Goal: Task Accomplishment & Management: Manage account settings

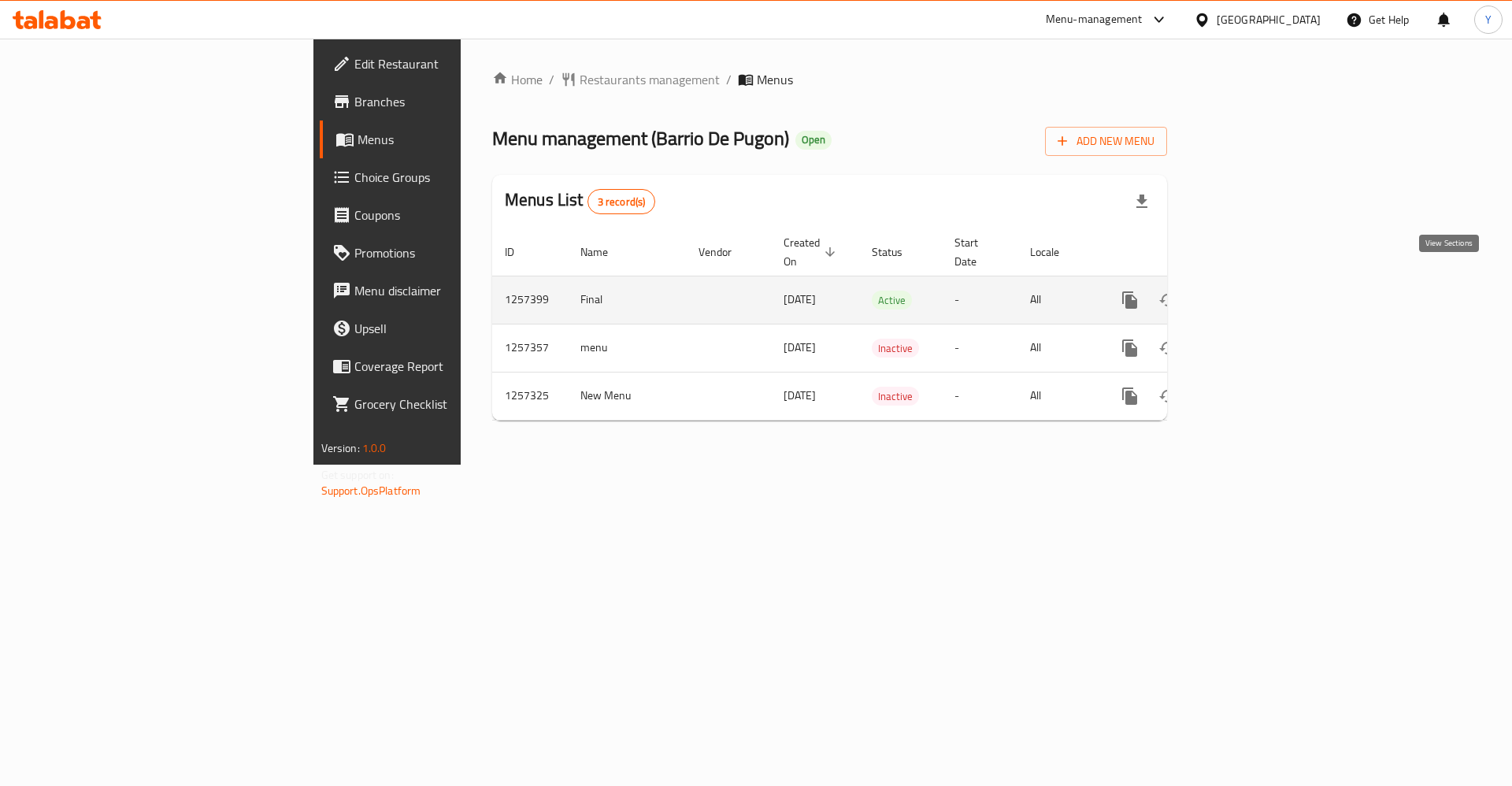
click at [1262, 288] on link "enhanced table" at bounding box center [1243, 300] width 38 height 38
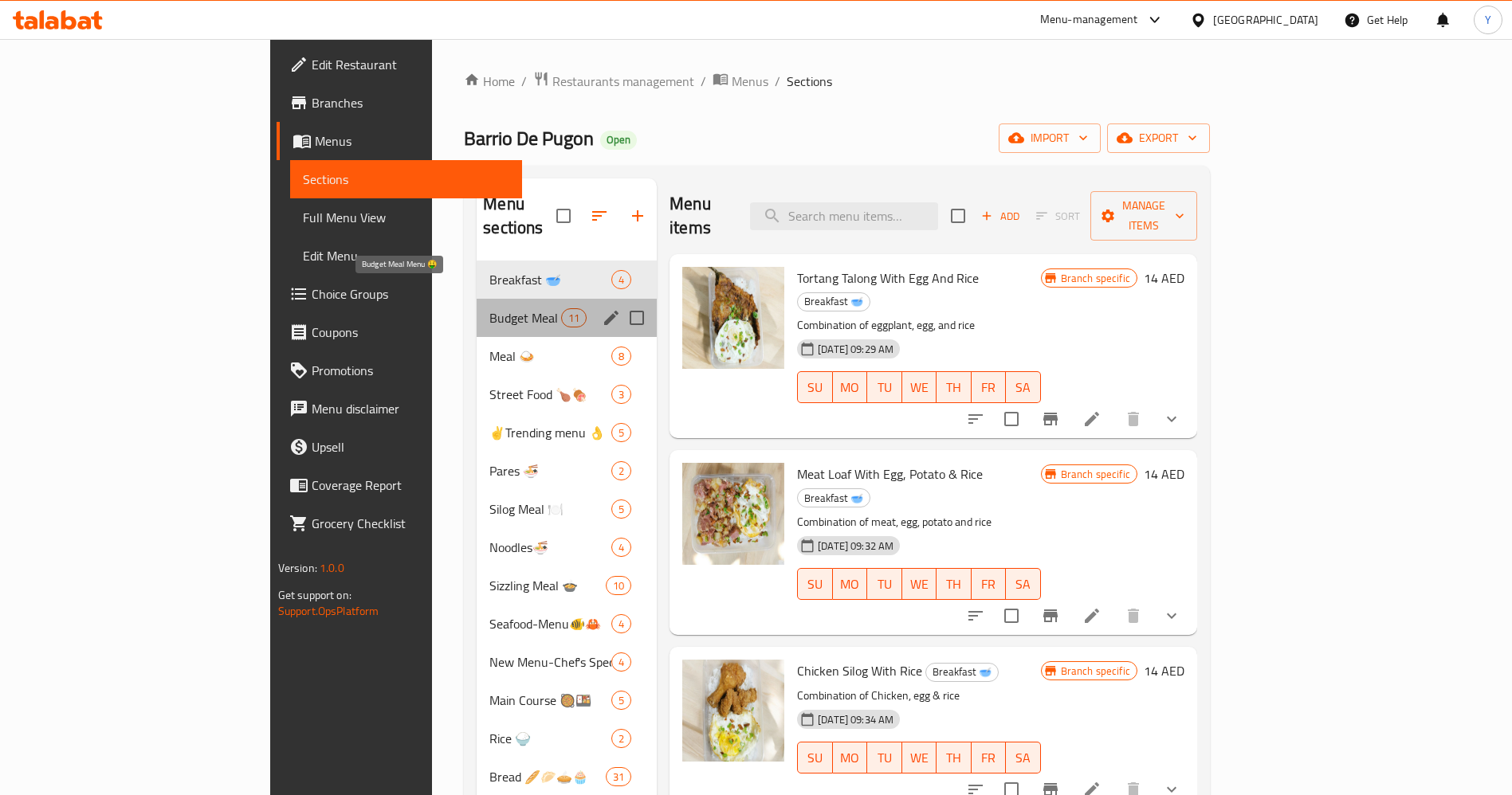
click at [490, 308] on span "Budget Meal Menu 🤑" at bounding box center [525, 317] width 72 height 19
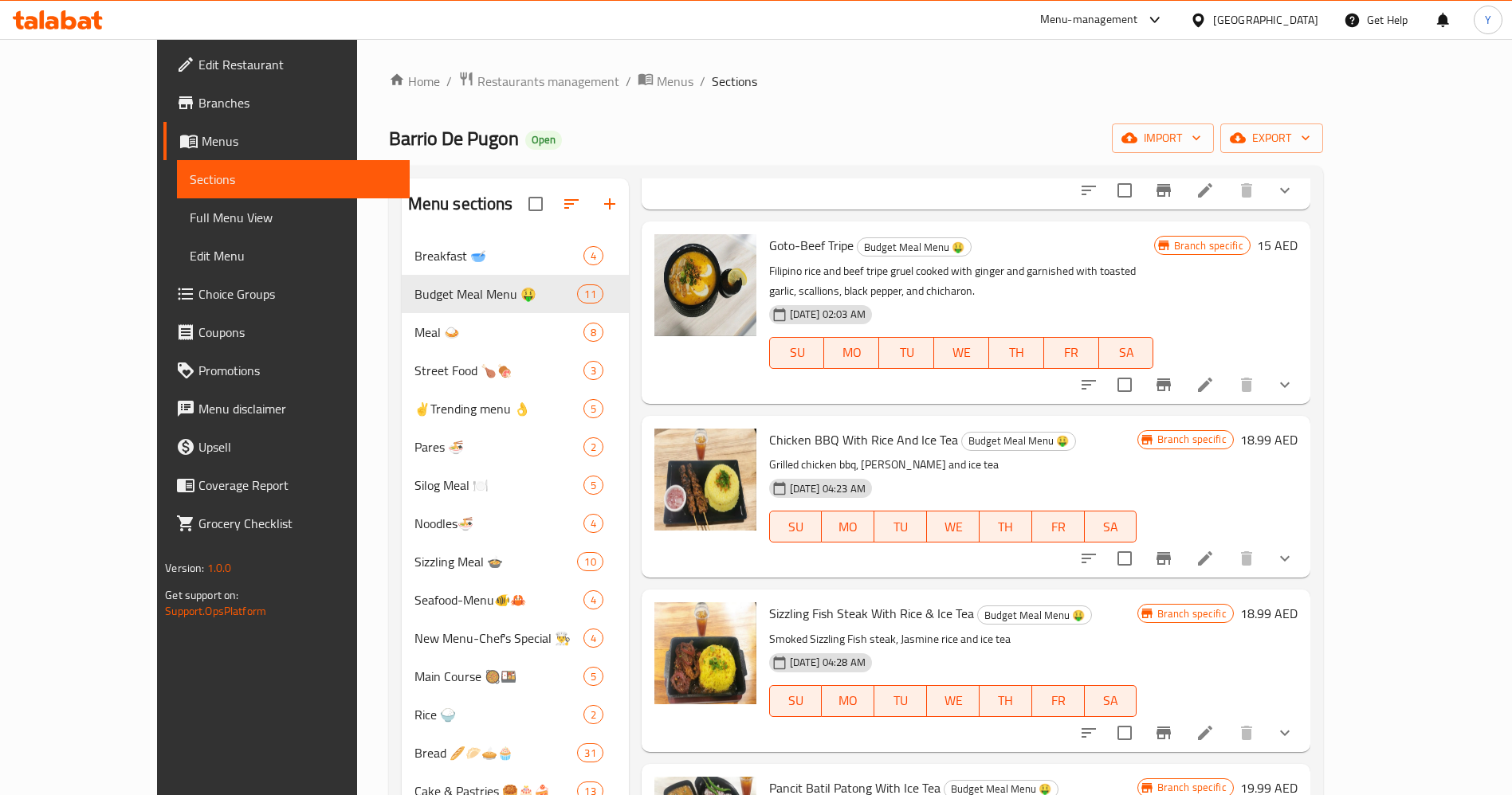
scroll to position [203, 0]
click at [1173, 562] on icon "Branch-specific-item" at bounding box center [1163, 558] width 19 height 19
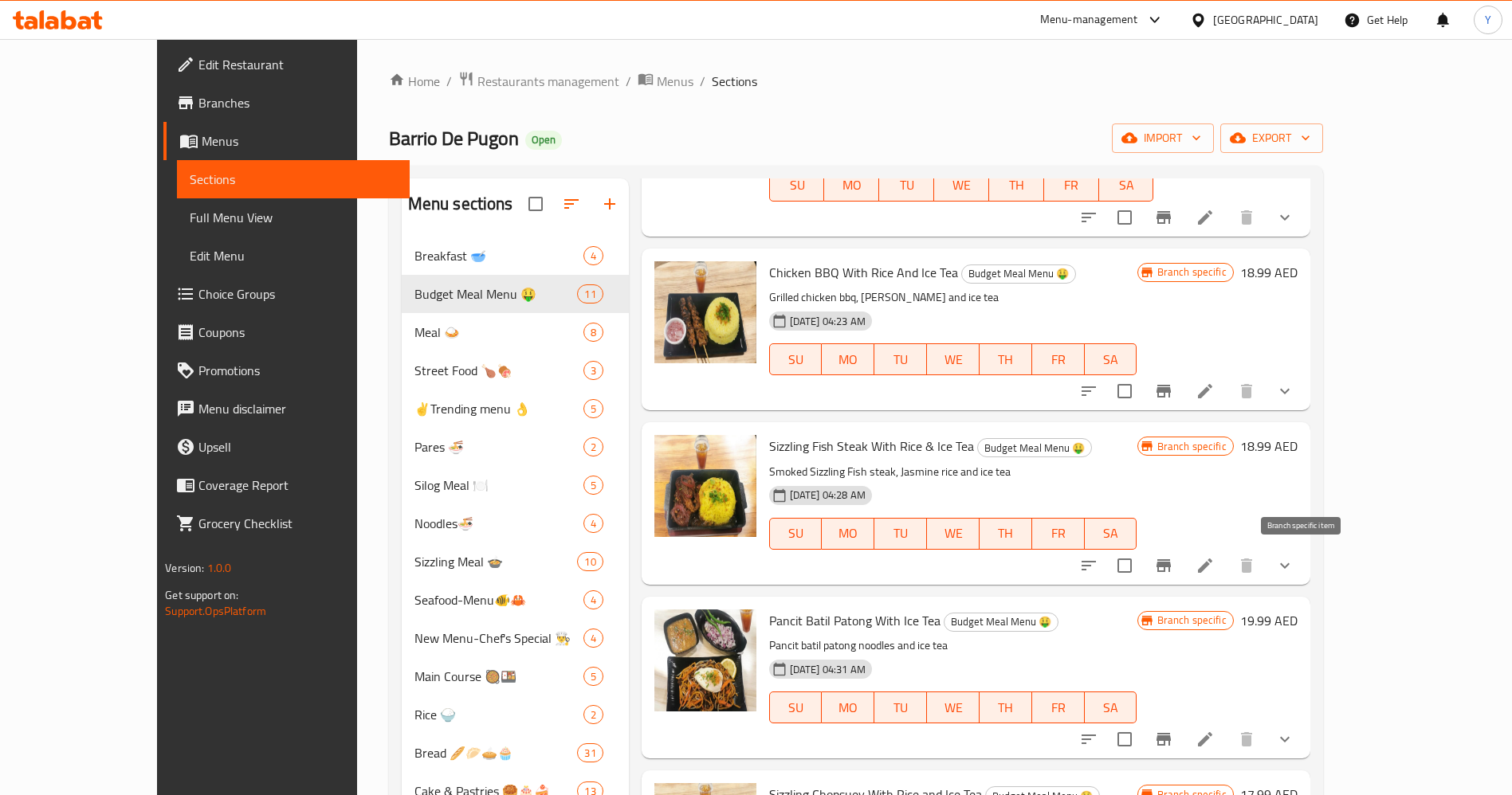
scroll to position [371, 0]
click at [1182, 567] on button "Branch-specific-item" at bounding box center [1163, 565] width 38 height 38
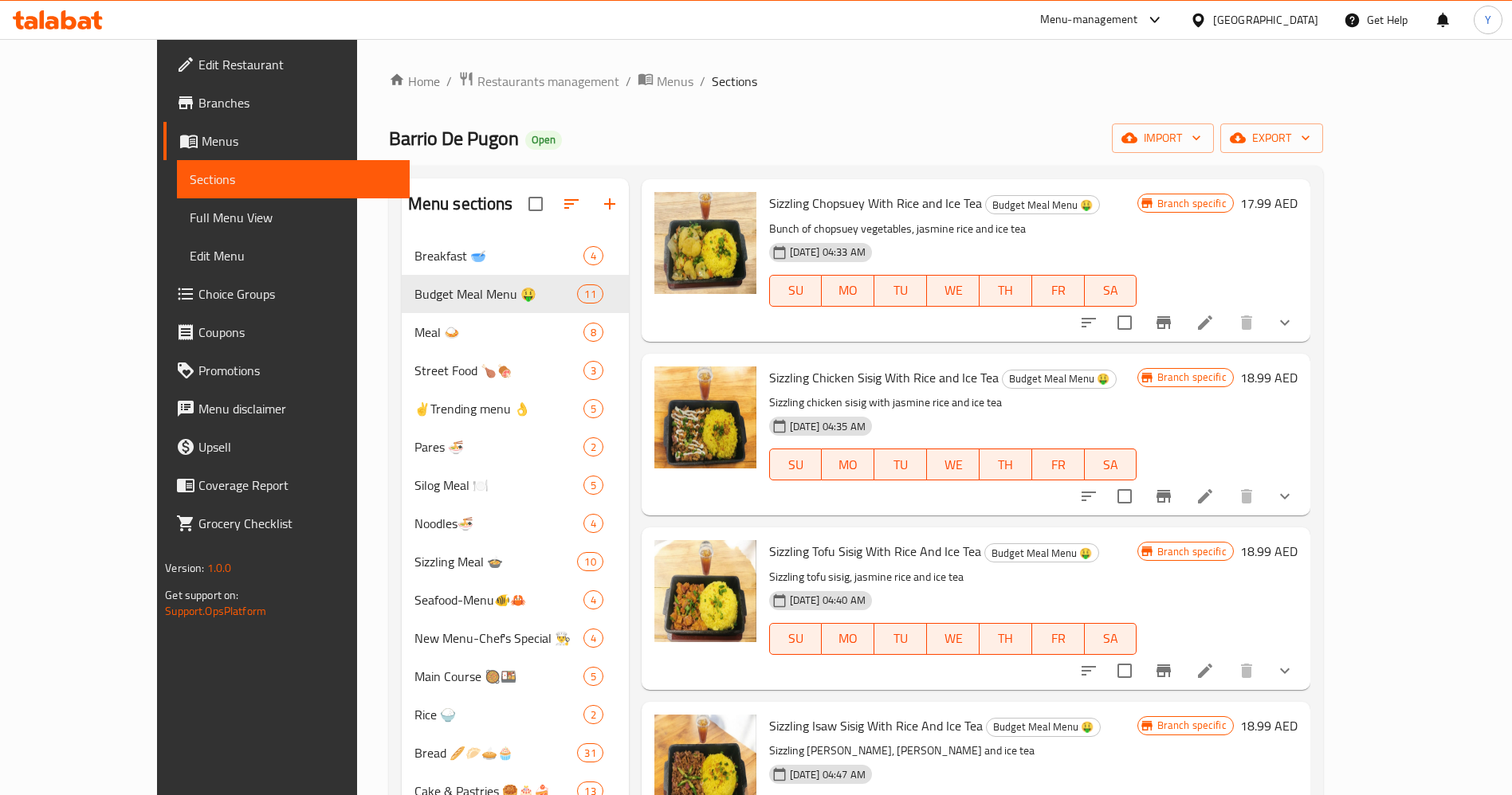
scroll to position [963, 0]
click at [1170, 499] on icon "Branch-specific-item" at bounding box center [1163, 495] width 14 height 13
click at [1141, 498] on input "checkbox" at bounding box center [1124, 495] width 34 height 34
checkbox input "true"
click at [1294, 499] on icon "show more" at bounding box center [1284, 494] width 19 height 19
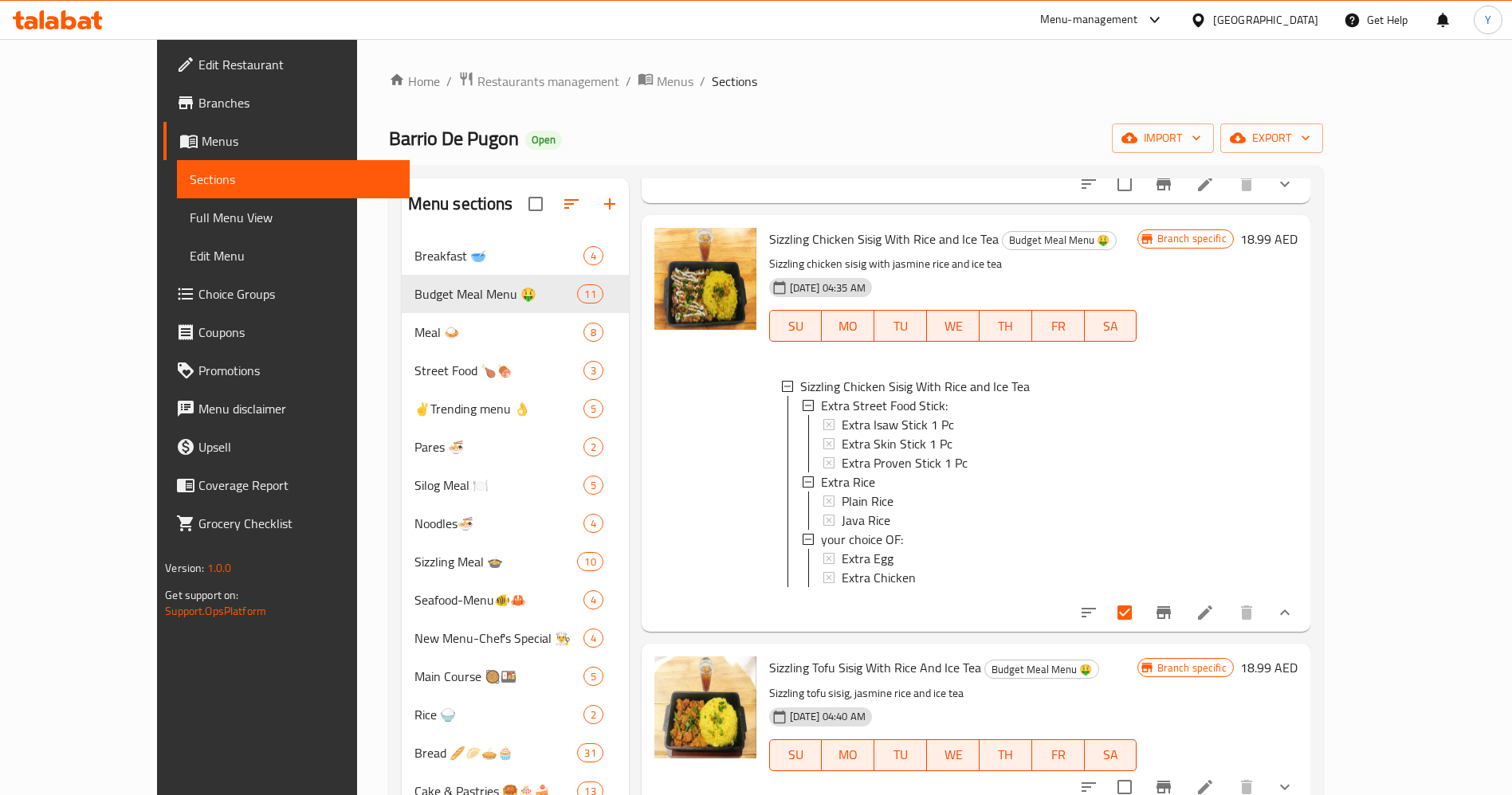
scroll to position [1109, 0]
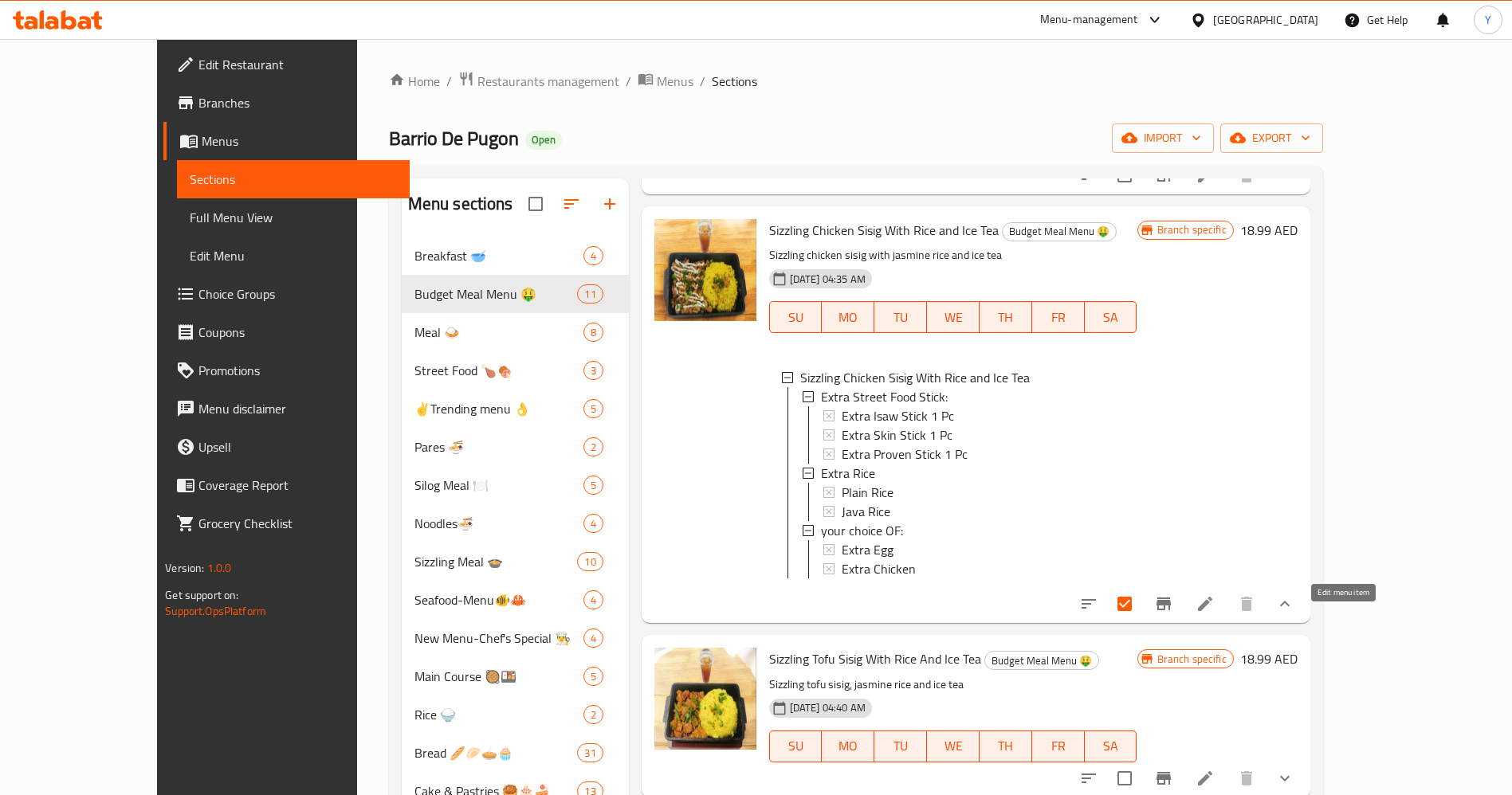
click at [1214, 613] on icon at bounding box center [1205, 604] width 19 height 19
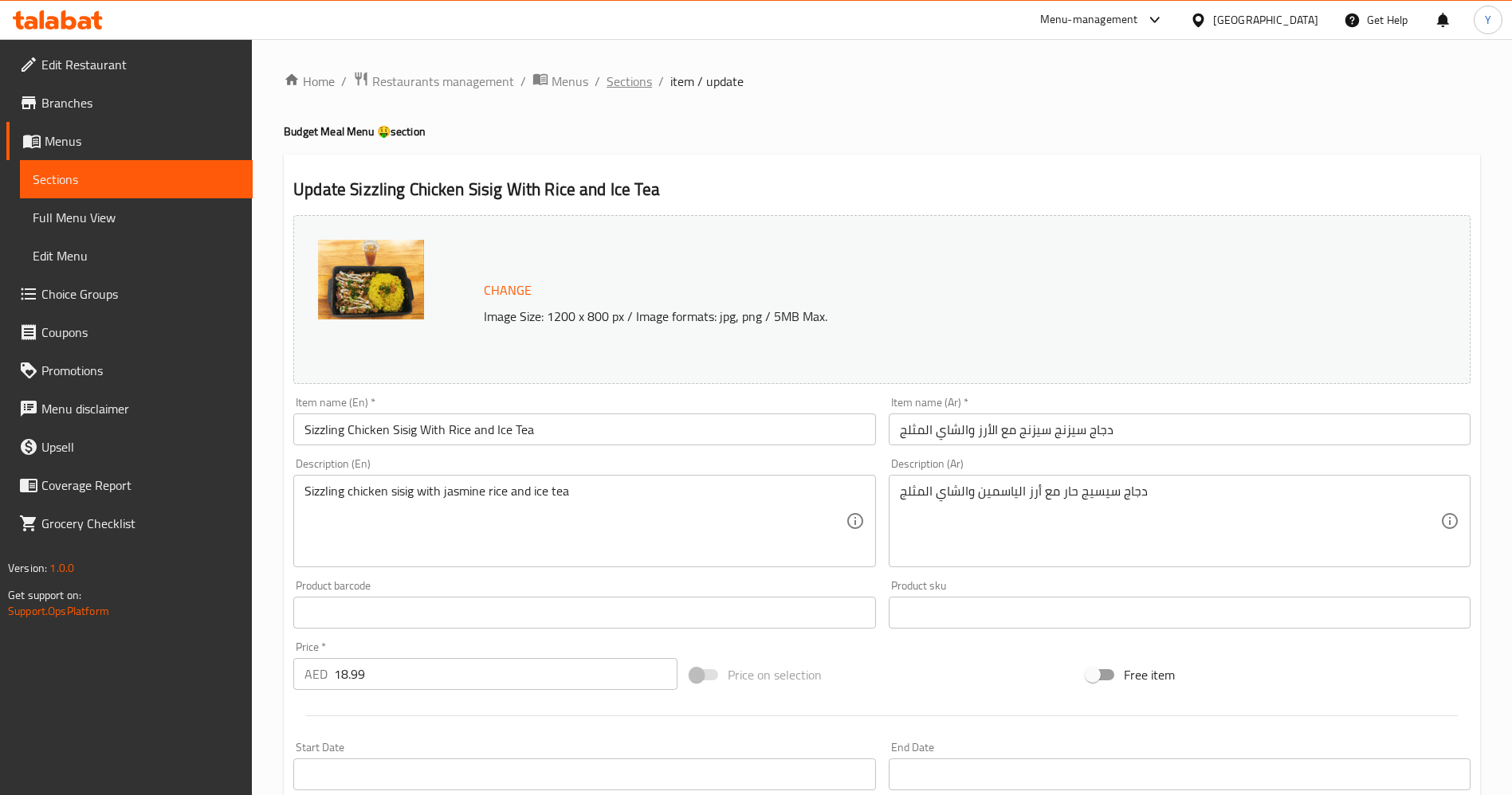
click at [624, 80] on span "Sections" at bounding box center [629, 81] width 46 height 19
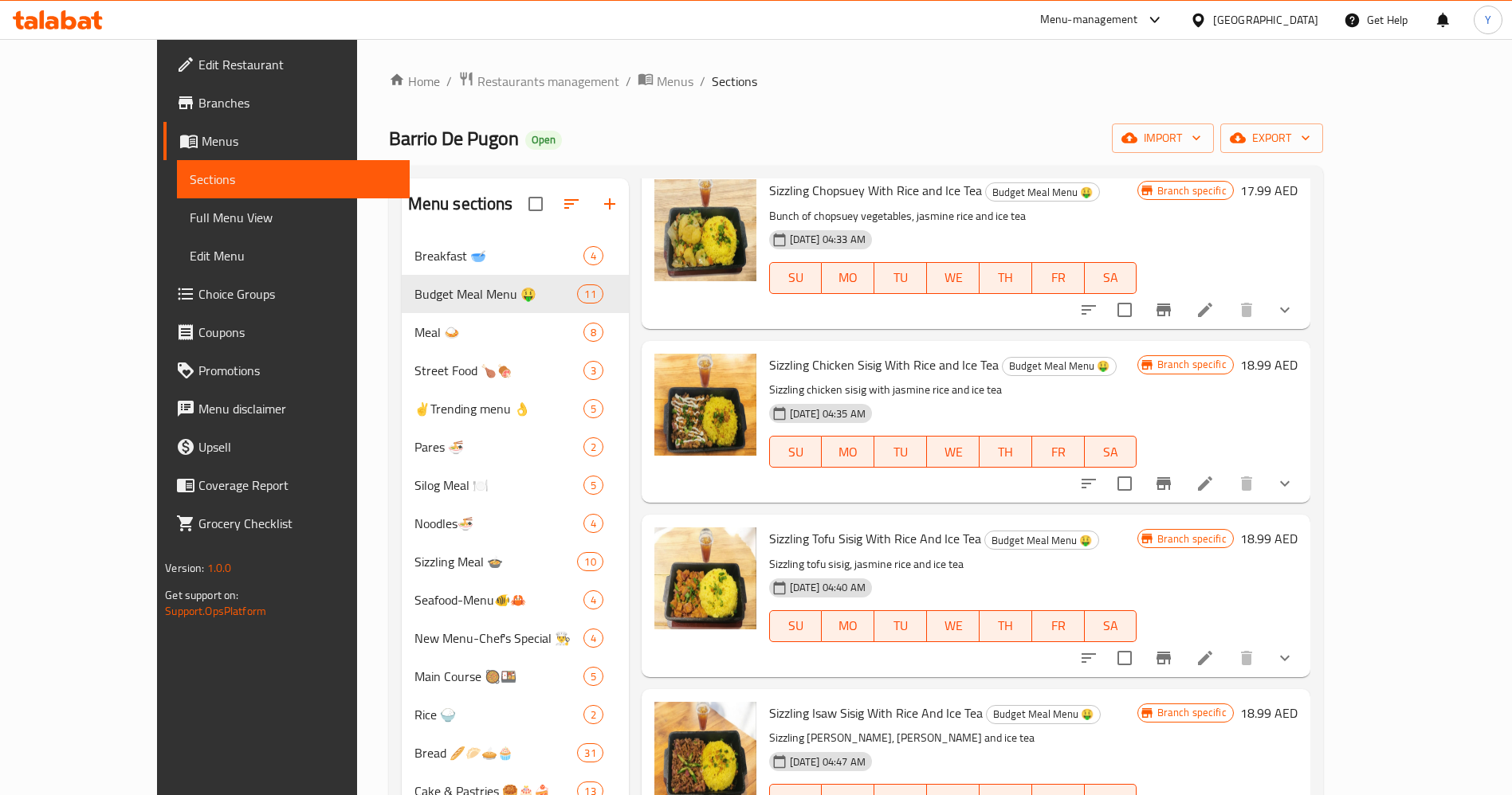
scroll to position [449, 0]
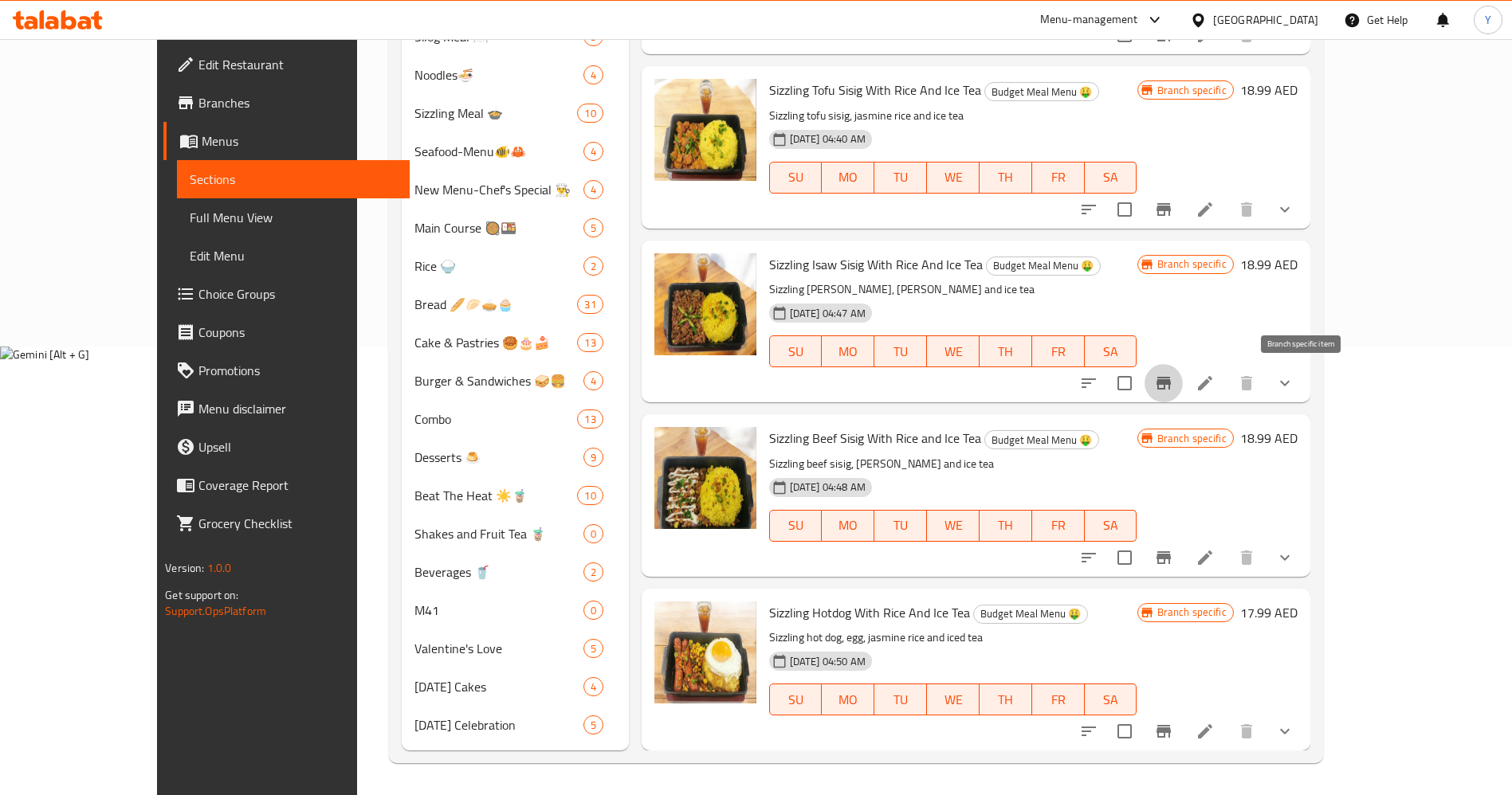
click at [1170, 377] on icon "Branch-specific-item" at bounding box center [1163, 384] width 14 height 13
click at [1141, 384] on input "checkbox" at bounding box center [1124, 384] width 34 height 34
checkbox input "true"
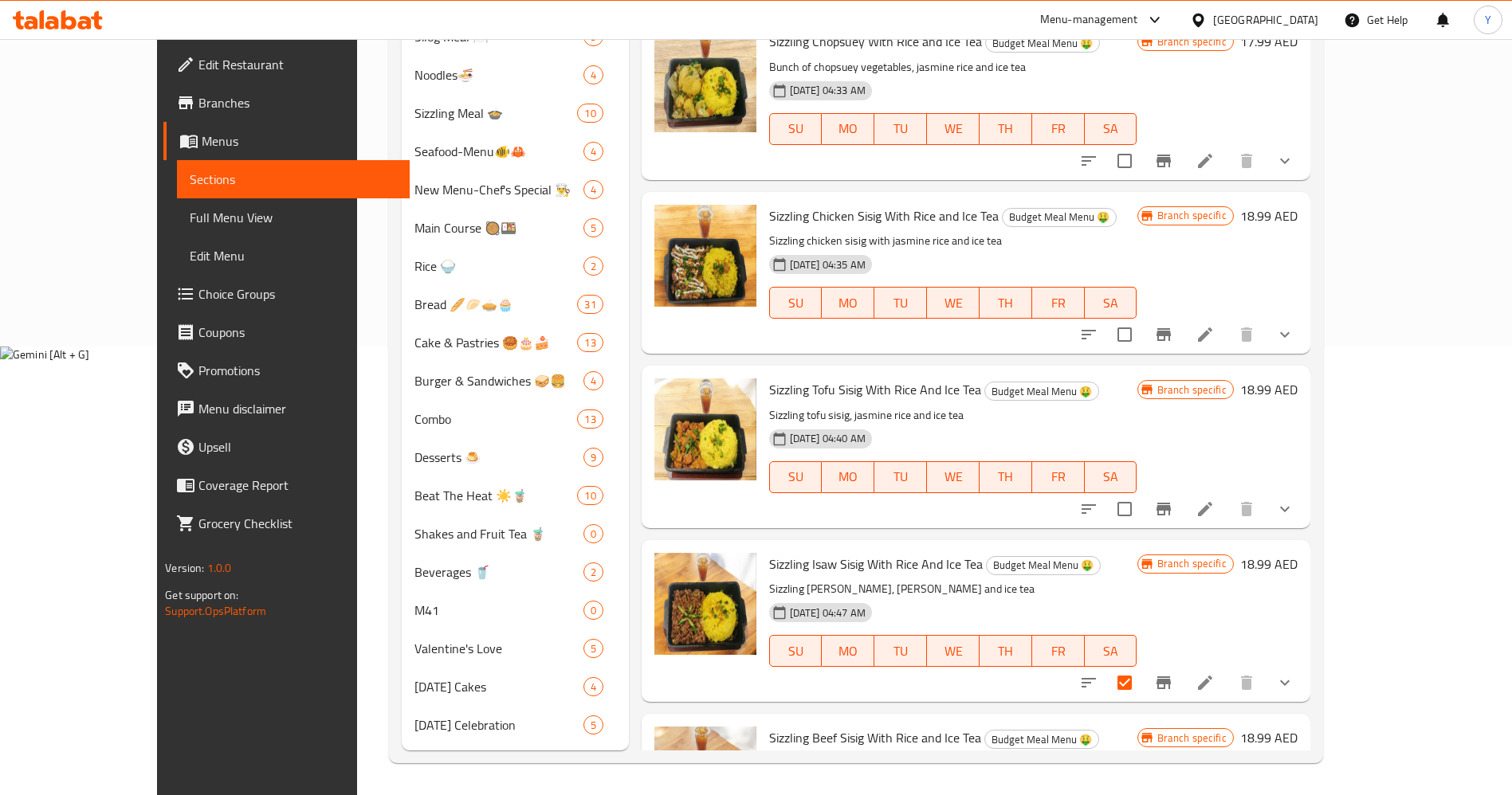
scroll to position [662, 0]
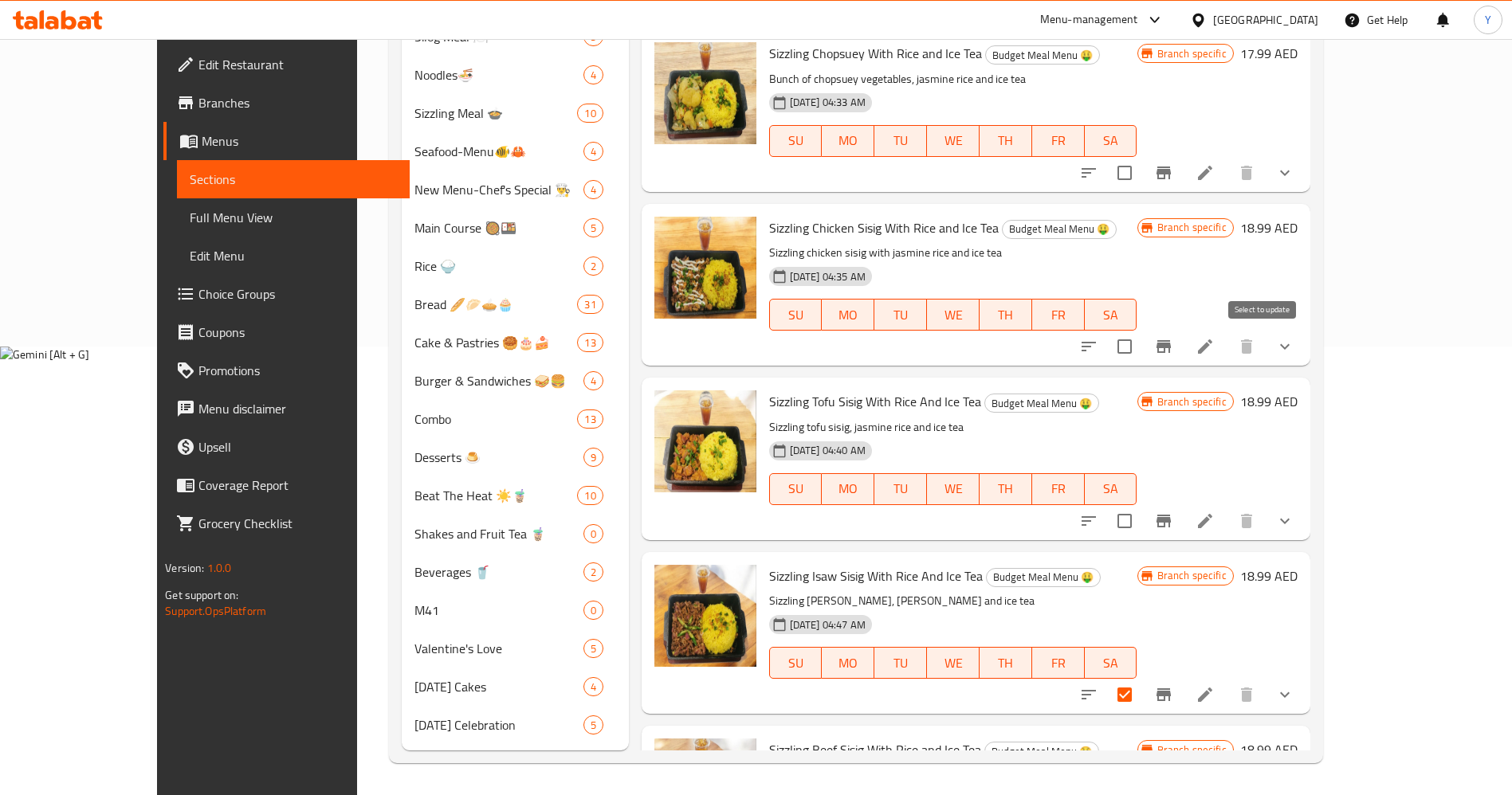
click at [1141, 350] on input "checkbox" at bounding box center [1124, 346] width 34 height 34
checkbox input "true"
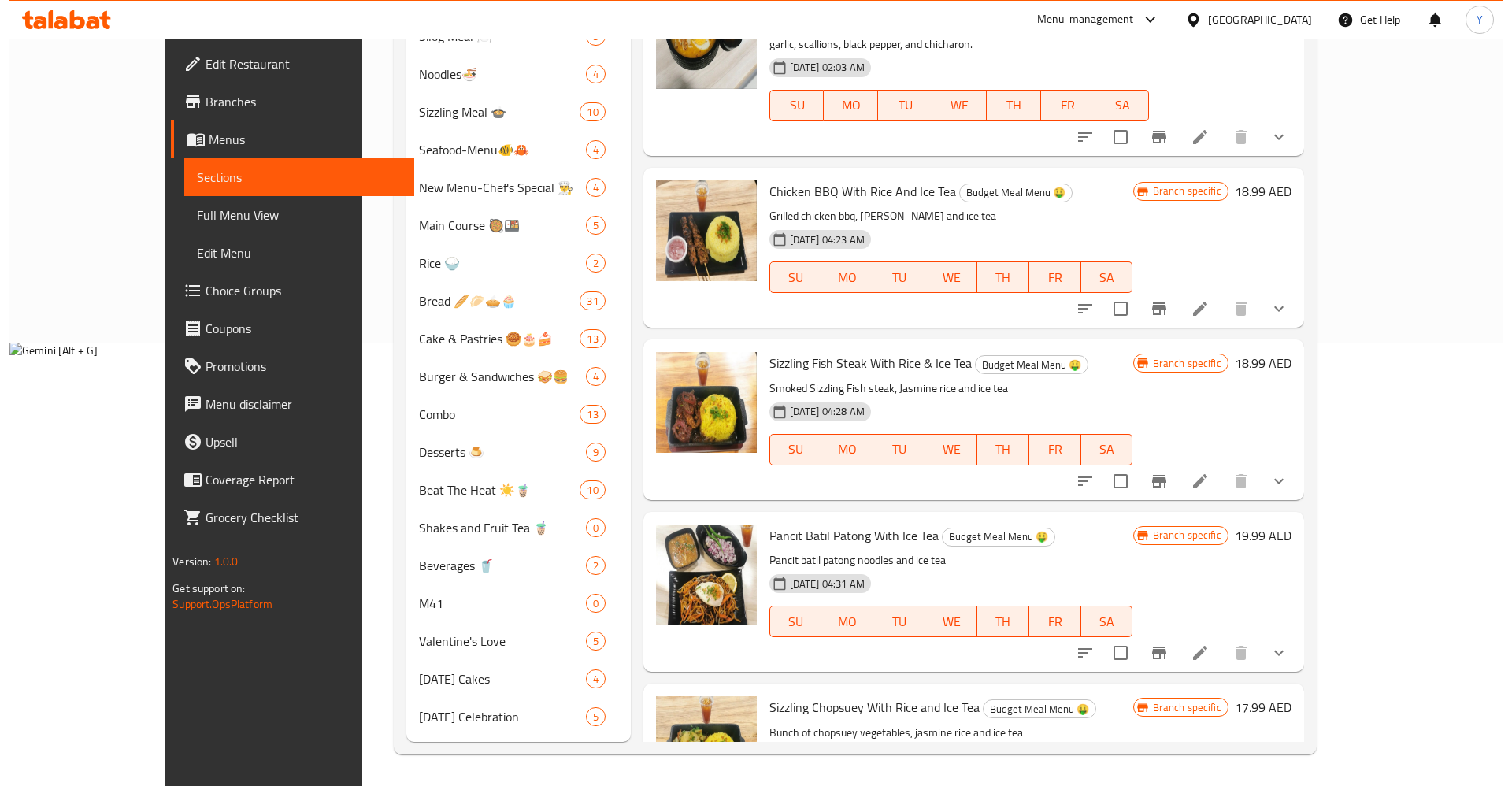
scroll to position [0, 0]
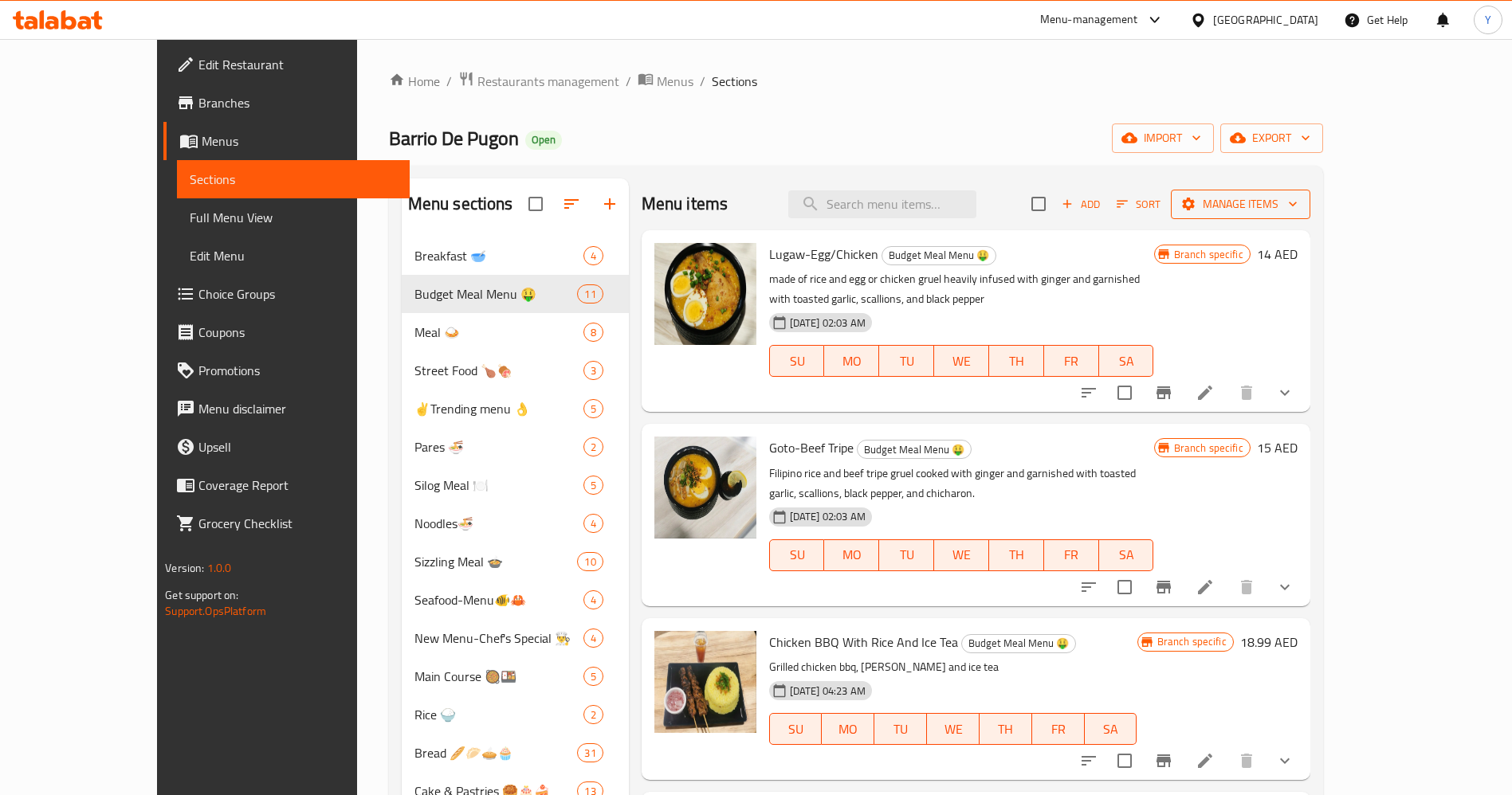
click at [1298, 212] on span "Manage items" at bounding box center [1240, 204] width 114 height 20
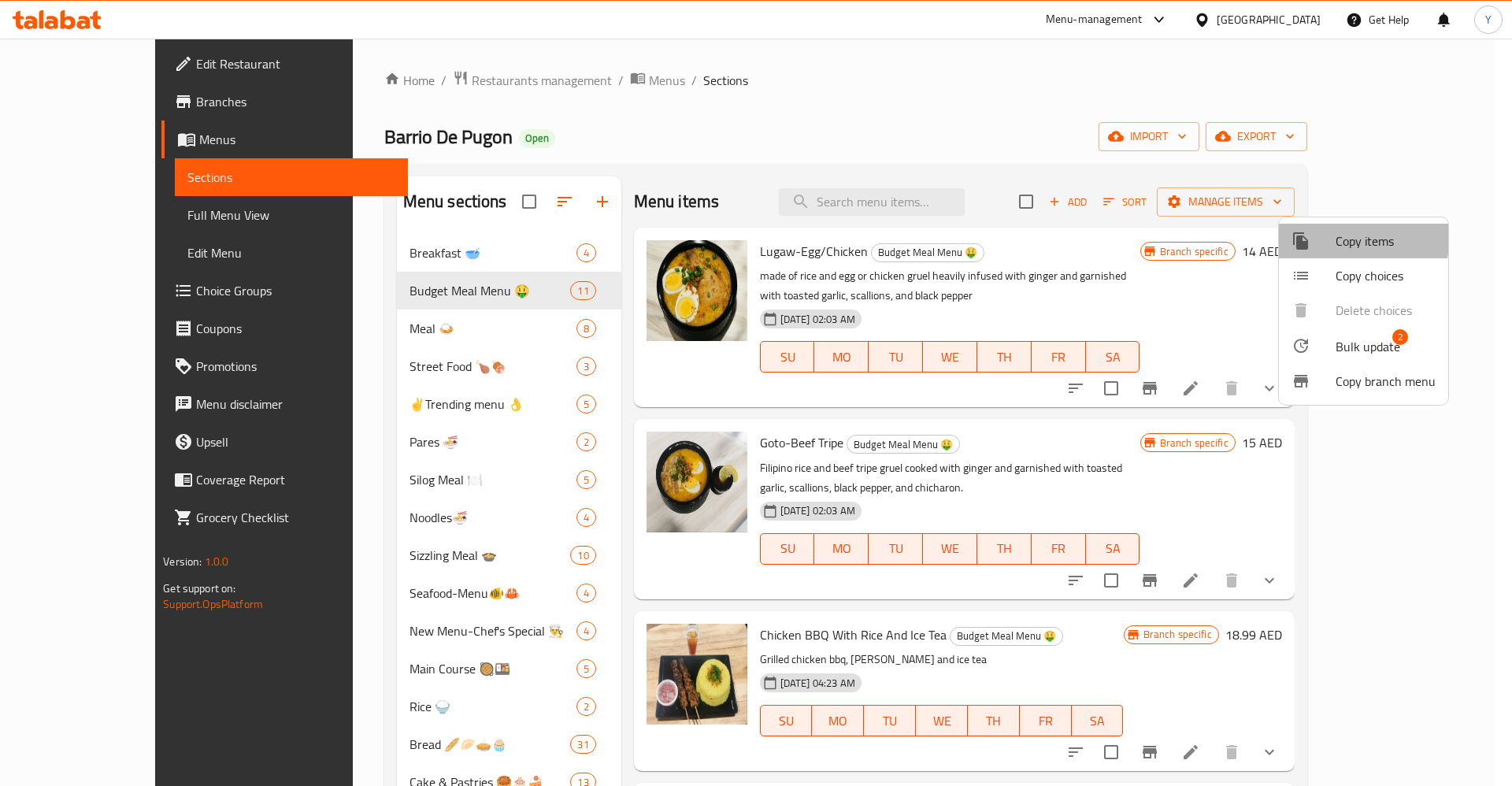
click at [1346, 236] on span "Copy items" at bounding box center [1385, 241] width 100 height 19
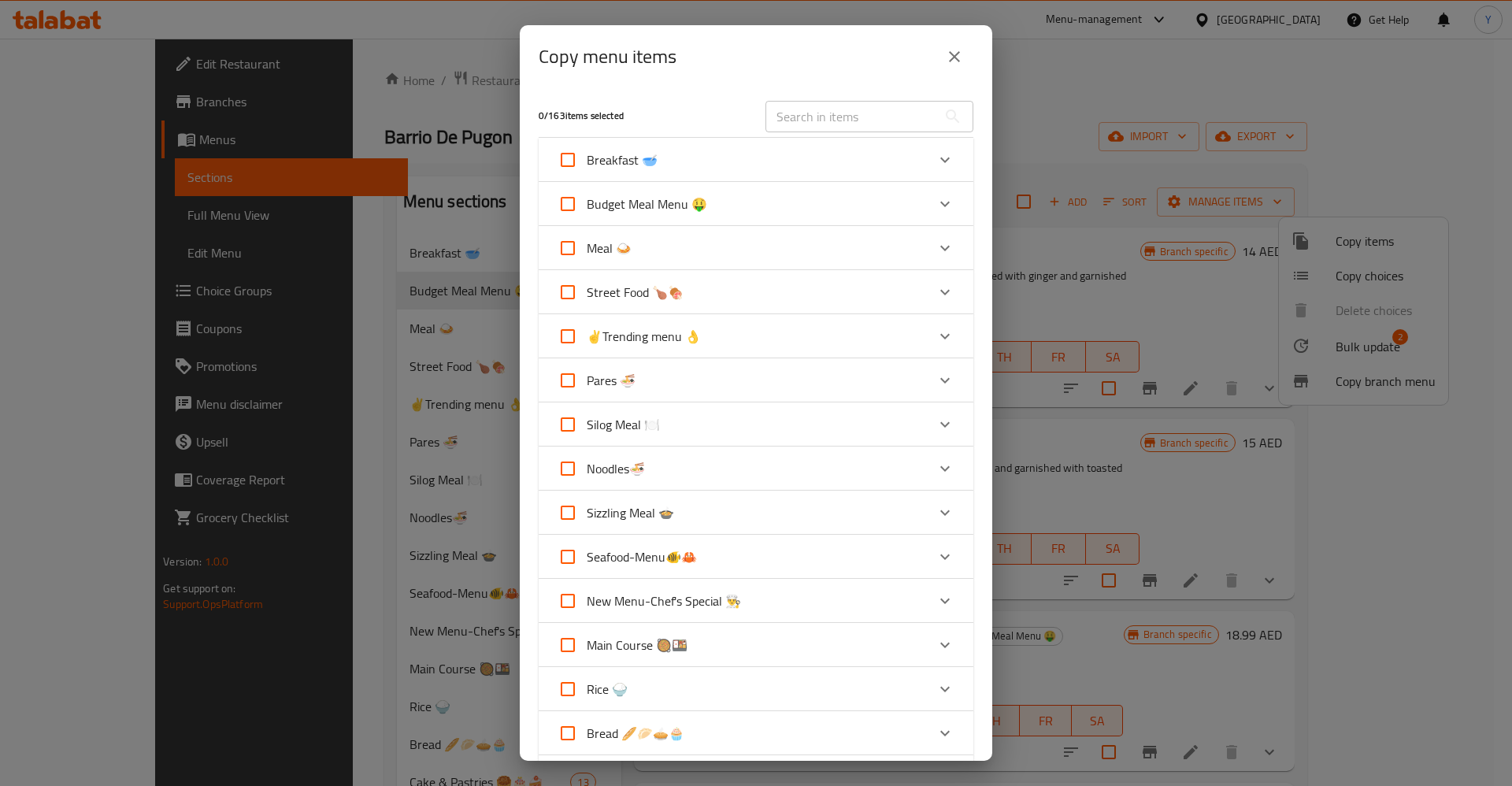
click at [703, 198] on span "Budget Meal Menu 🤑" at bounding box center [647, 205] width 120 height 24
click at [587, 198] on input "Budget Meal Menu 🤑" at bounding box center [567, 204] width 38 height 38
checkbox input "true"
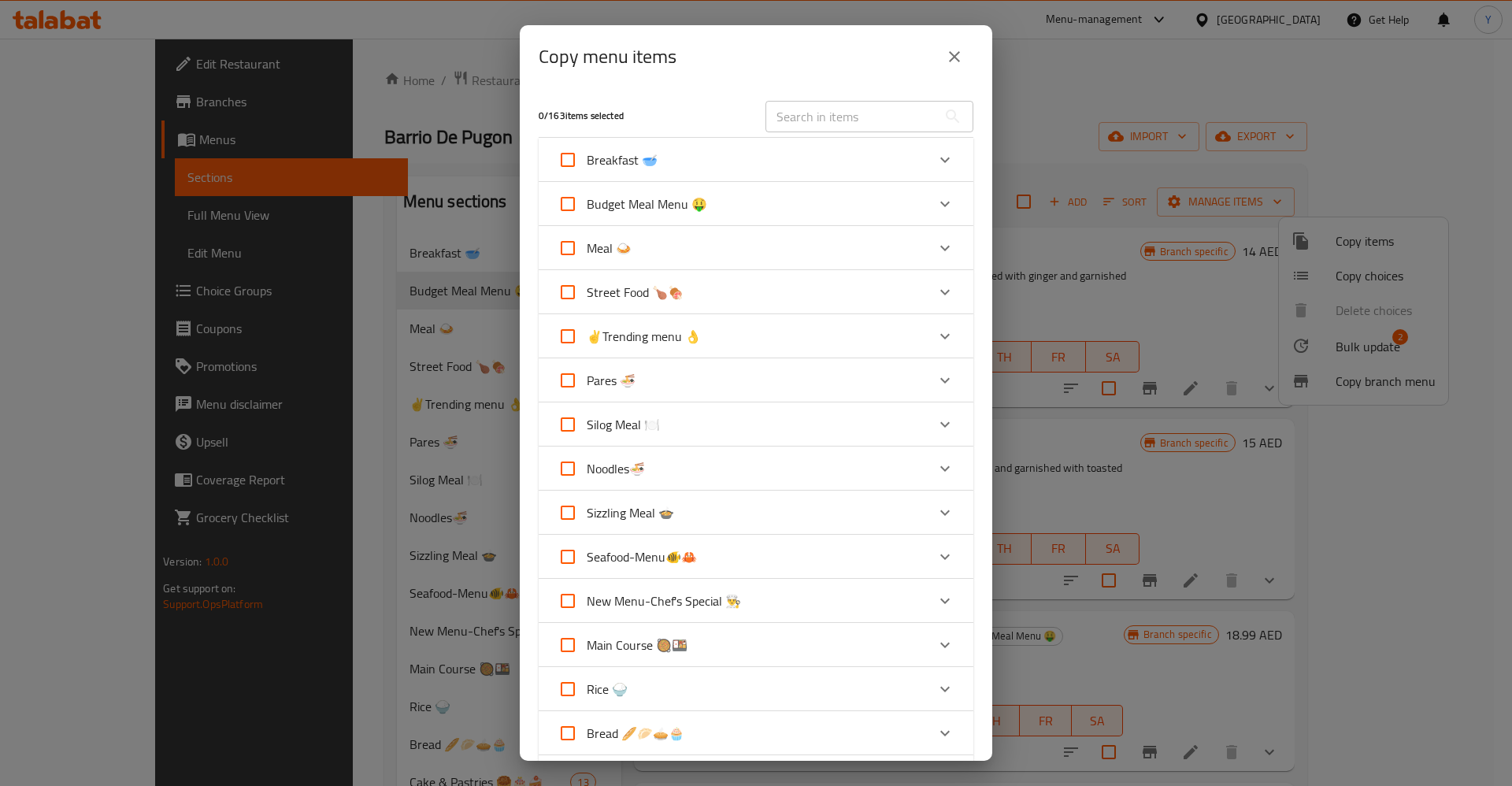
checkbox input "true"
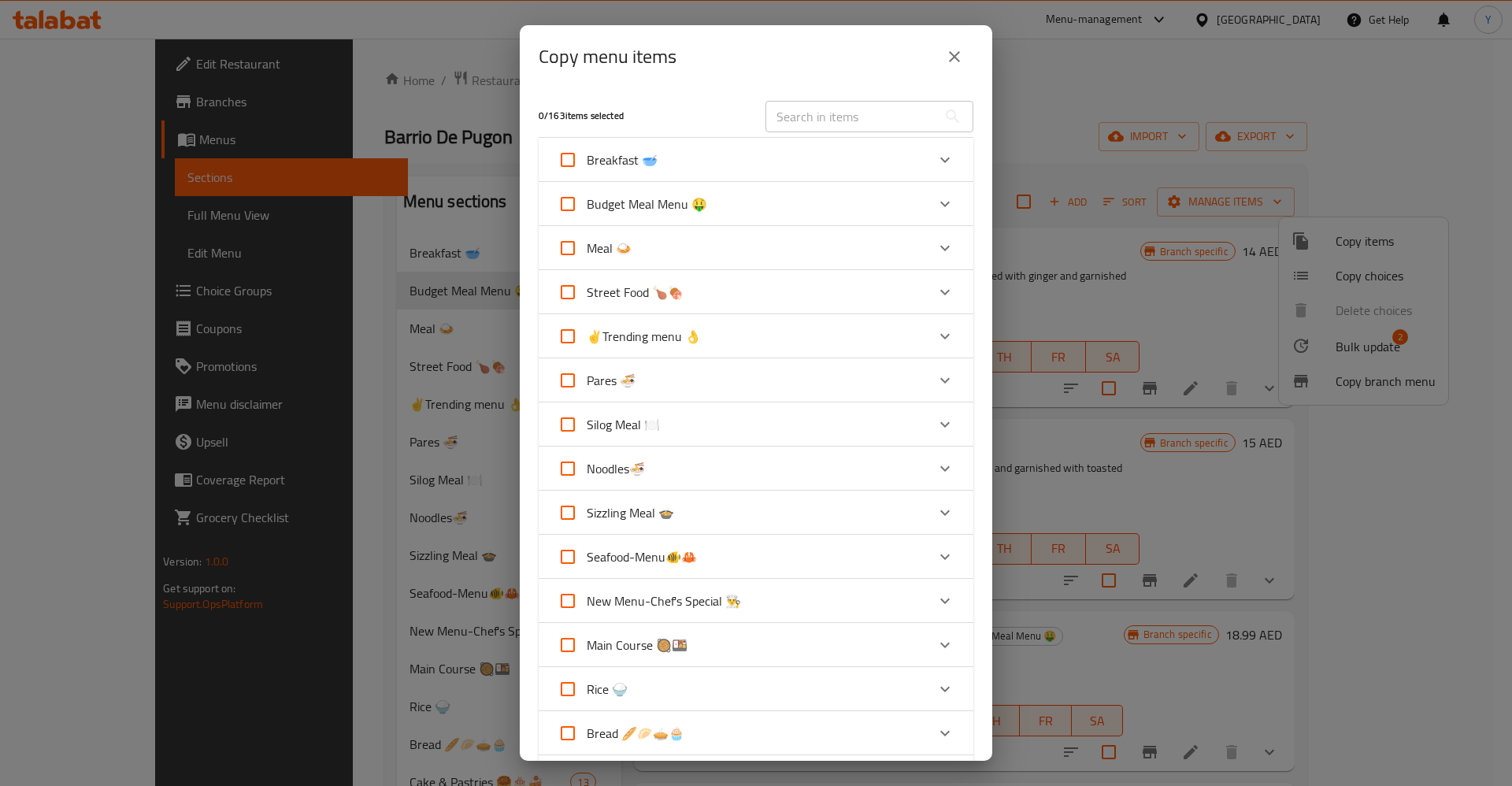
checkbox input "true"
click at [703, 198] on span "Budget Meal Menu 🤑" at bounding box center [647, 205] width 120 height 24
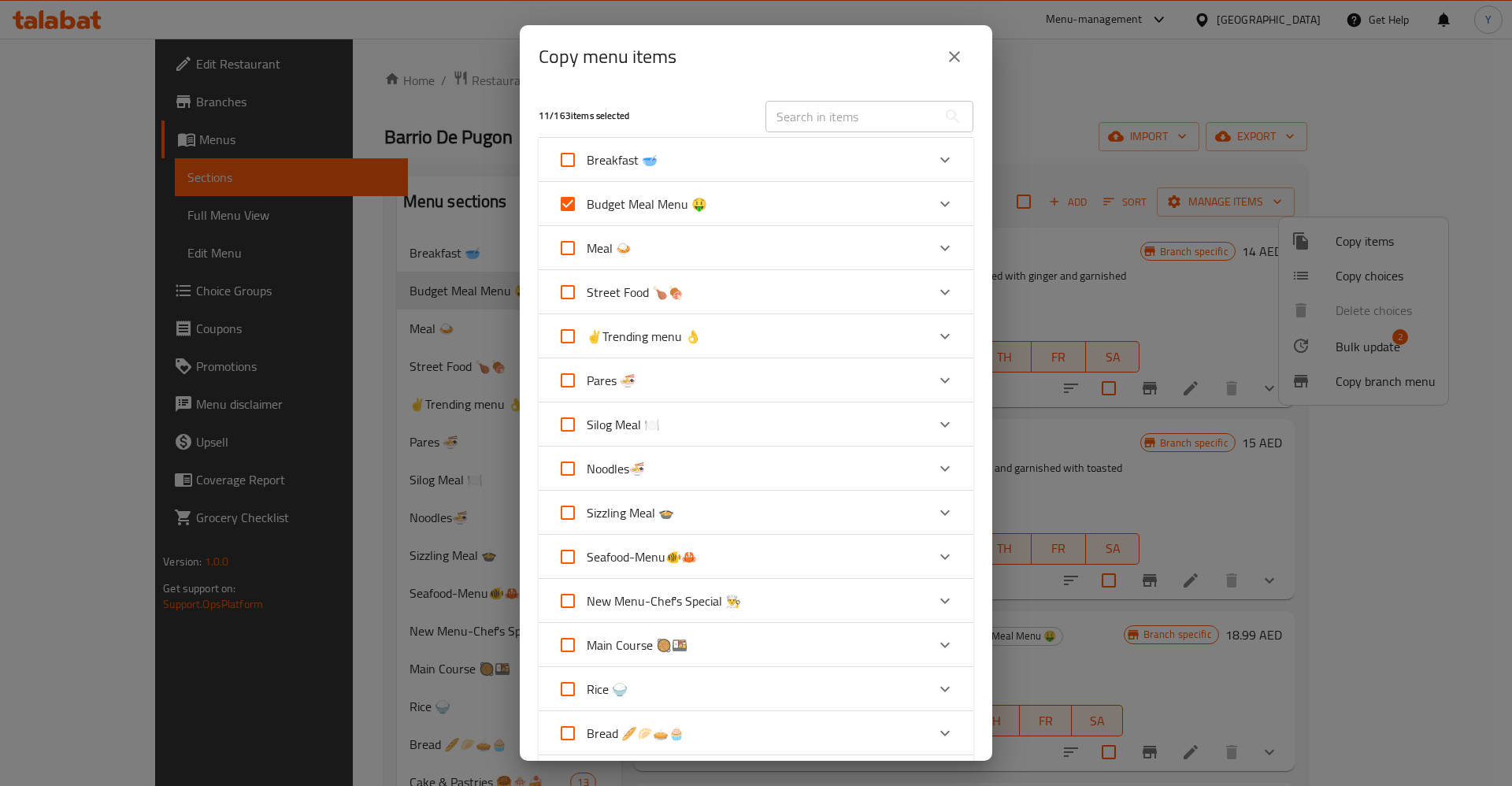
click at [587, 198] on input "Budget Meal Menu 🤑" at bounding box center [567, 204] width 38 height 38
checkbox input "false"
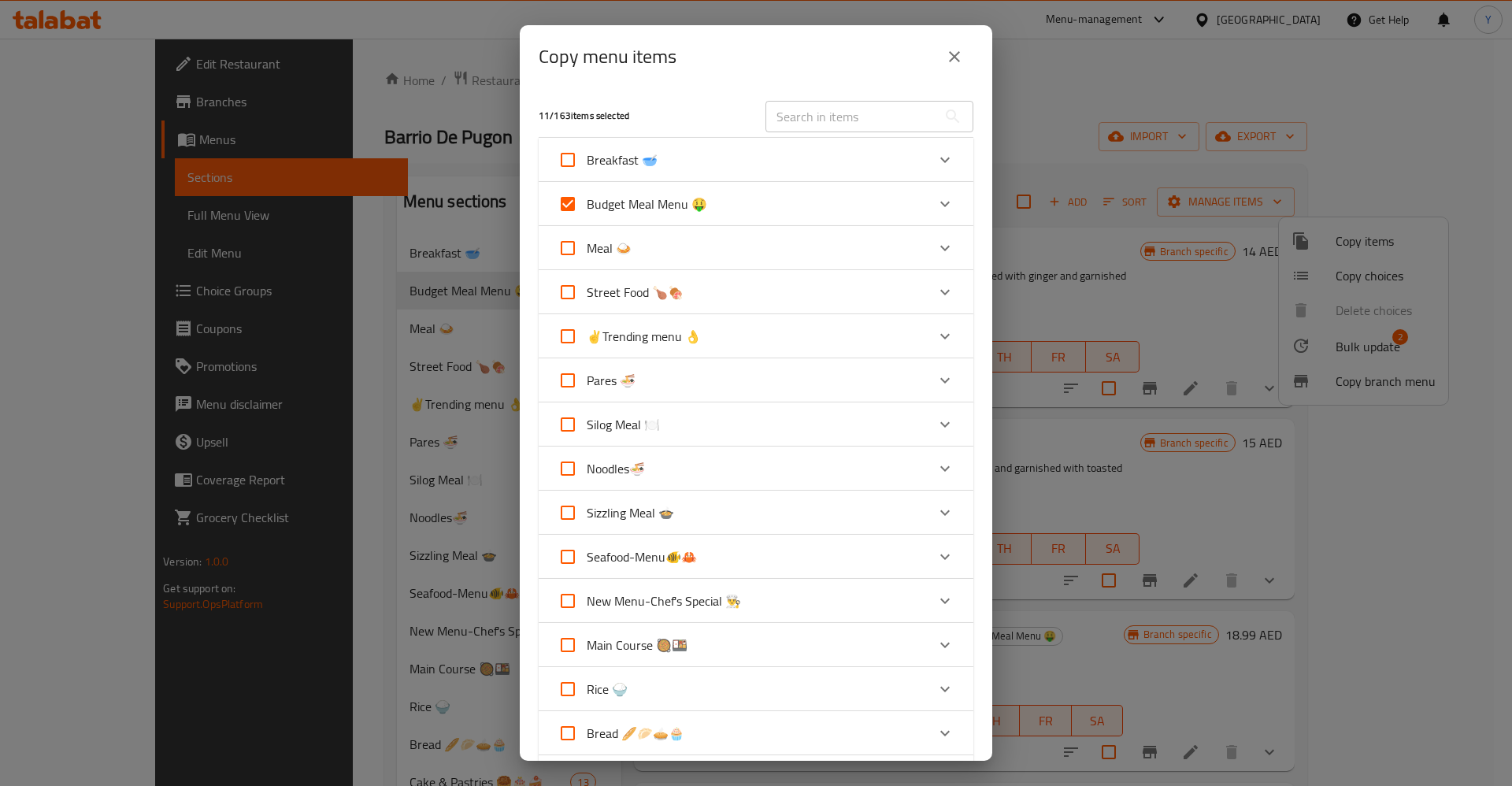
checkbox input "false"
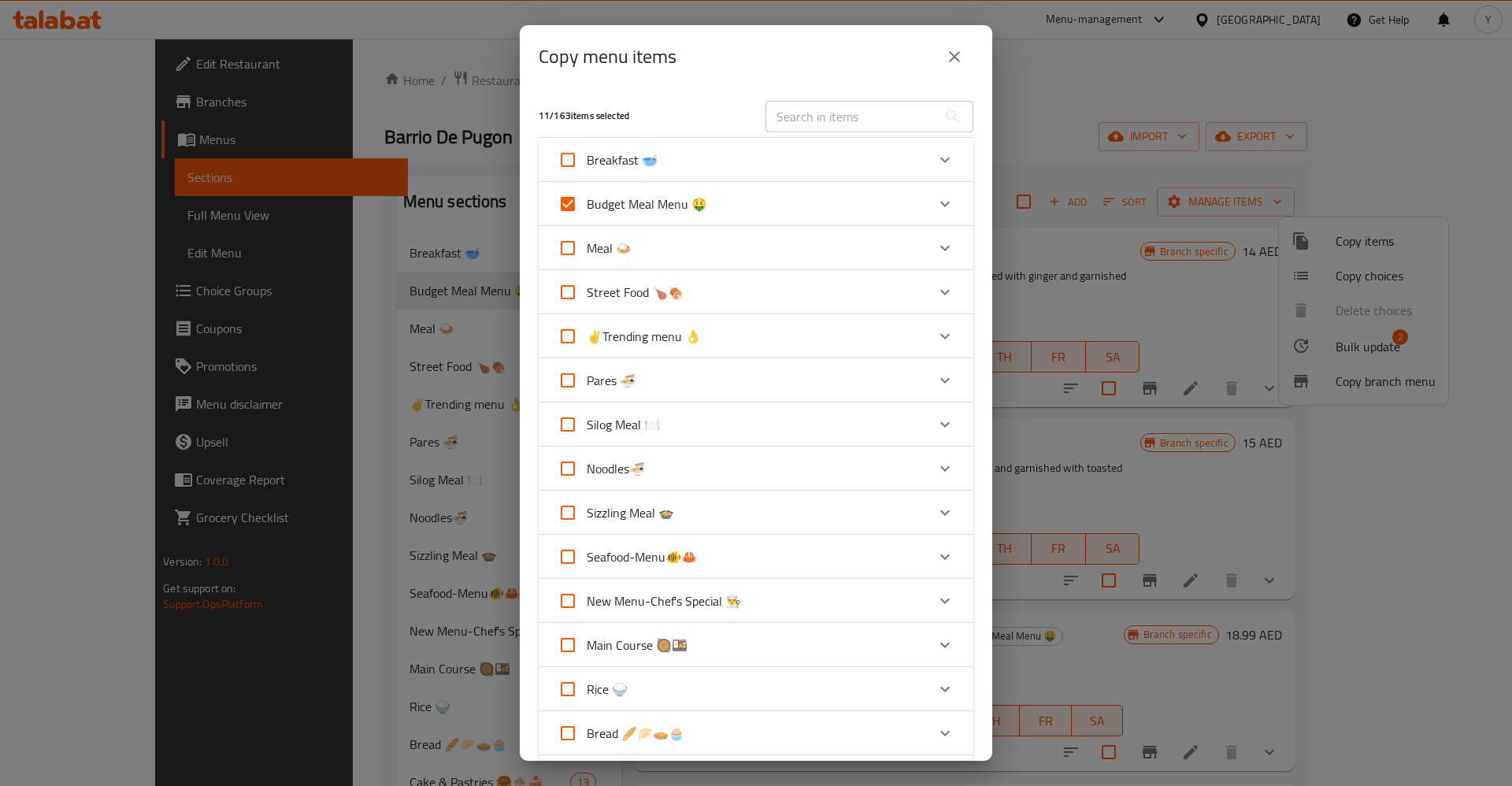
checkbox input "false"
click at [936, 204] on icon "Expand" at bounding box center [945, 204] width 19 height 19
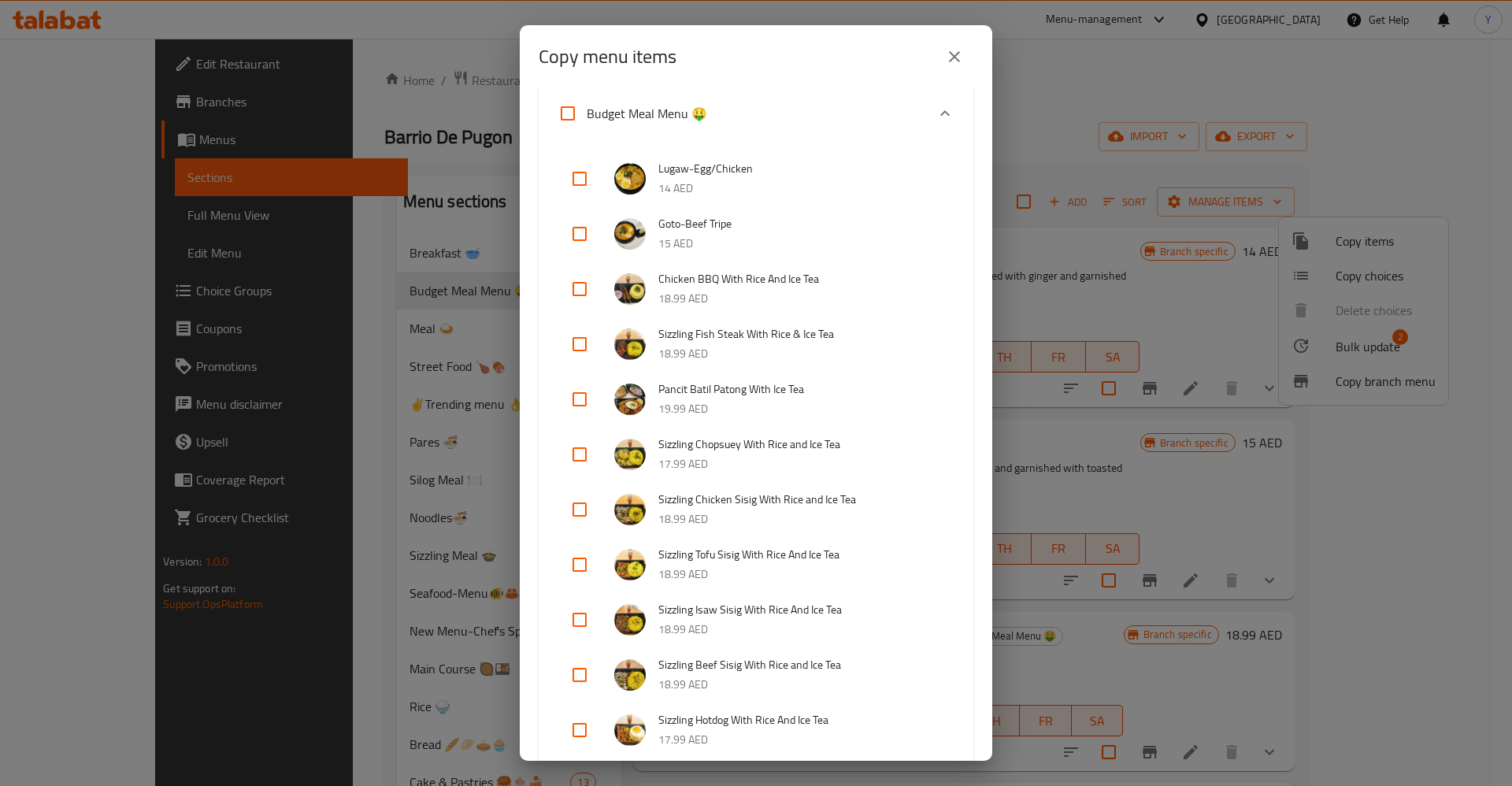
scroll to position [115, 0]
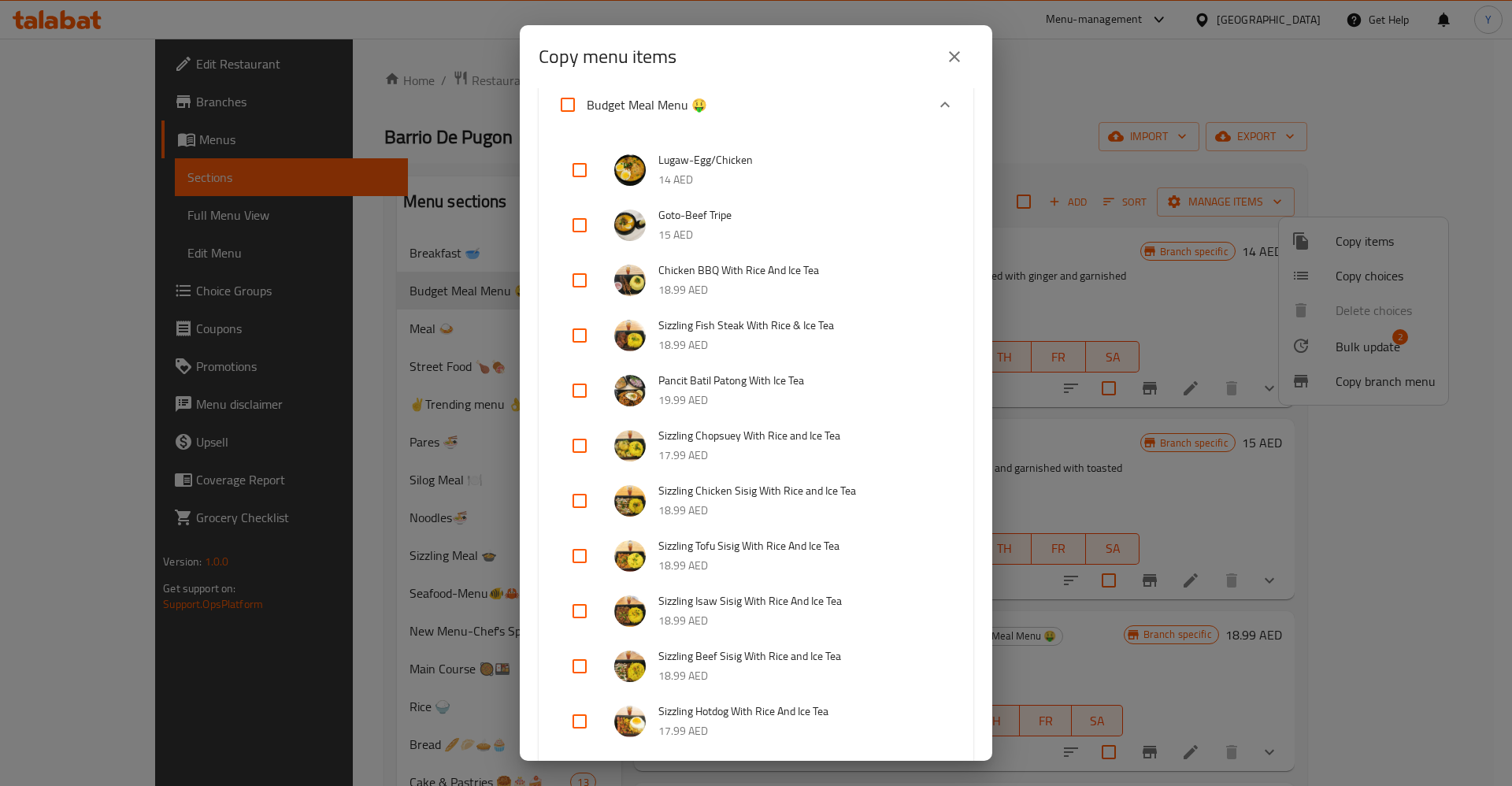
click at [576, 447] on input "checkbox" at bounding box center [579, 445] width 38 height 38
checkbox input "false"
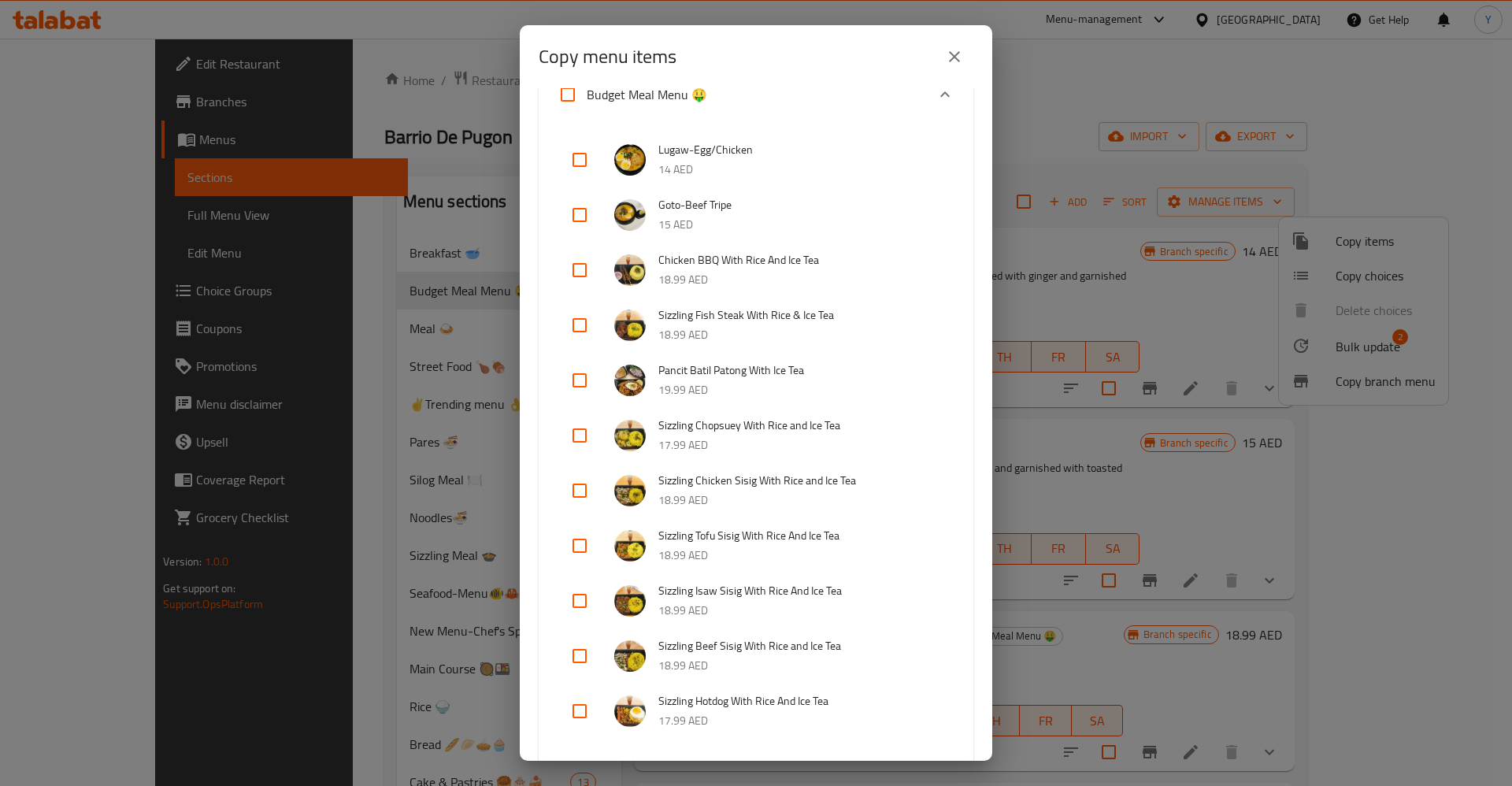
click at [577, 499] on input "checkbox" at bounding box center [579, 491] width 38 height 38
checkbox input "true"
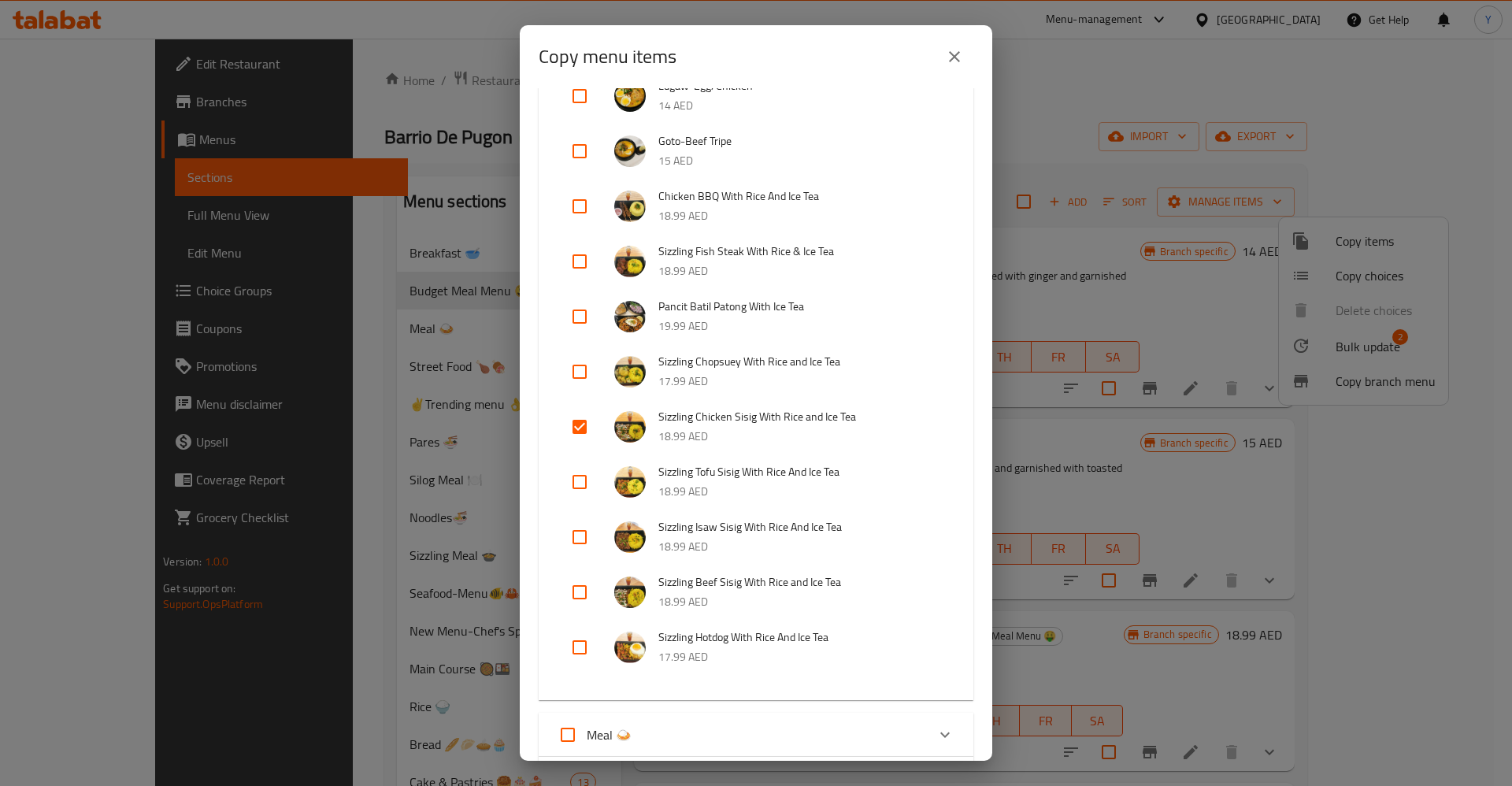
scroll to position [198, 0]
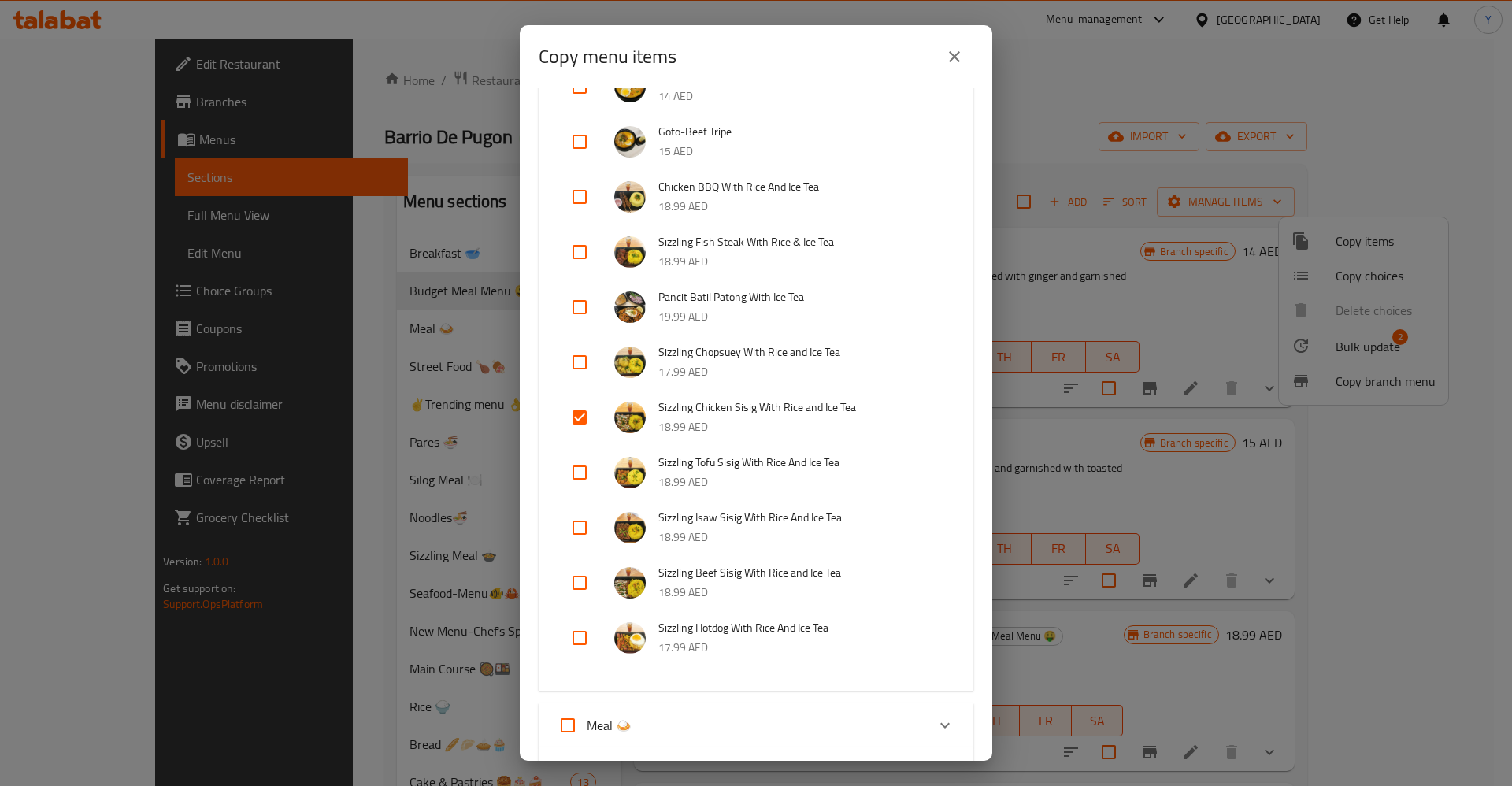
click at [579, 583] on input "checkbox" at bounding box center [579, 582] width 38 height 38
checkbox input "true"
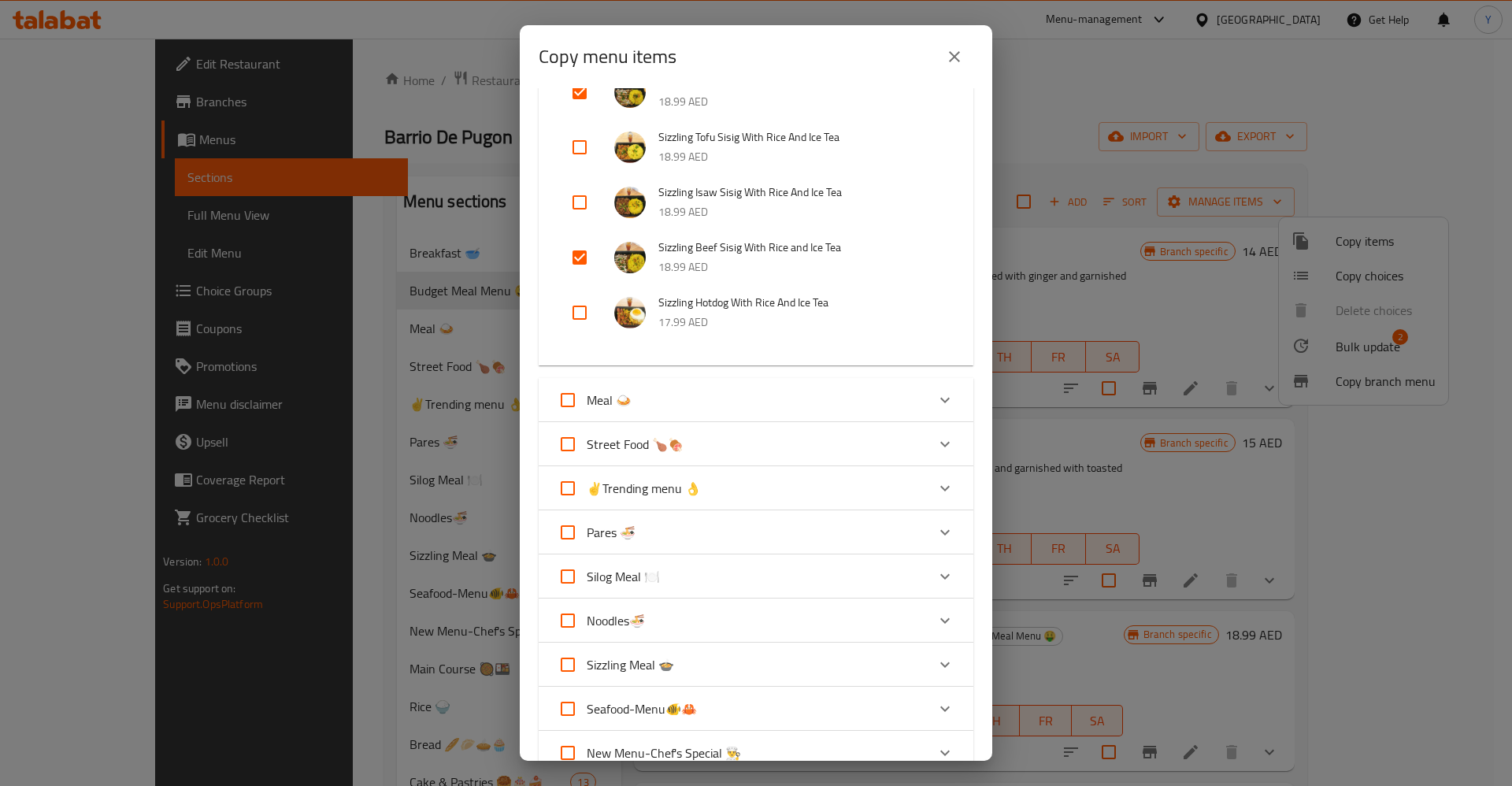
scroll to position [539, 0]
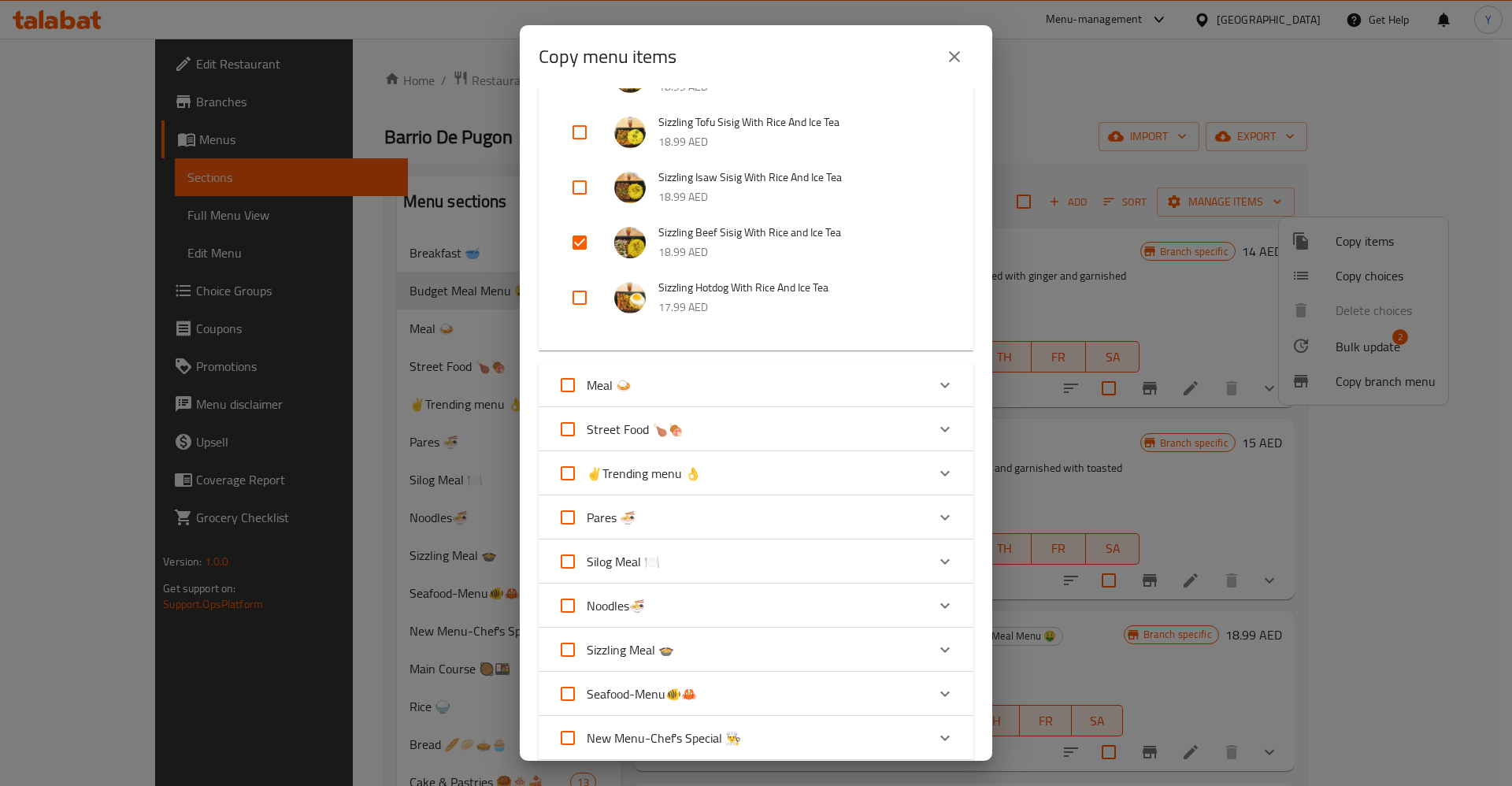
click at [730, 378] on div "Meal 🍛" at bounding box center [742, 385] width 368 height 38
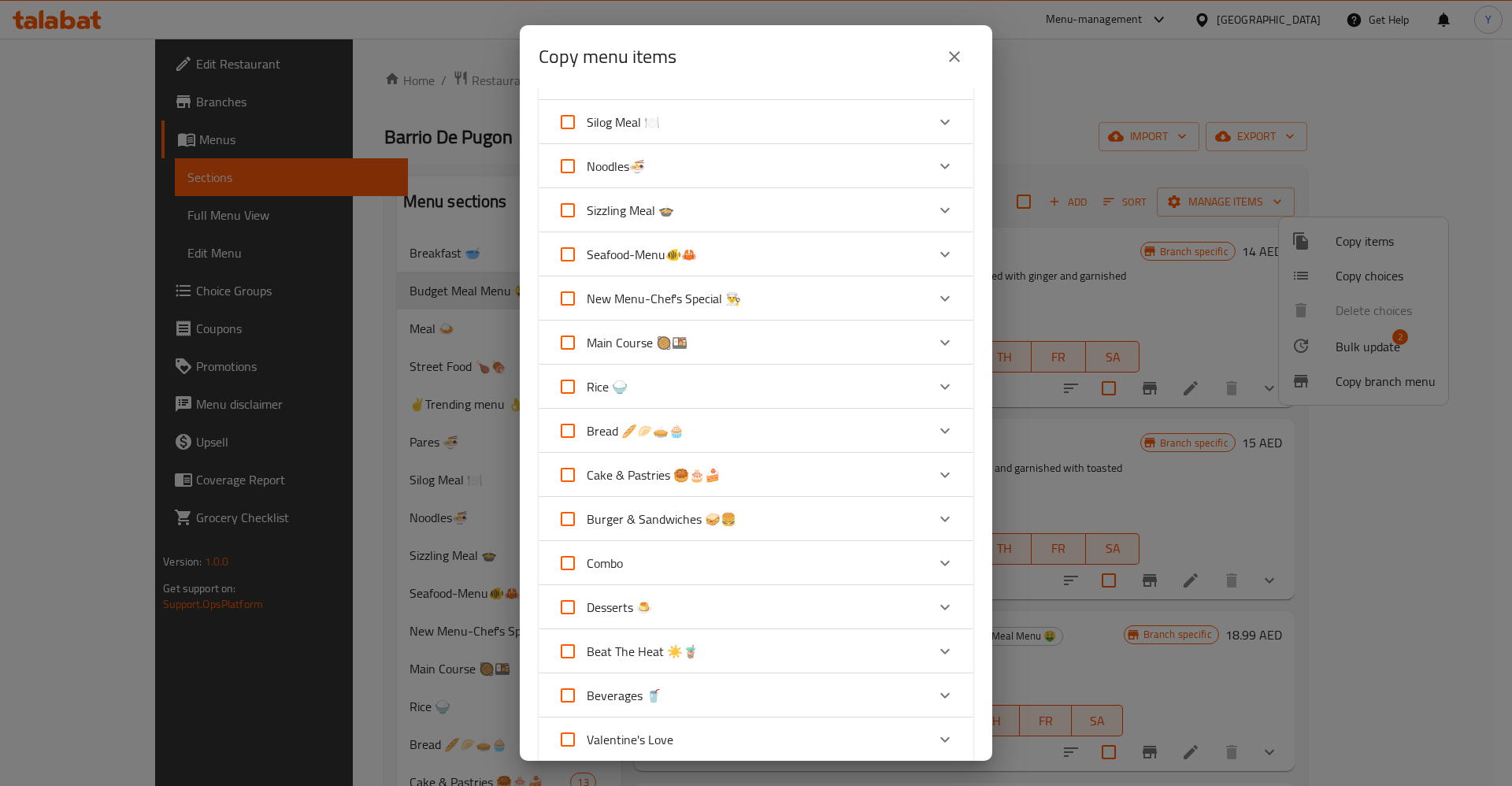
scroll to position [1792, 0]
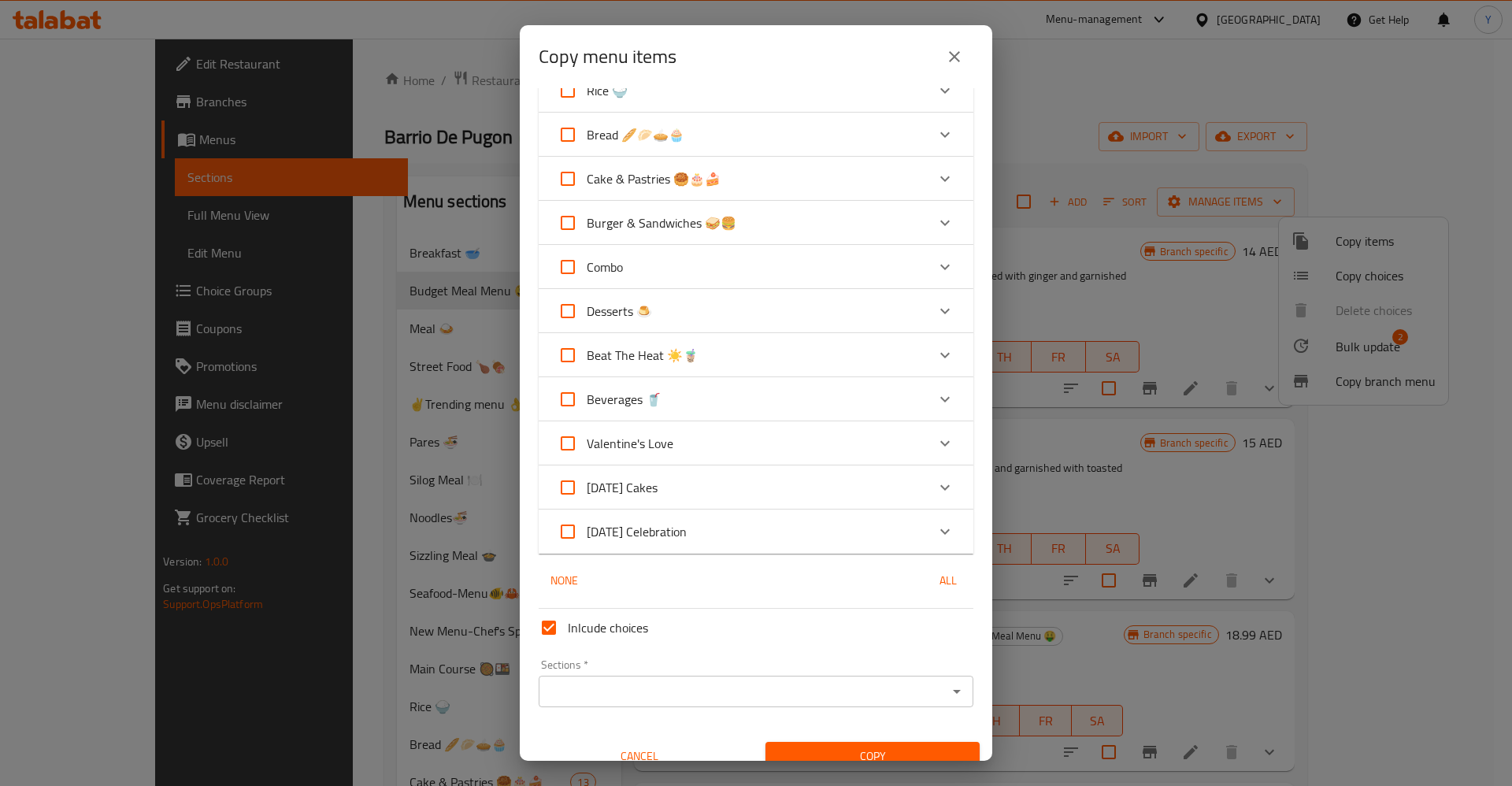
click at [628, 676] on div "Sections *" at bounding box center [756, 692] width 435 height 31
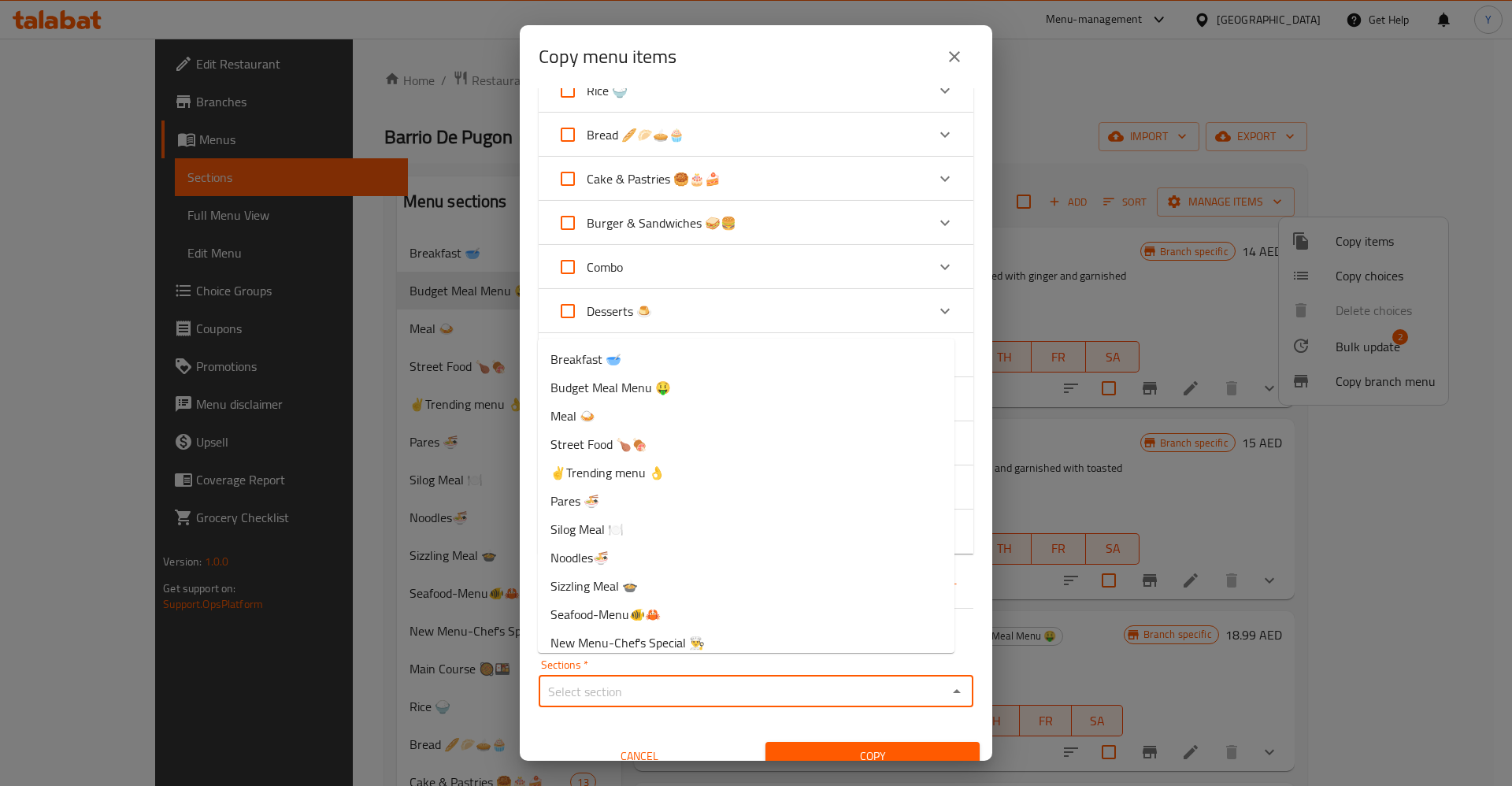
click at [683, 680] on input "Sections   *" at bounding box center [743, 692] width 400 height 22
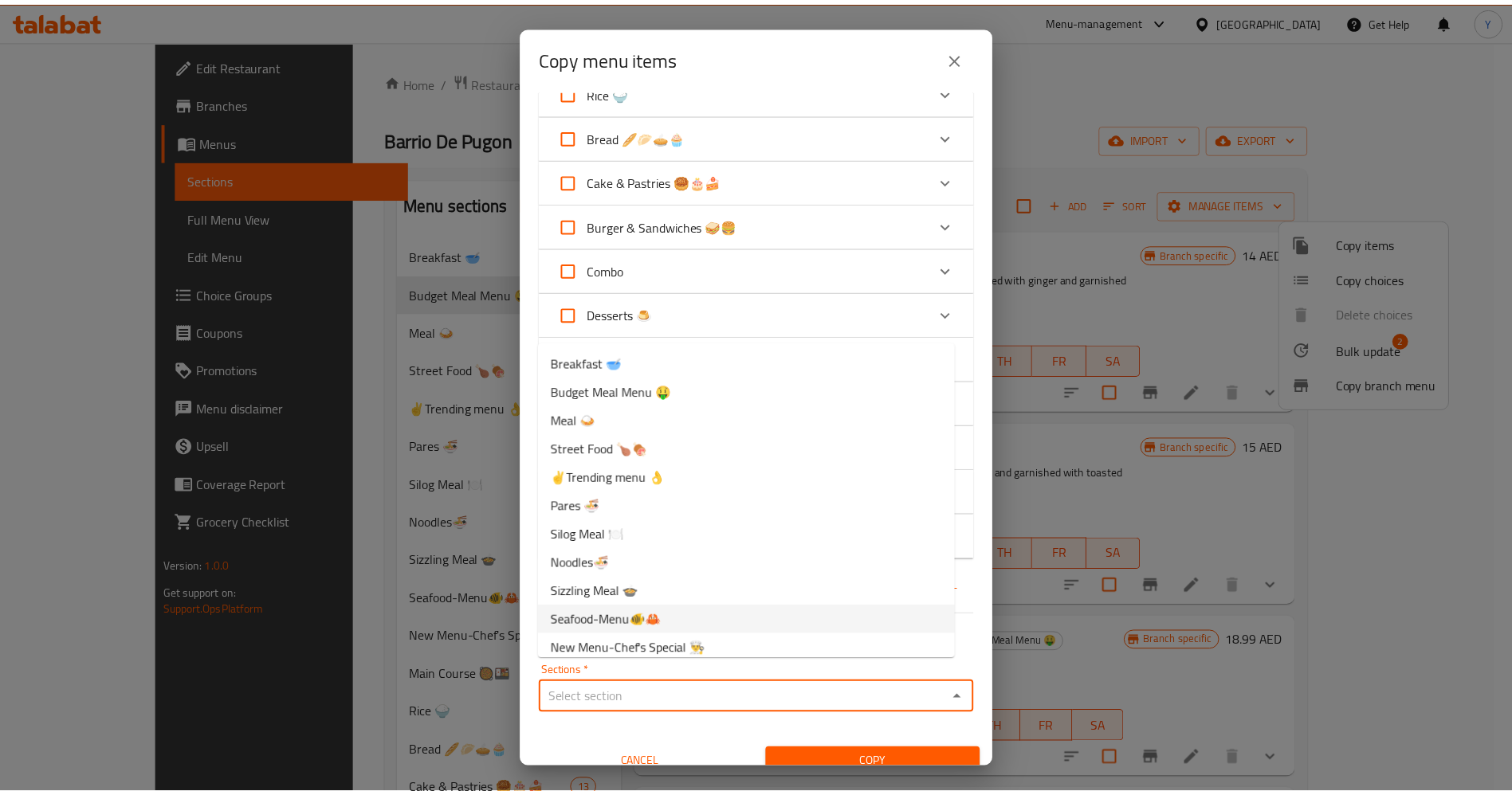
scroll to position [412, 0]
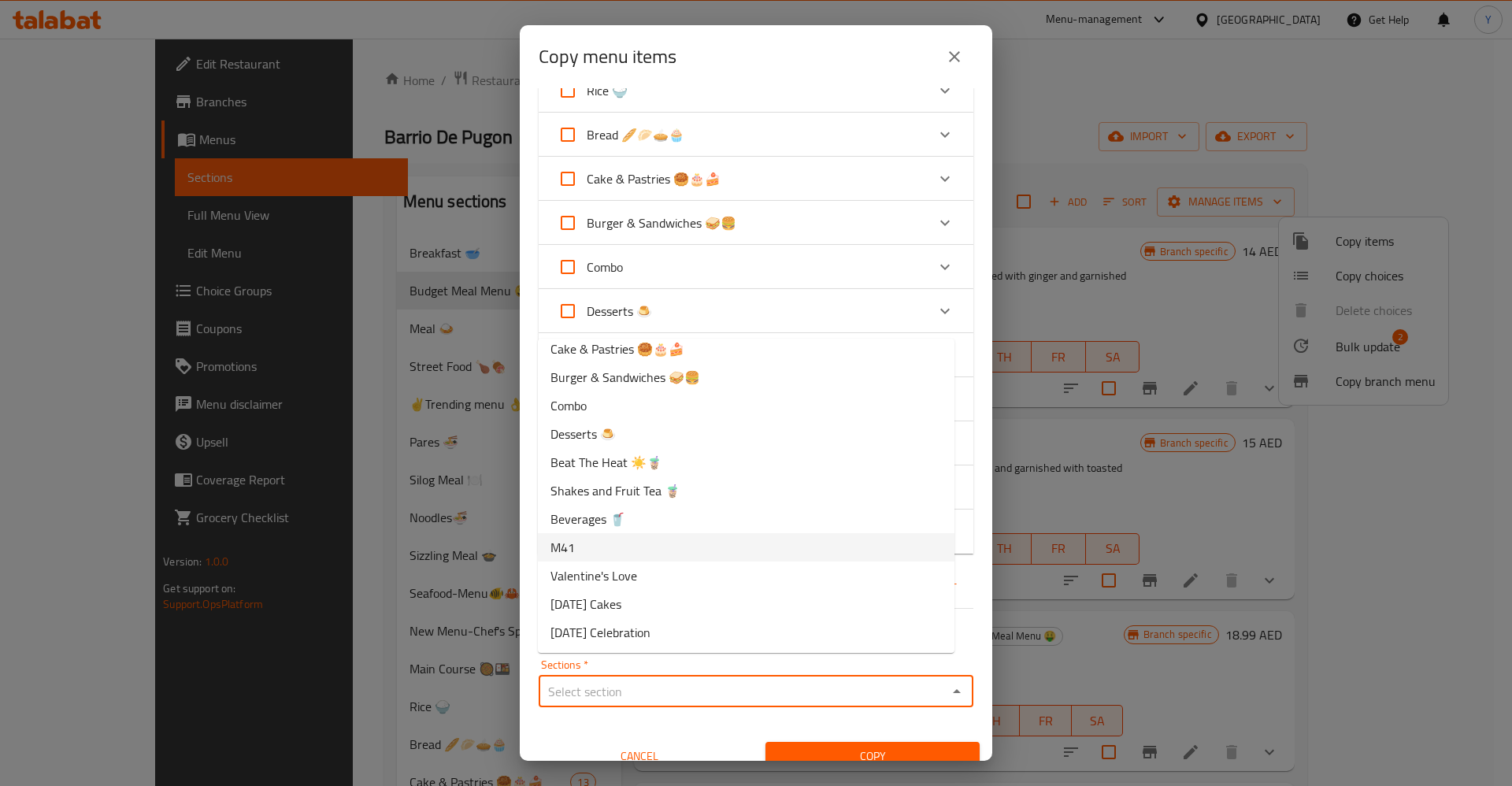
click at [668, 550] on li "M41" at bounding box center [746, 547] width 416 height 29
type input "M41"
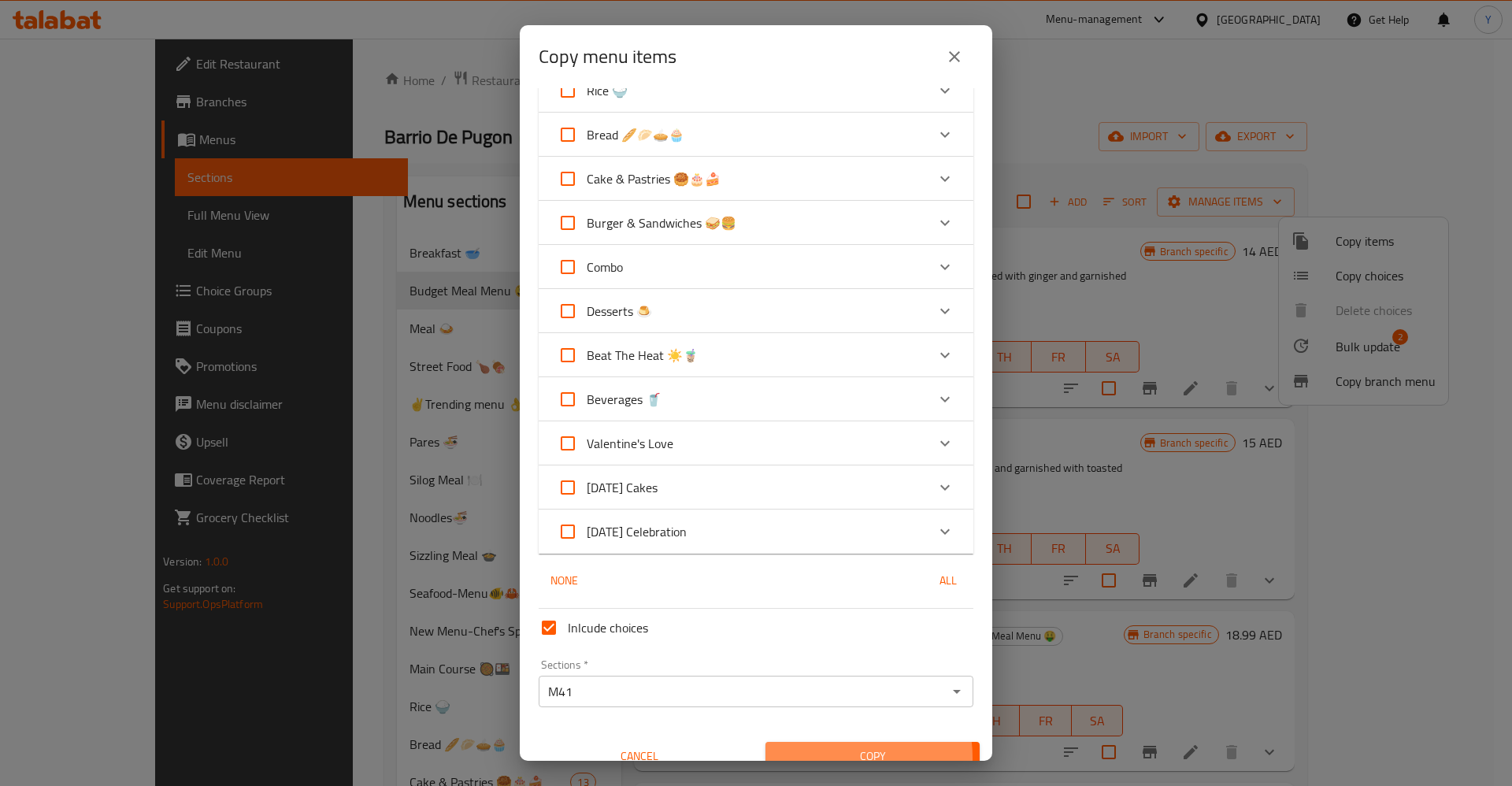
click at [820, 747] on span "Copy" at bounding box center [873, 756] width 189 height 19
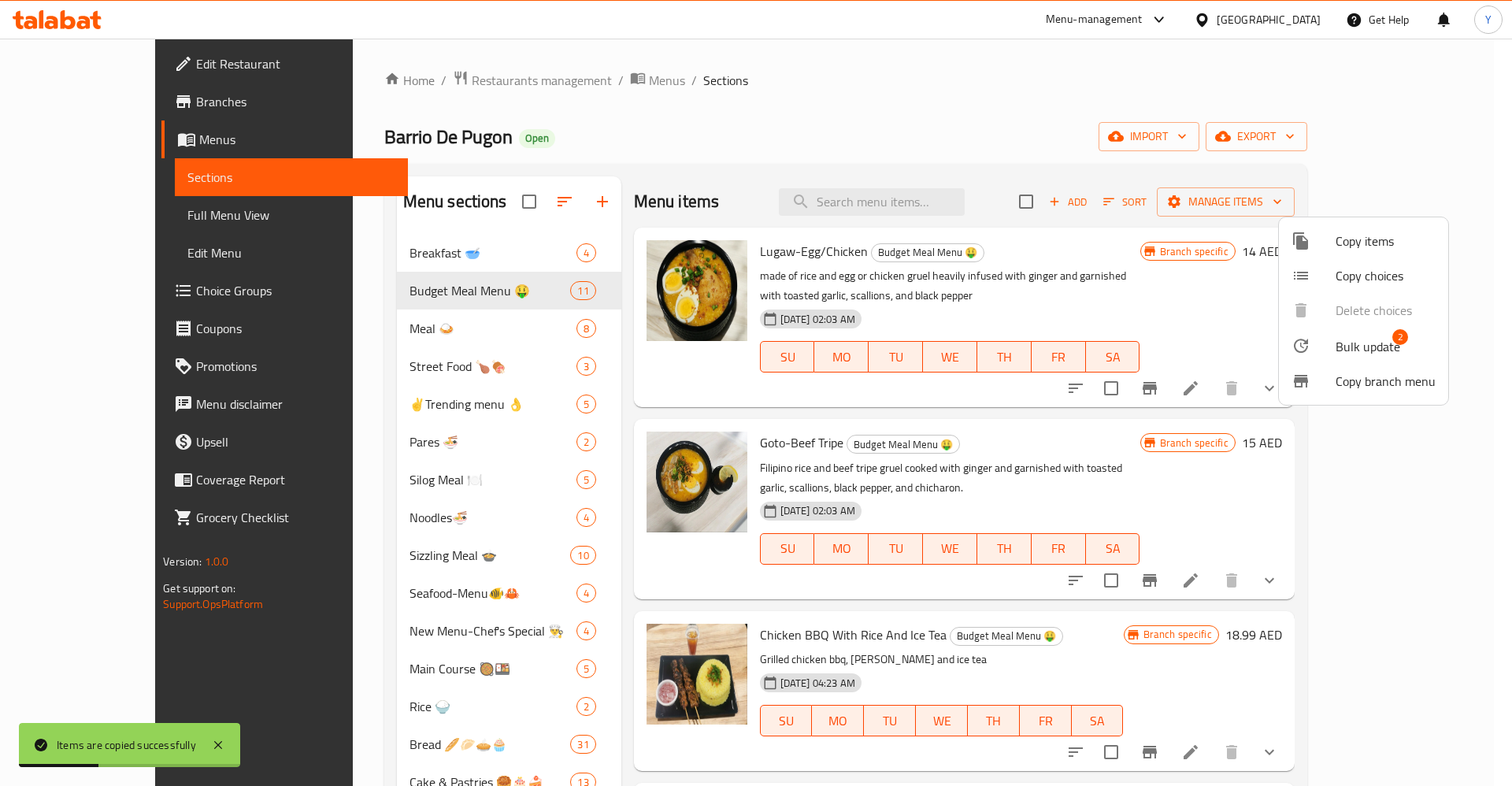
click at [544, 320] on div at bounding box center [756, 393] width 1512 height 786
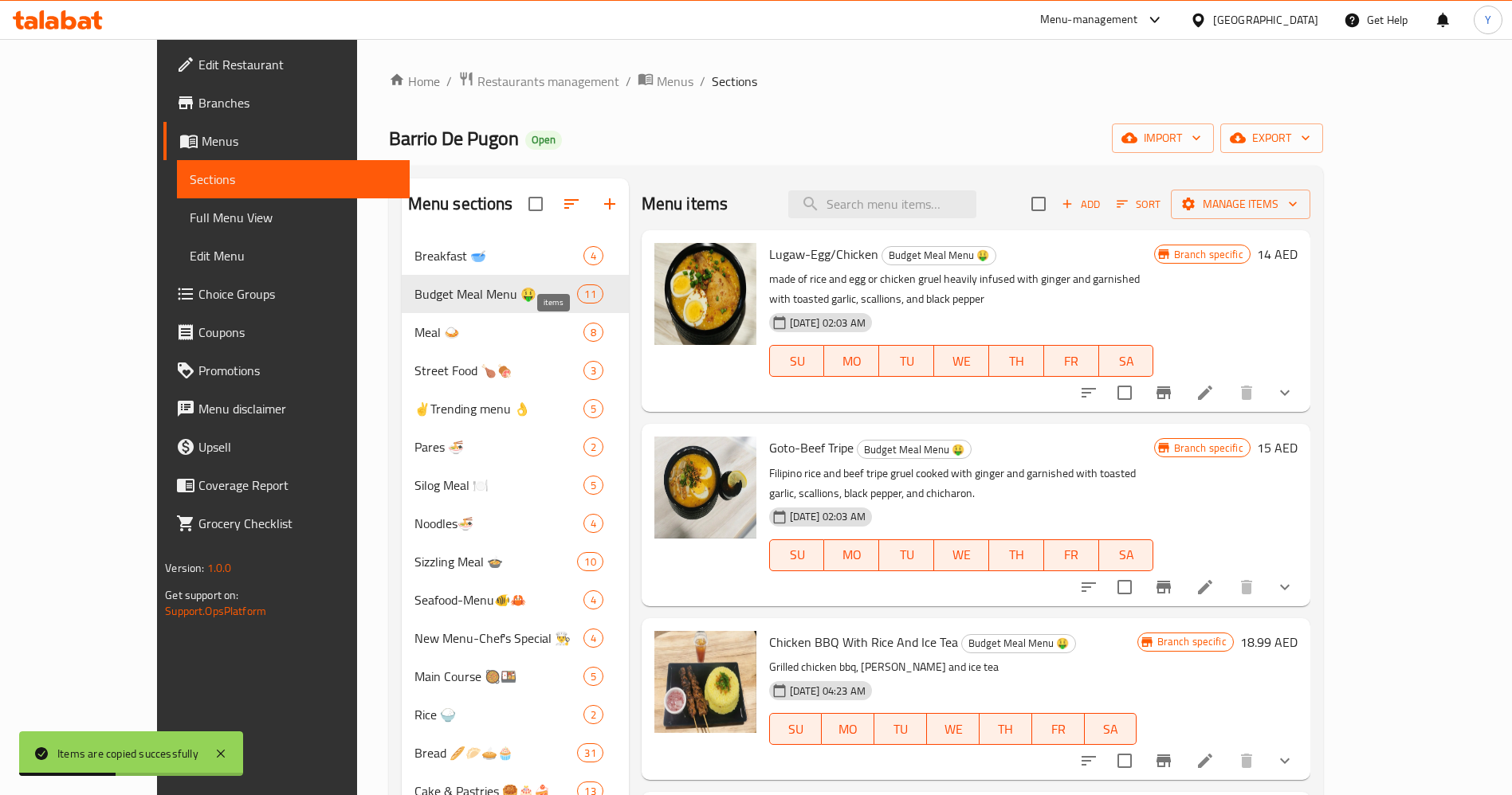
click at [519, 323] on span "Meal 🍛" at bounding box center [499, 332] width 169 height 19
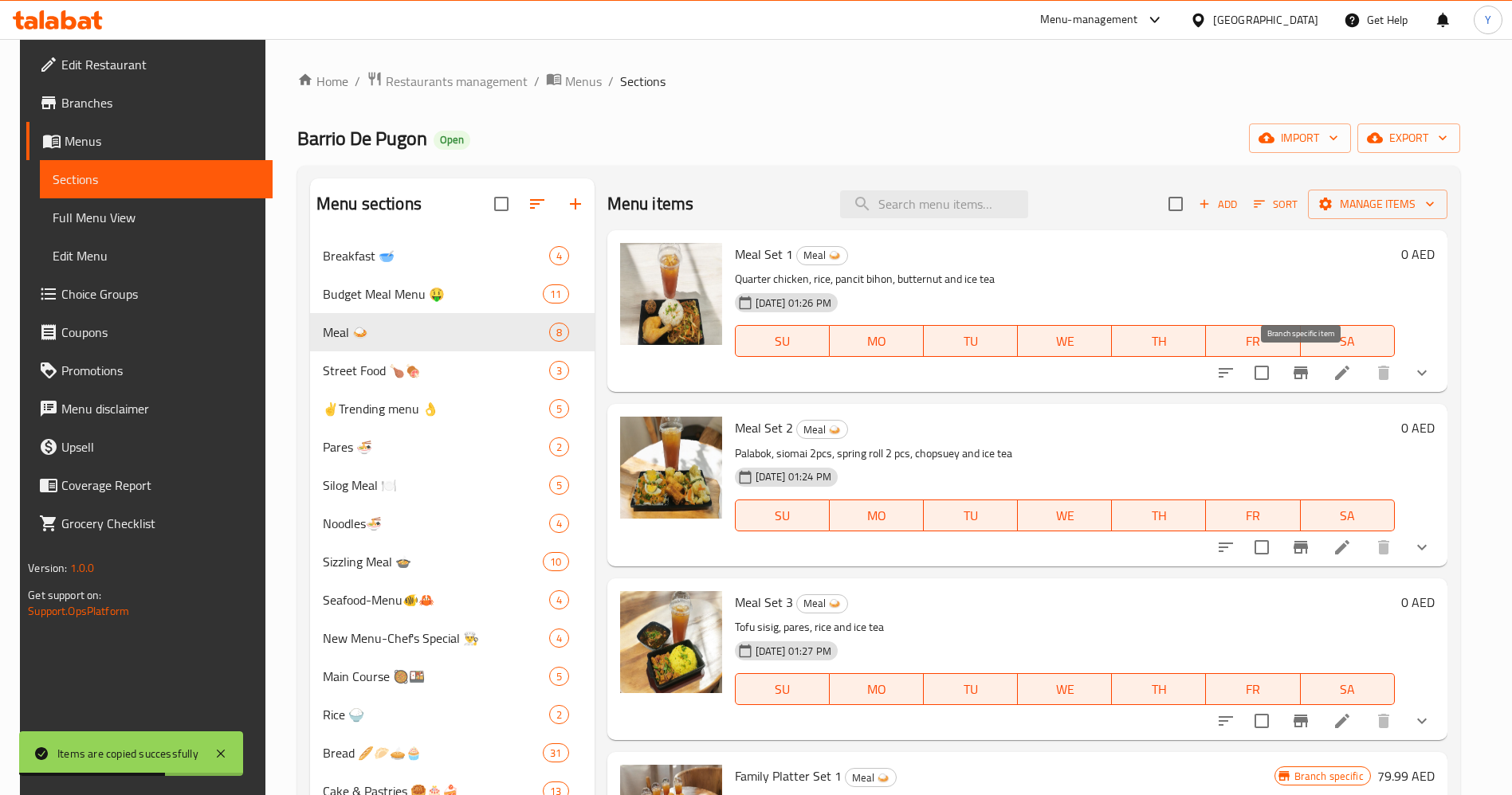
click at [1301, 381] on icon "Branch-specific-item" at bounding box center [1300, 373] width 19 height 19
click at [1293, 551] on icon "Branch-specific-item" at bounding box center [1300, 548] width 19 height 19
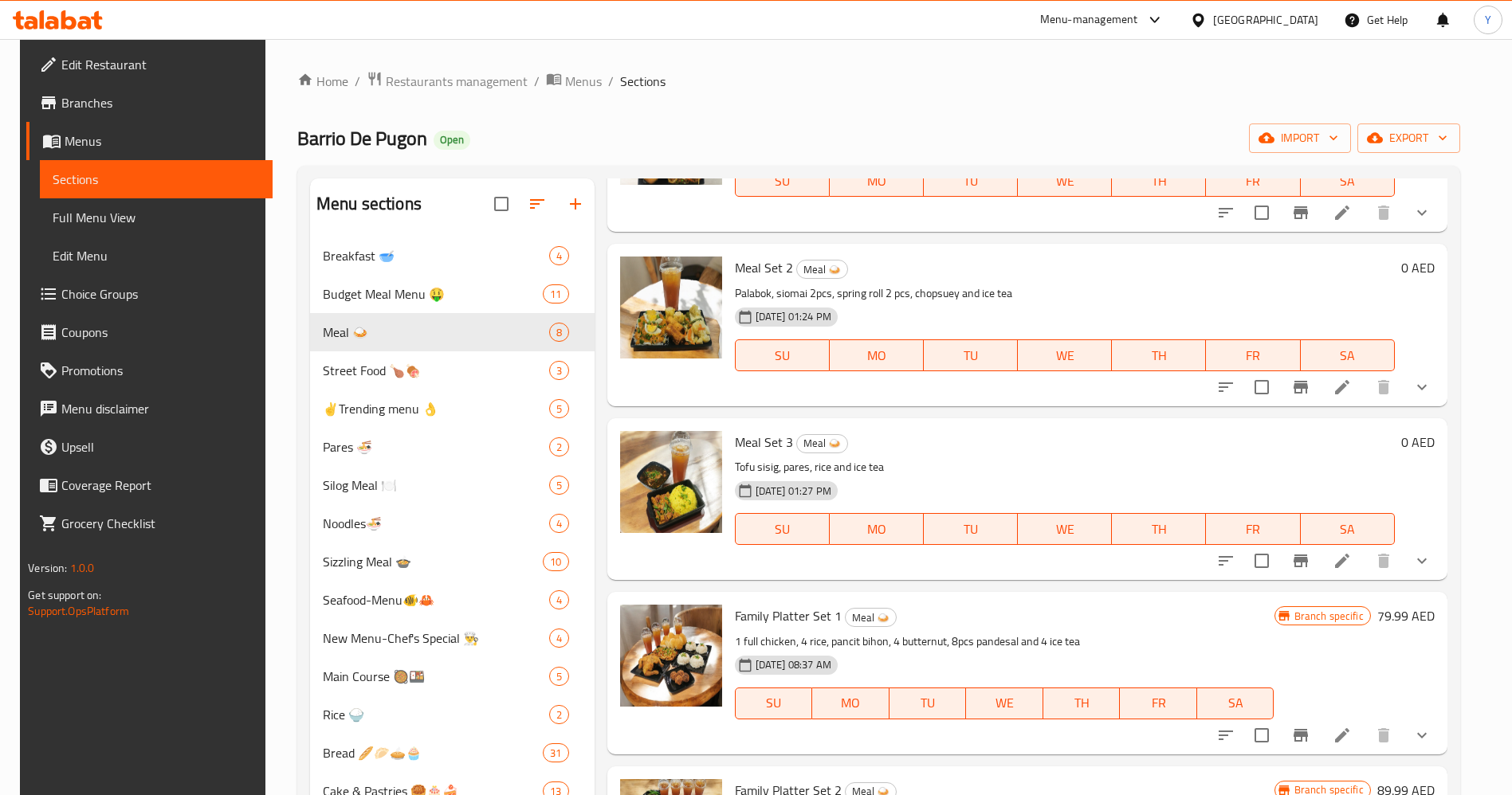
scroll to position [285, 0]
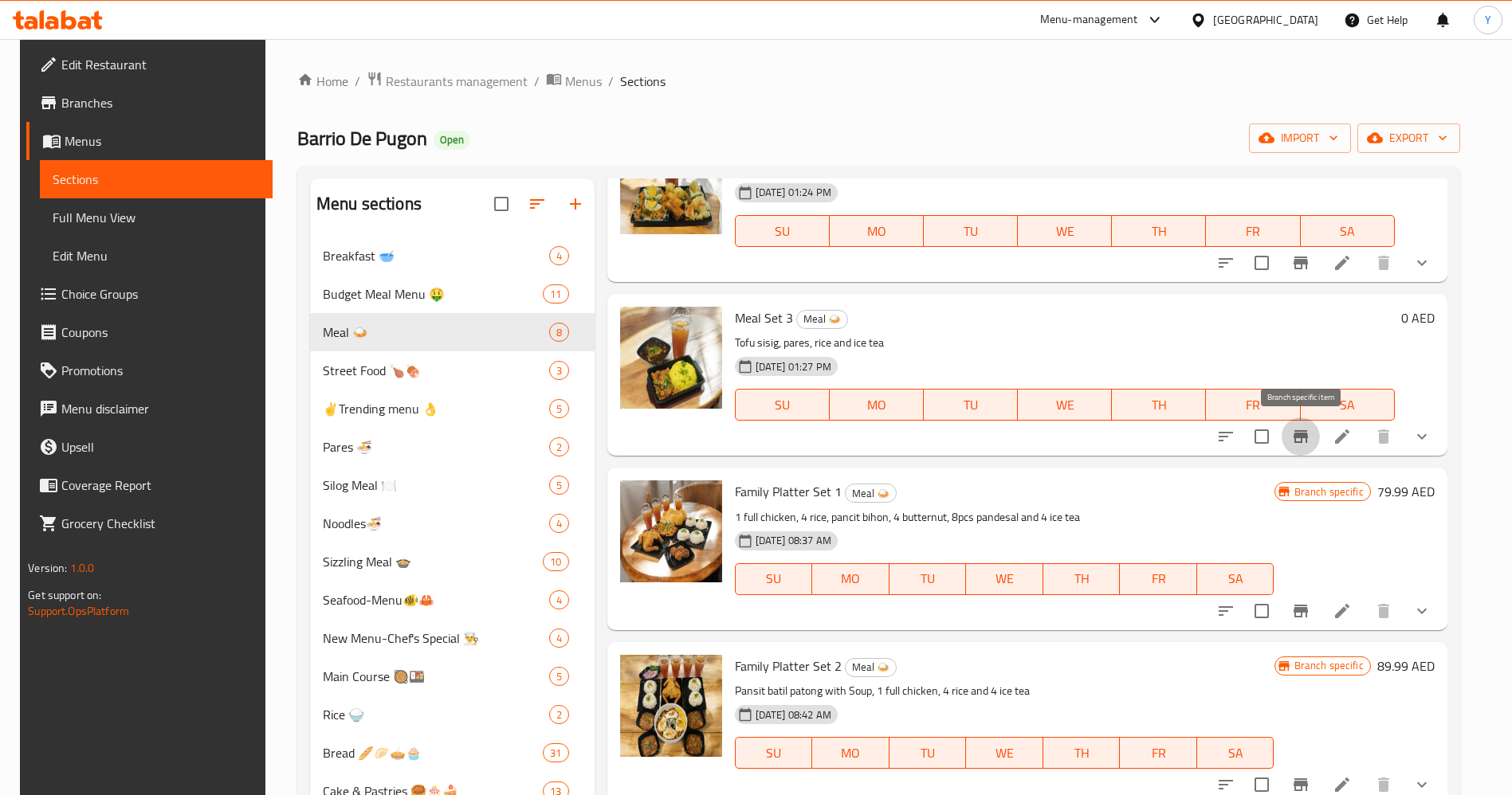
click at [1307, 442] on icon "Branch-specific-item" at bounding box center [1299, 437] width 14 height 13
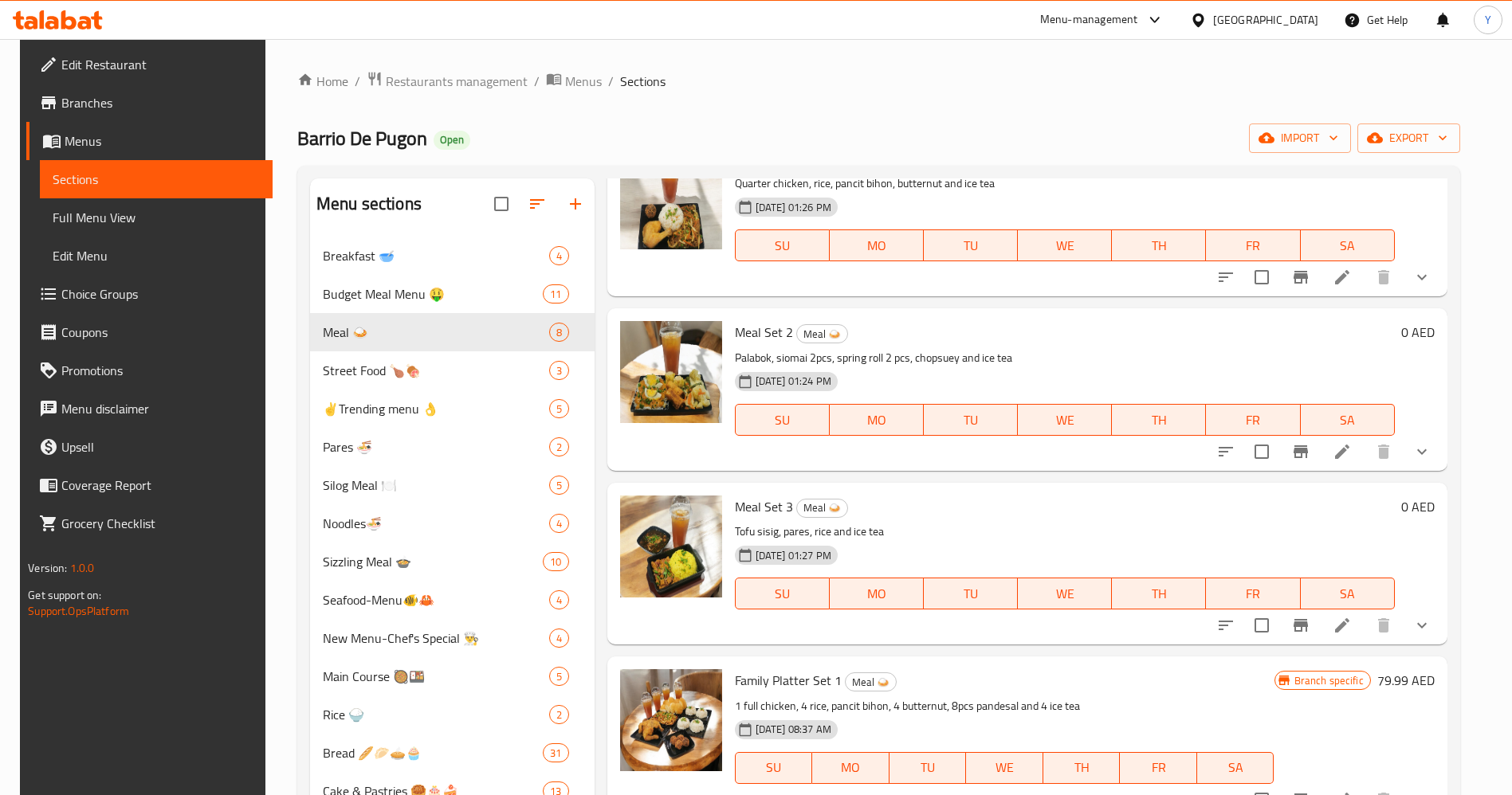
scroll to position [95, 0]
click at [1259, 458] on input "checkbox" at bounding box center [1261, 453] width 34 height 34
checkbox input "true"
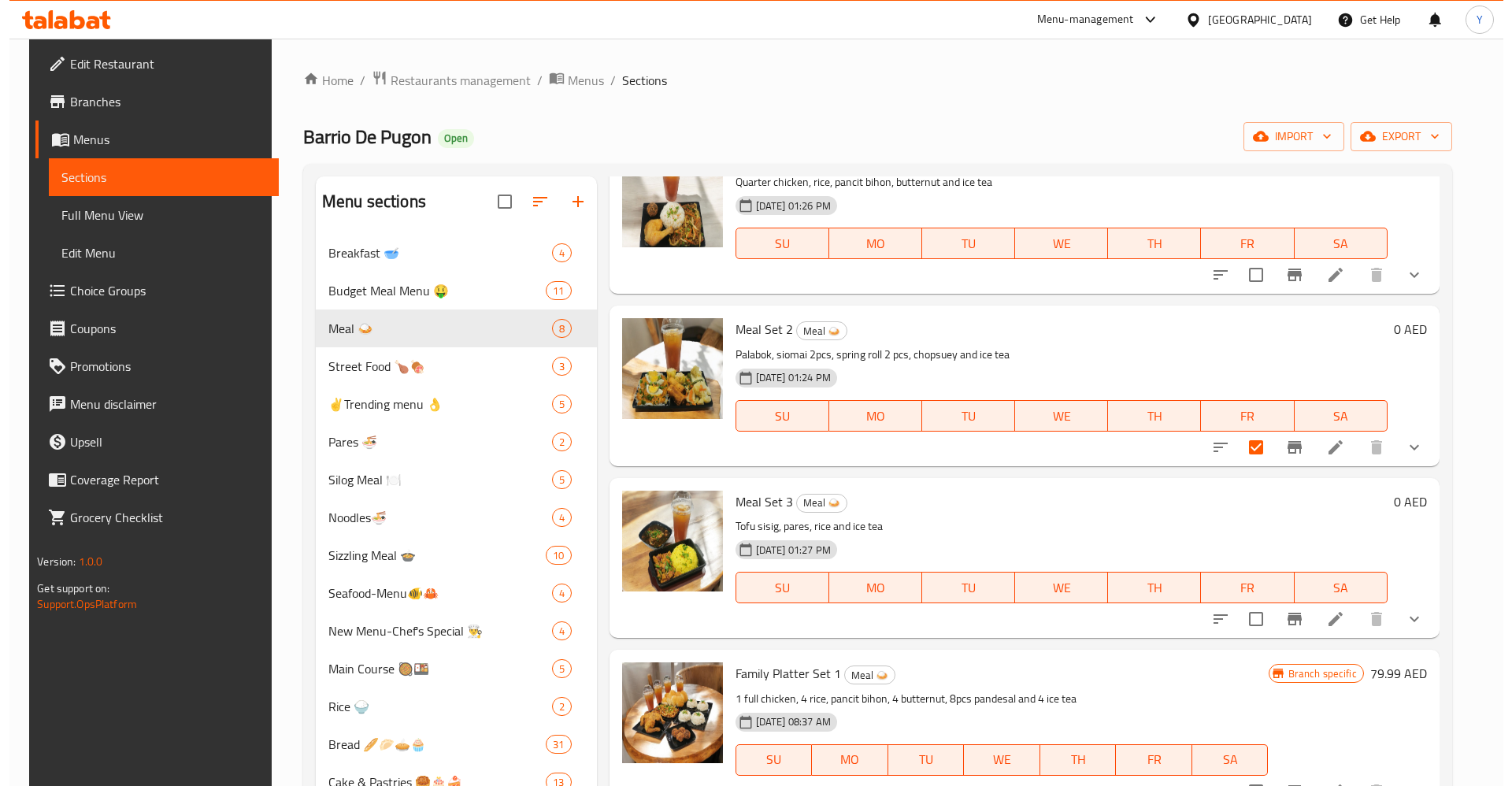
scroll to position [0, 0]
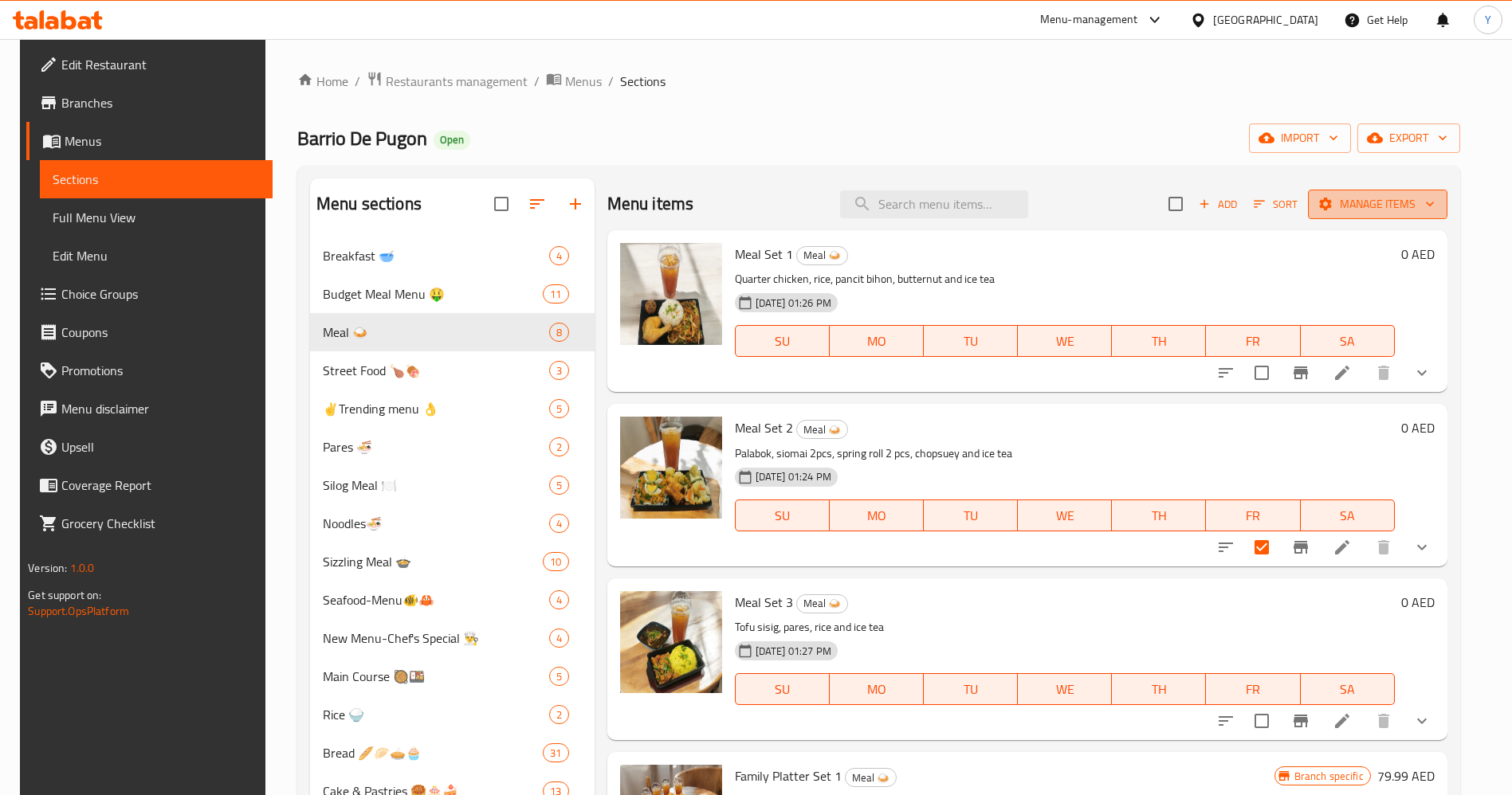
click at [1368, 190] on button "Manage items" at bounding box center [1377, 204] width 139 height 29
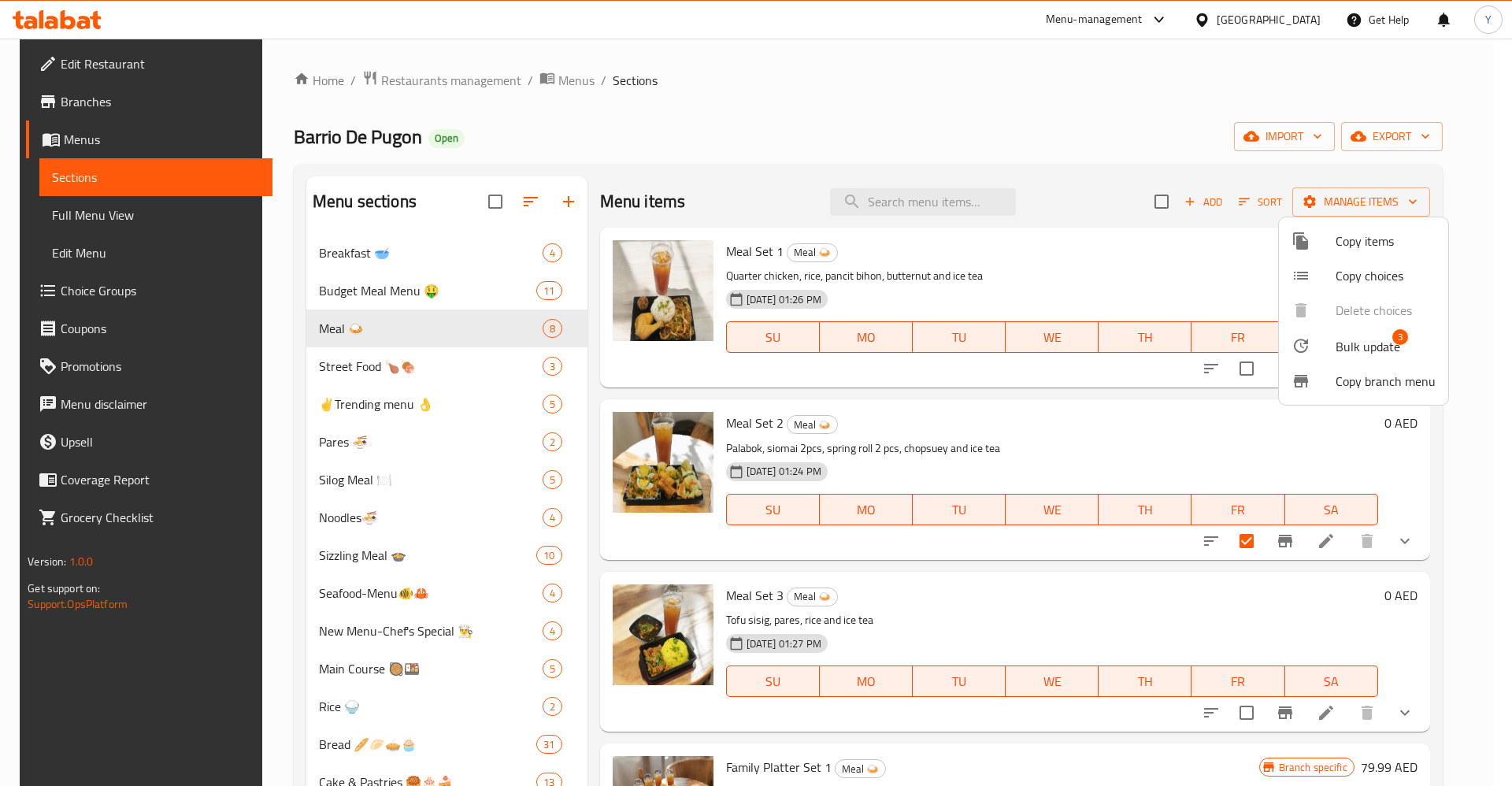
click at [1319, 252] on li "Copy items" at bounding box center [1363, 241] width 169 height 34
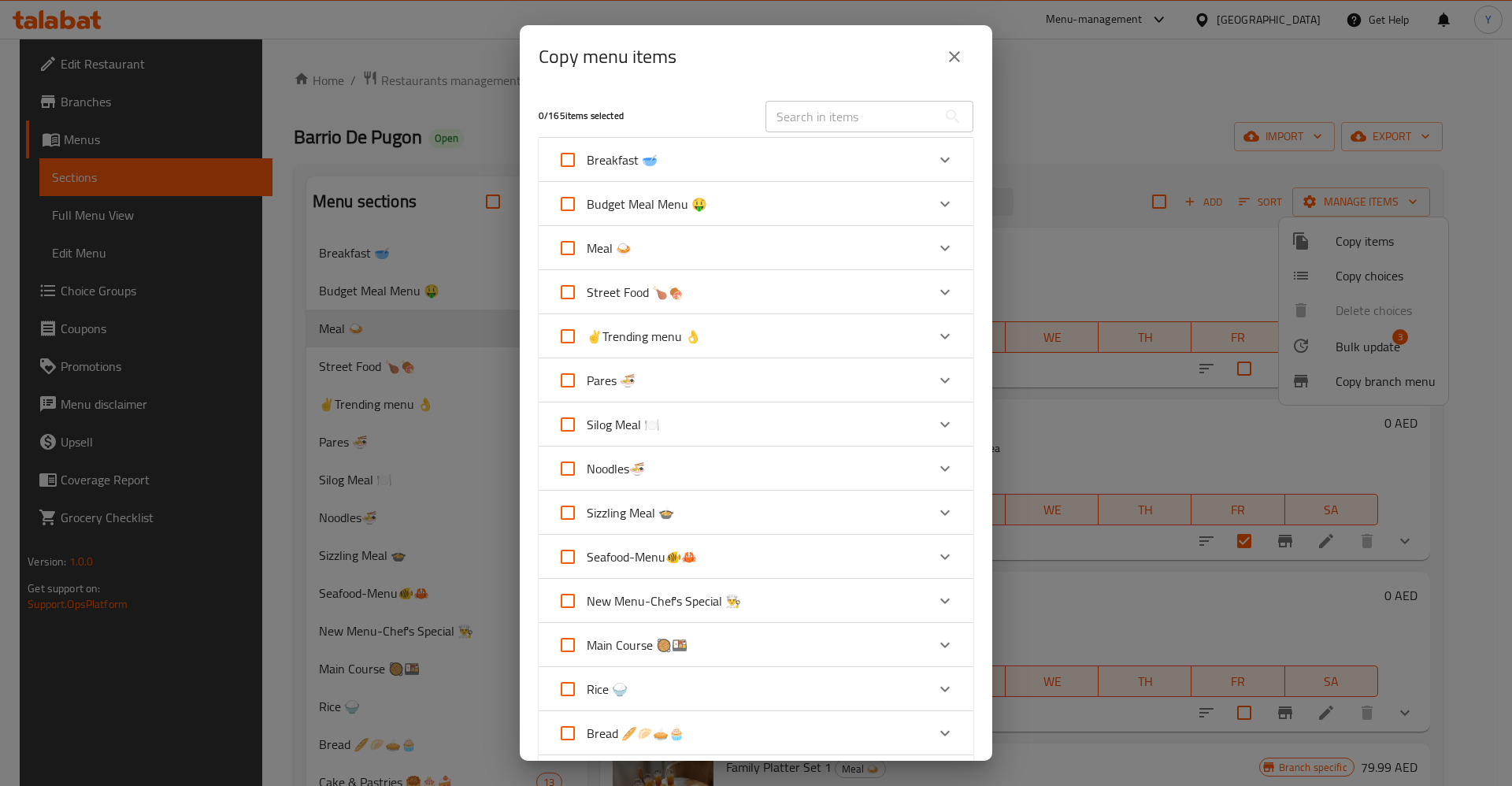
click at [823, 126] on input "text" at bounding box center [851, 117] width 172 height 31
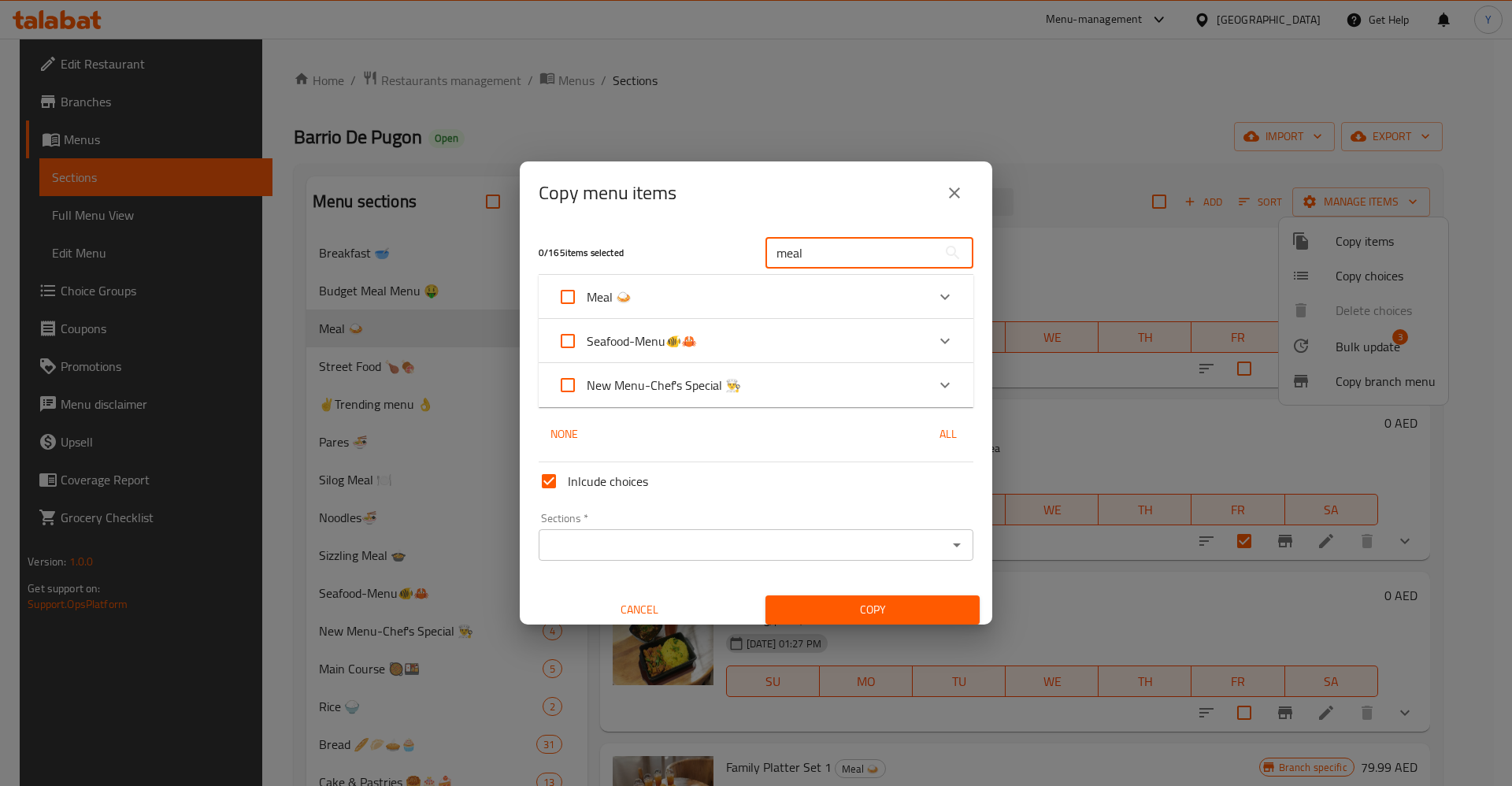
type input "meal"
click at [666, 299] on div "Meal 🍛" at bounding box center [742, 296] width 368 height 38
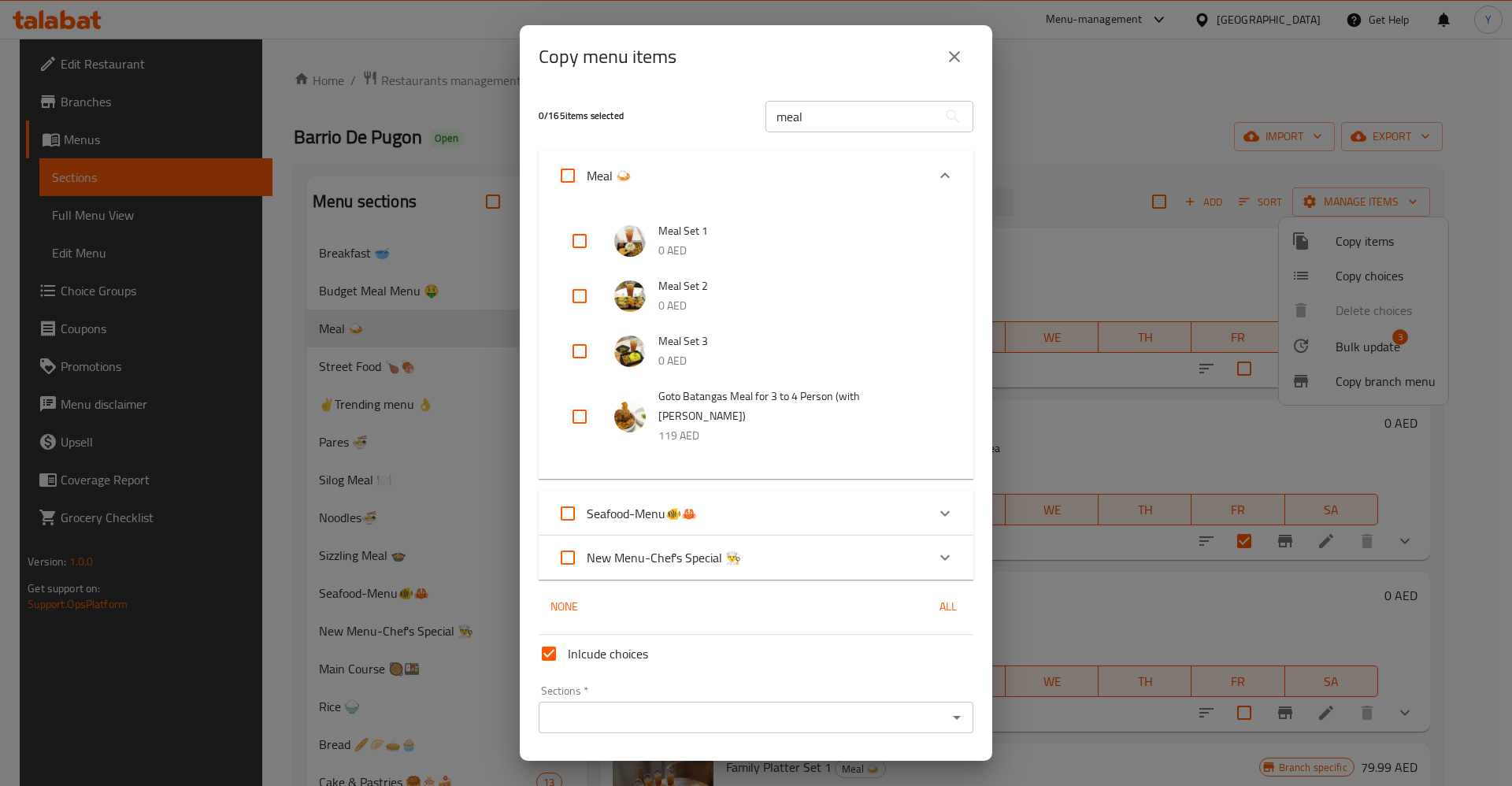
click at [582, 293] on input "checkbox" at bounding box center [579, 296] width 38 height 38
checkbox input "true"
click at [638, 685] on div "Sections   * Sections *" at bounding box center [756, 709] width 435 height 48
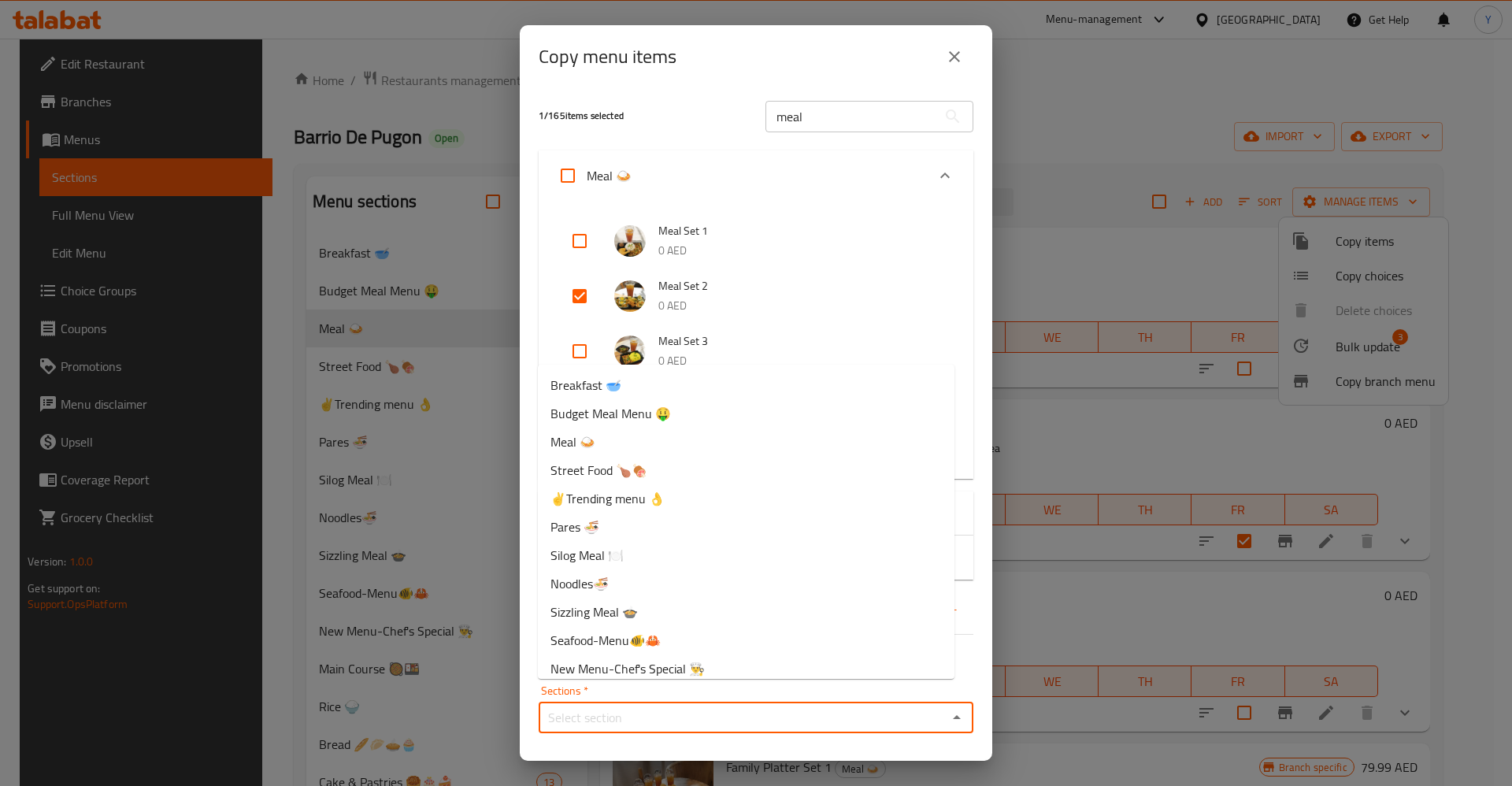
click at [624, 706] on input "Sections   *" at bounding box center [743, 717] width 400 height 22
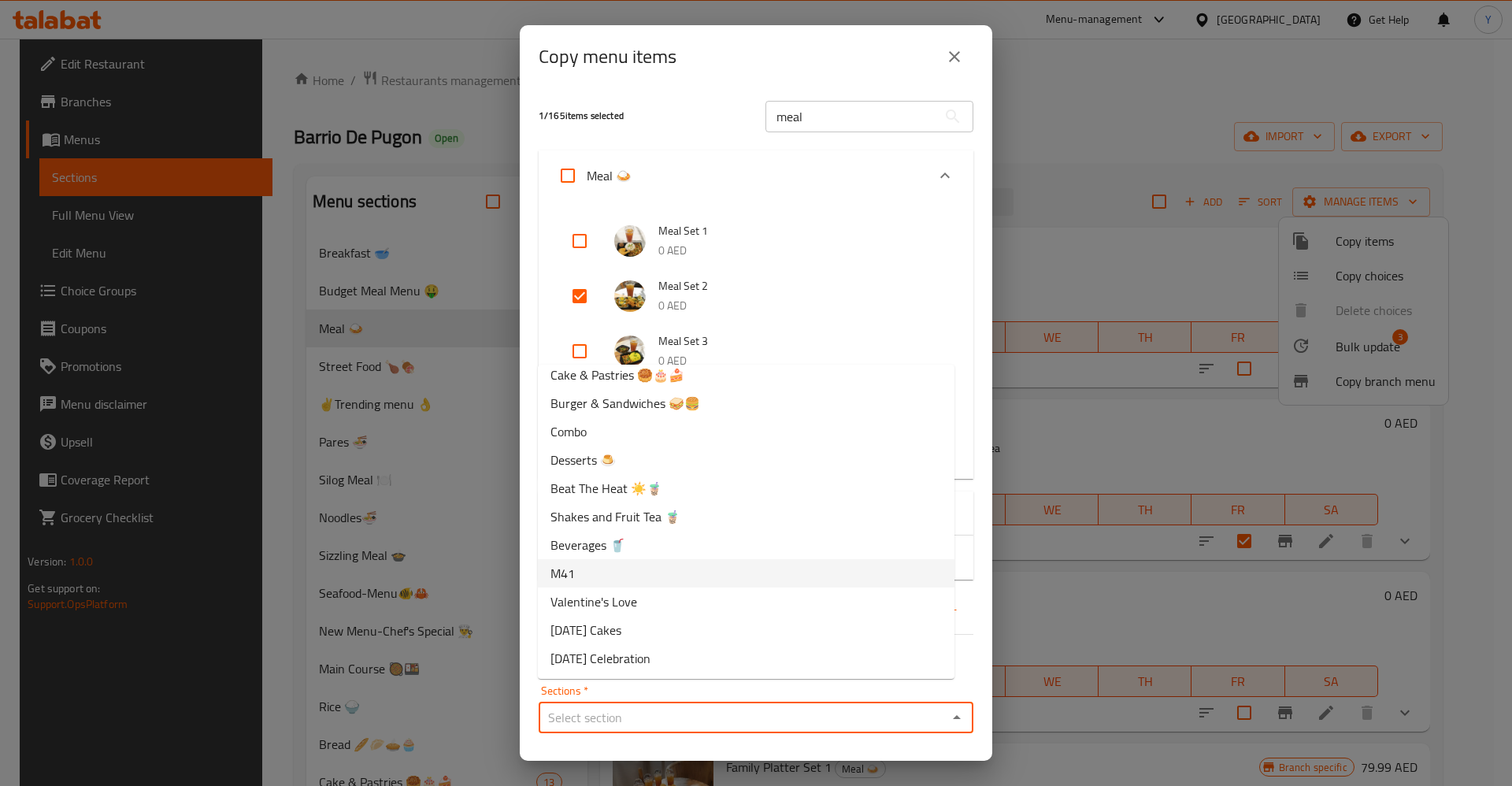
click at [610, 569] on li "M41" at bounding box center [746, 573] width 416 height 29
type input "M41"
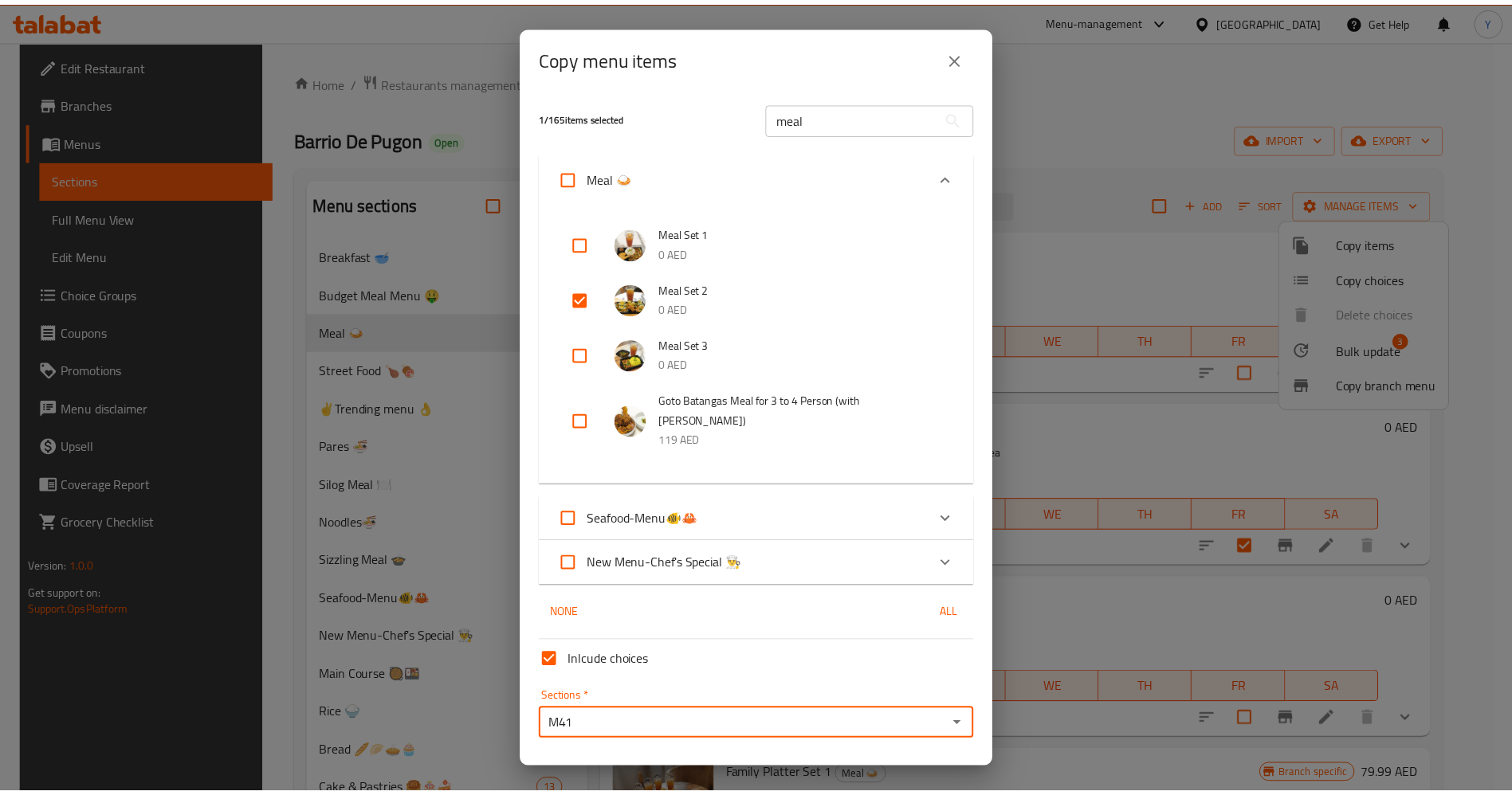
scroll to position [26, 0]
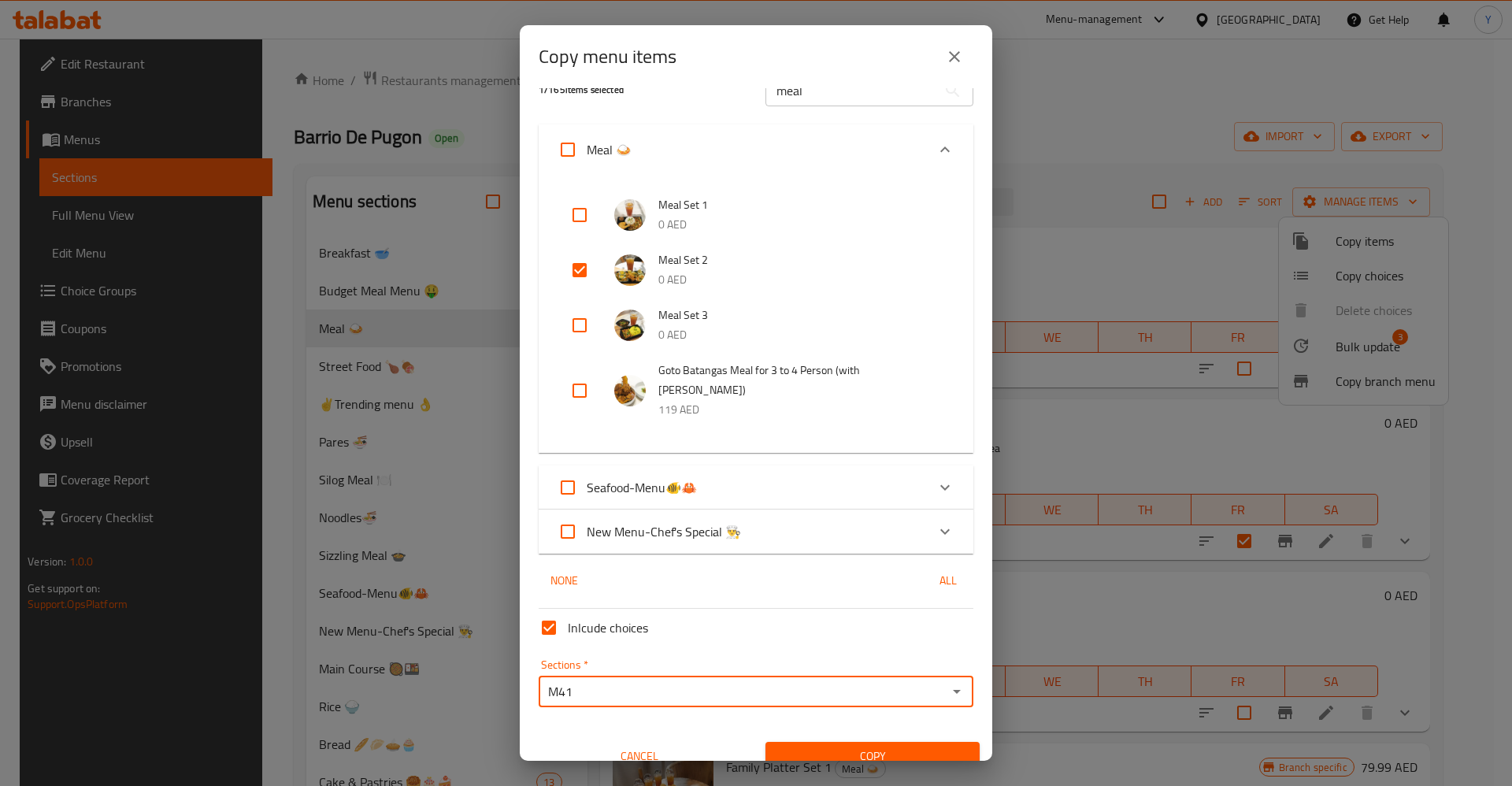
click at [878, 747] on span "Copy" at bounding box center [873, 756] width 189 height 19
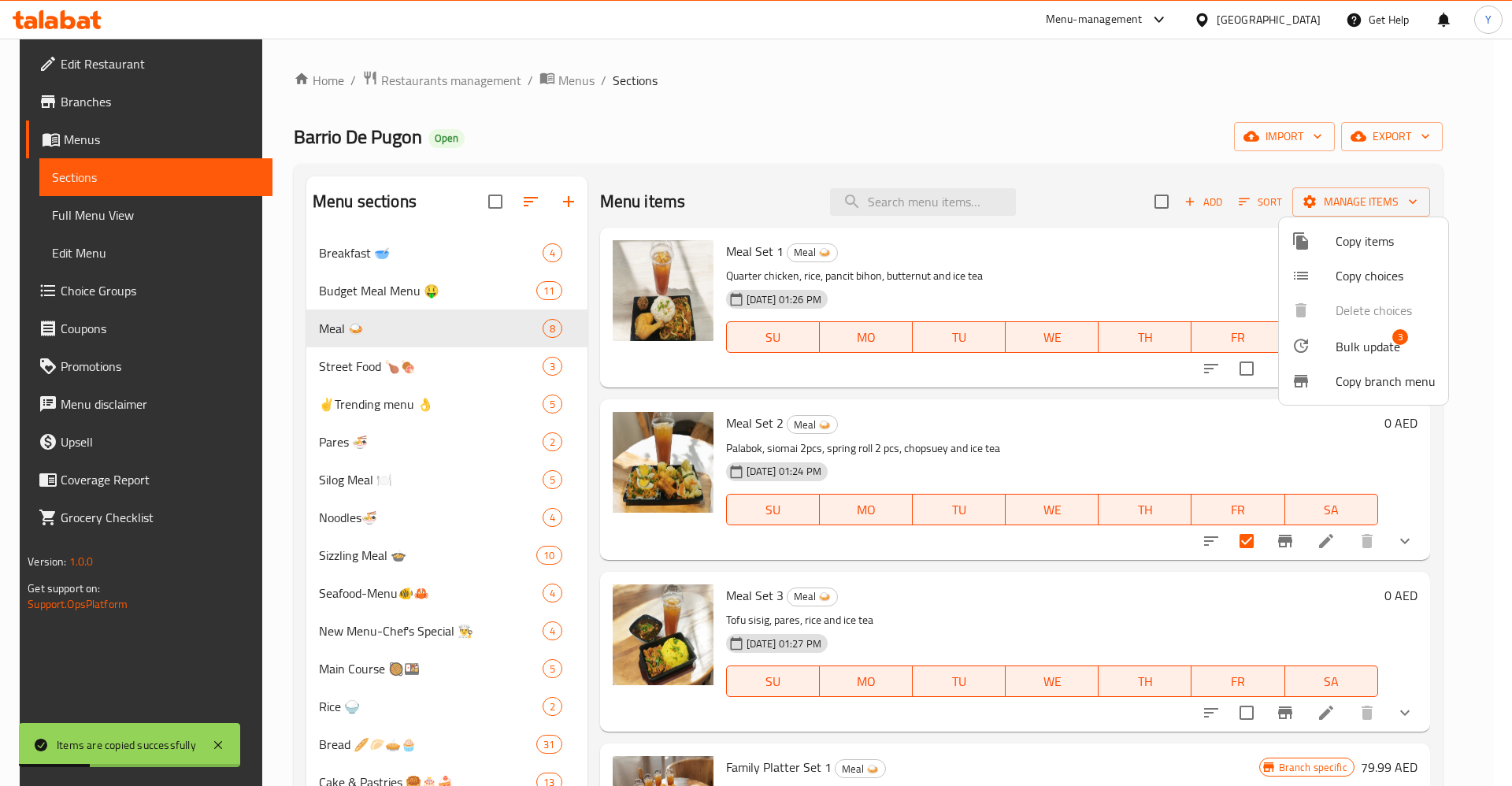
click at [651, 105] on div at bounding box center [756, 393] width 1512 height 786
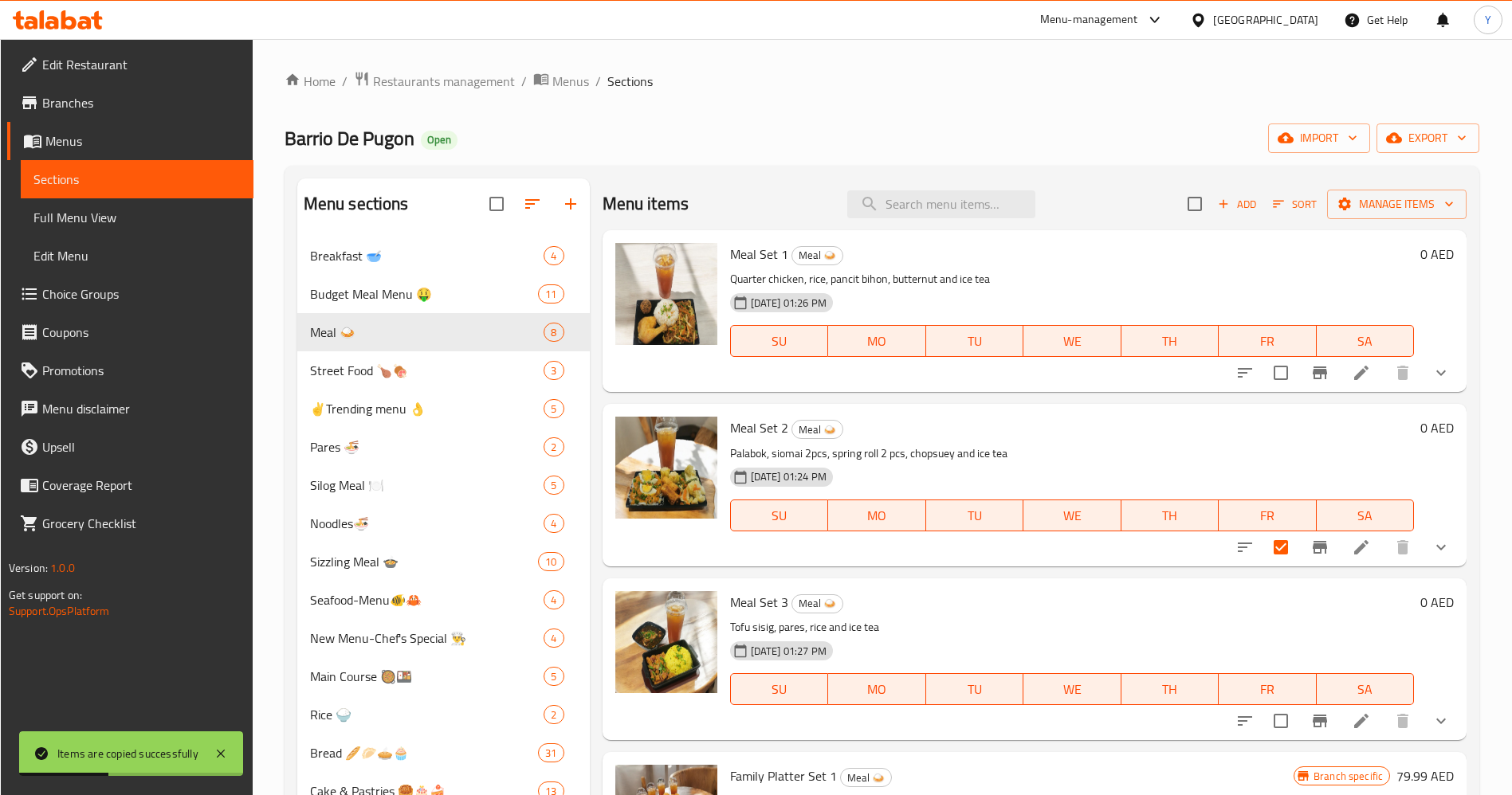
scroll to position [449, 0]
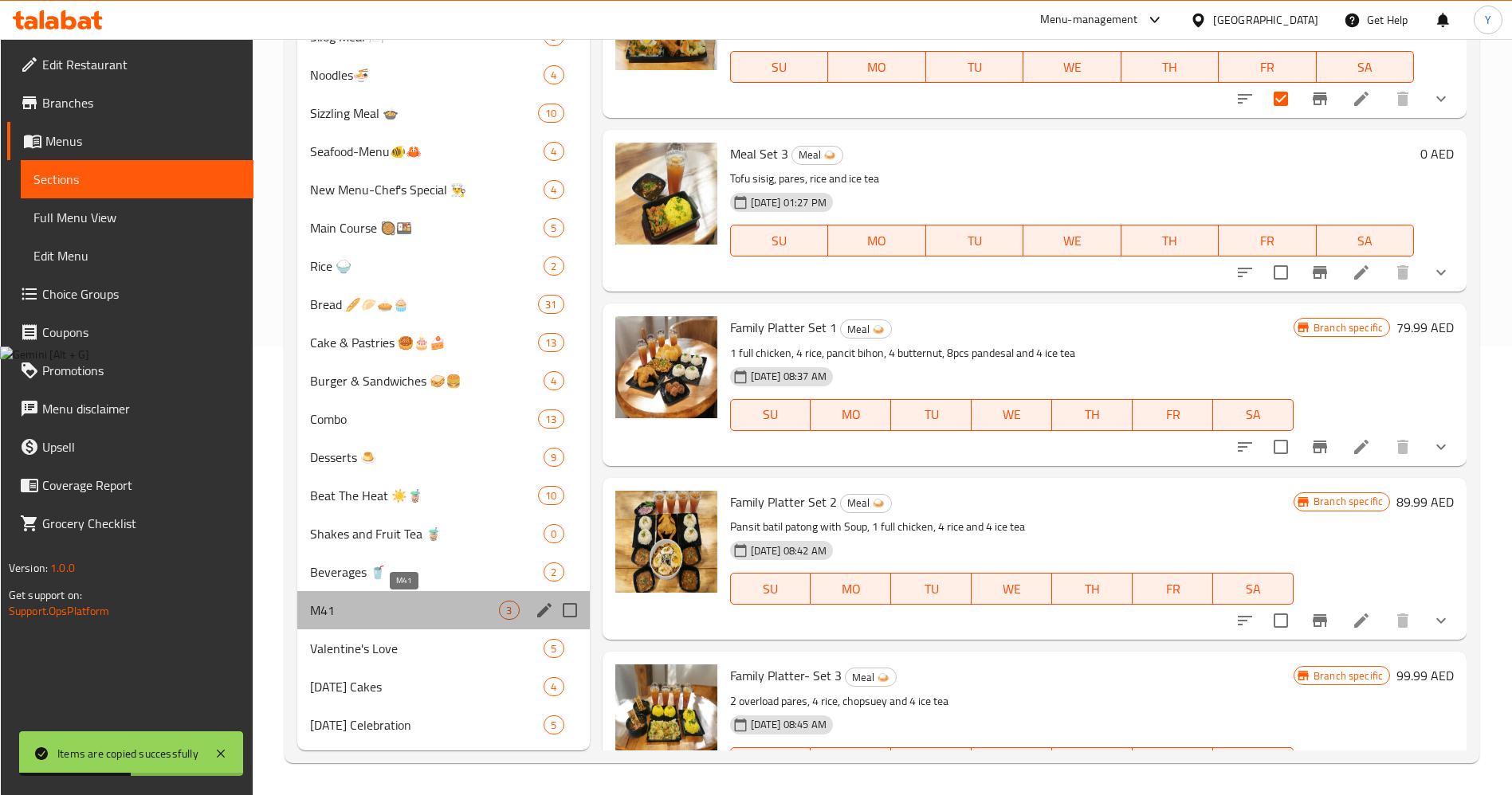
click at [401, 608] on span "M41" at bounding box center [404, 611] width 190 height 19
checkbox input "true"
click at [401, 608] on span "M41" at bounding box center [404, 611] width 190 height 19
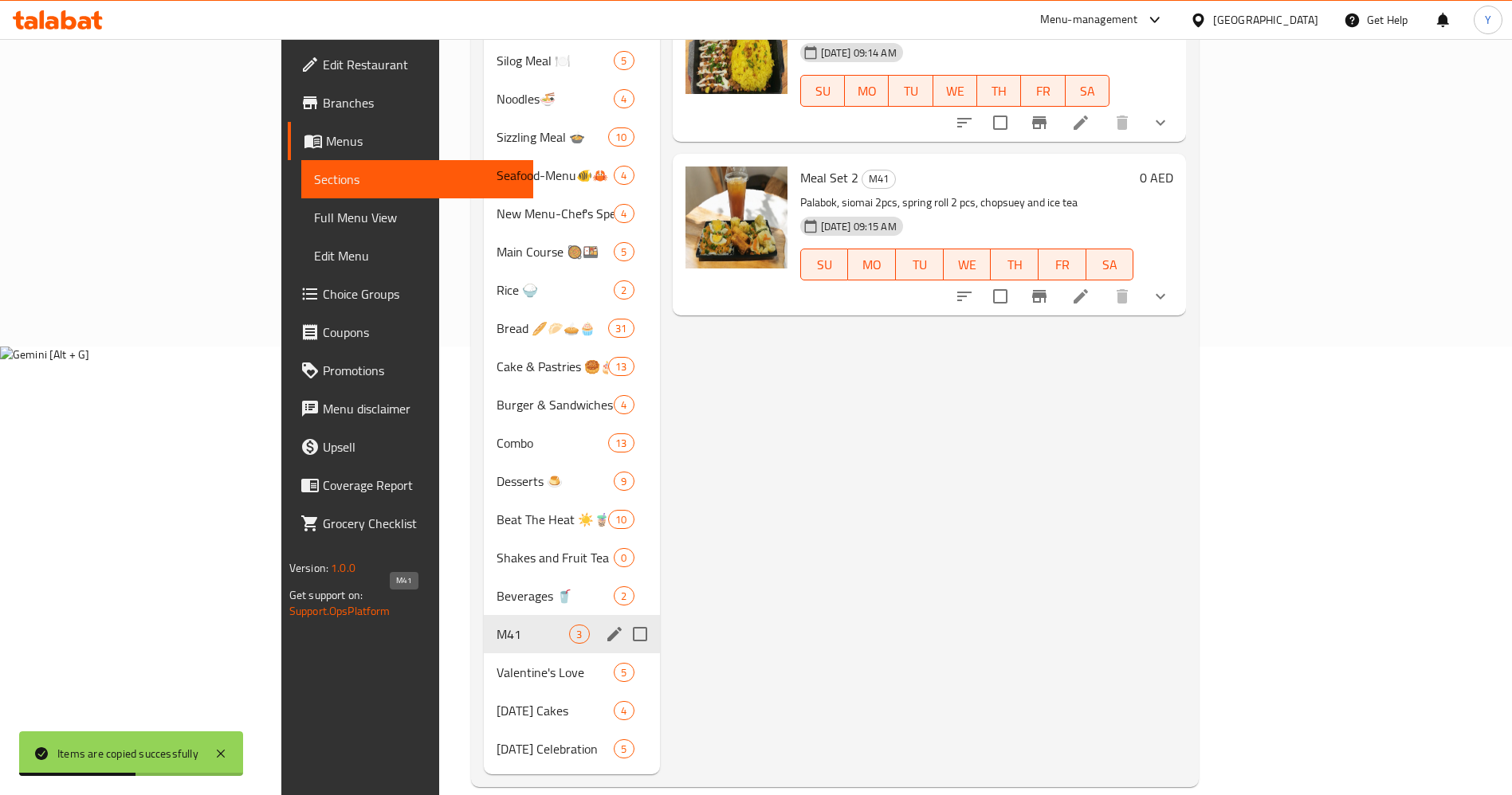
click at [496, 625] on span "M41" at bounding box center [532, 634] width 72 height 19
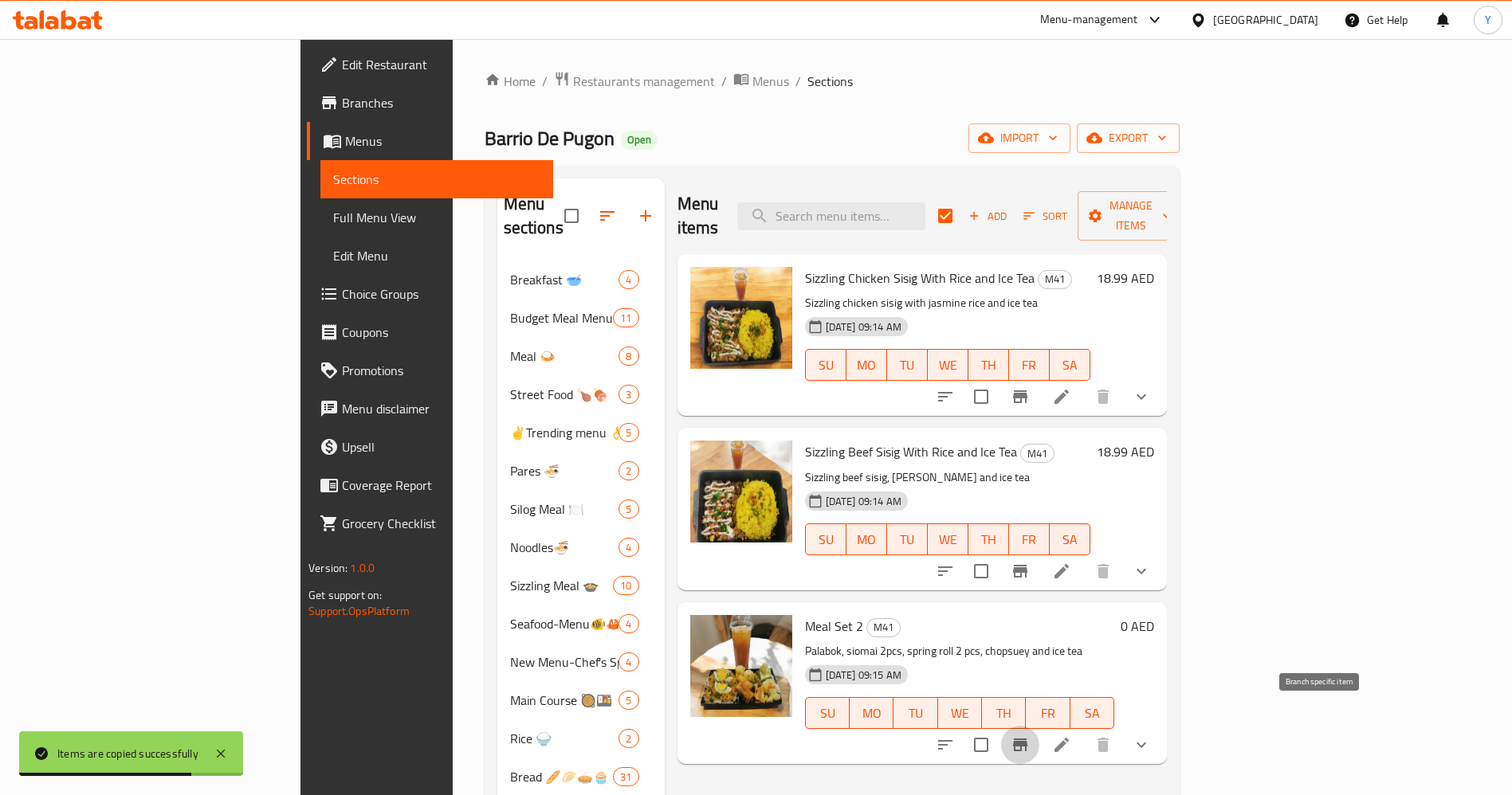
click at [1027, 739] on icon "Branch-specific-item" at bounding box center [1020, 745] width 14 height 13
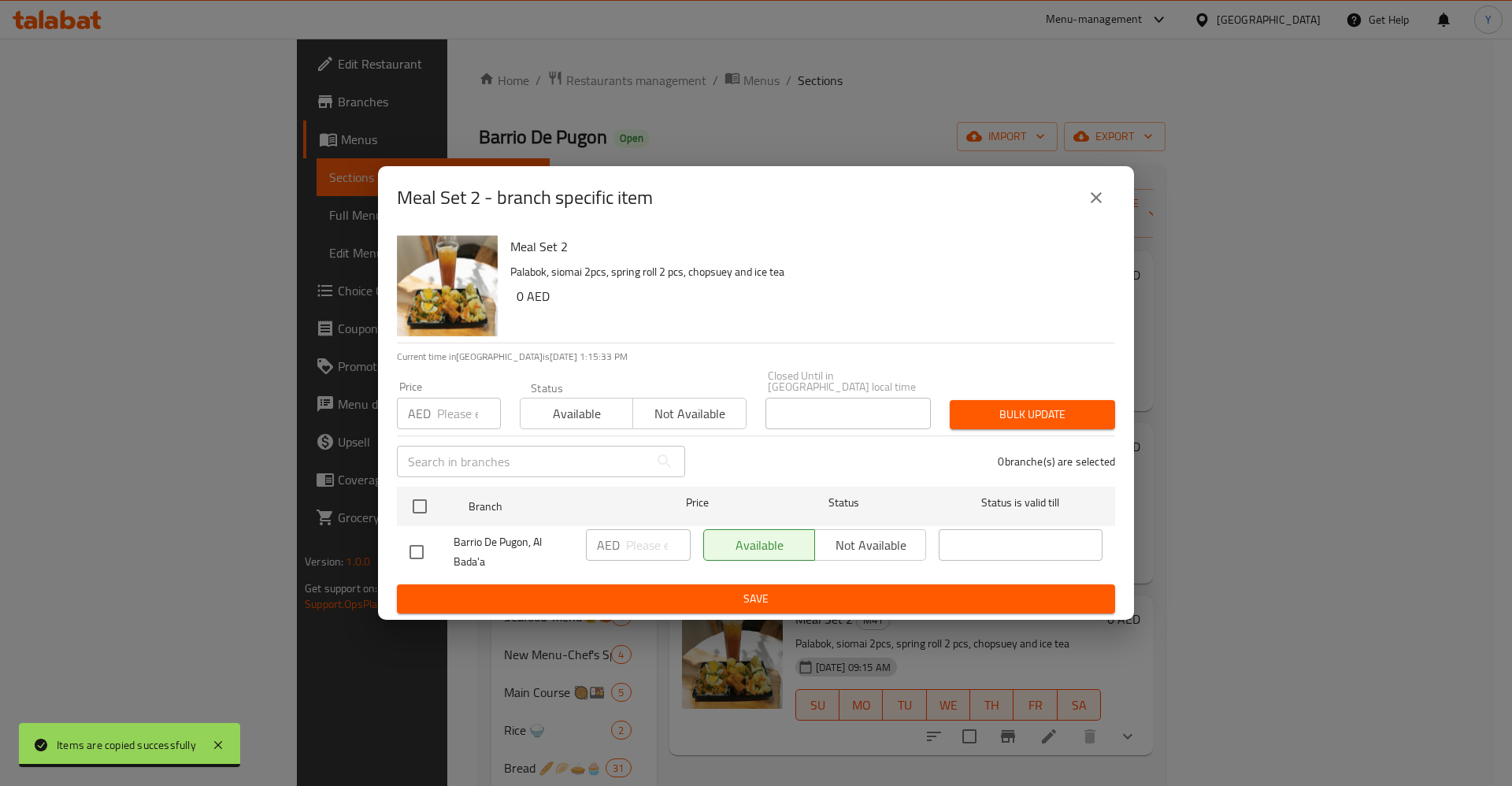
click at [442, 410] on input "number" at bounding box center [468, 414] width 64 height 31
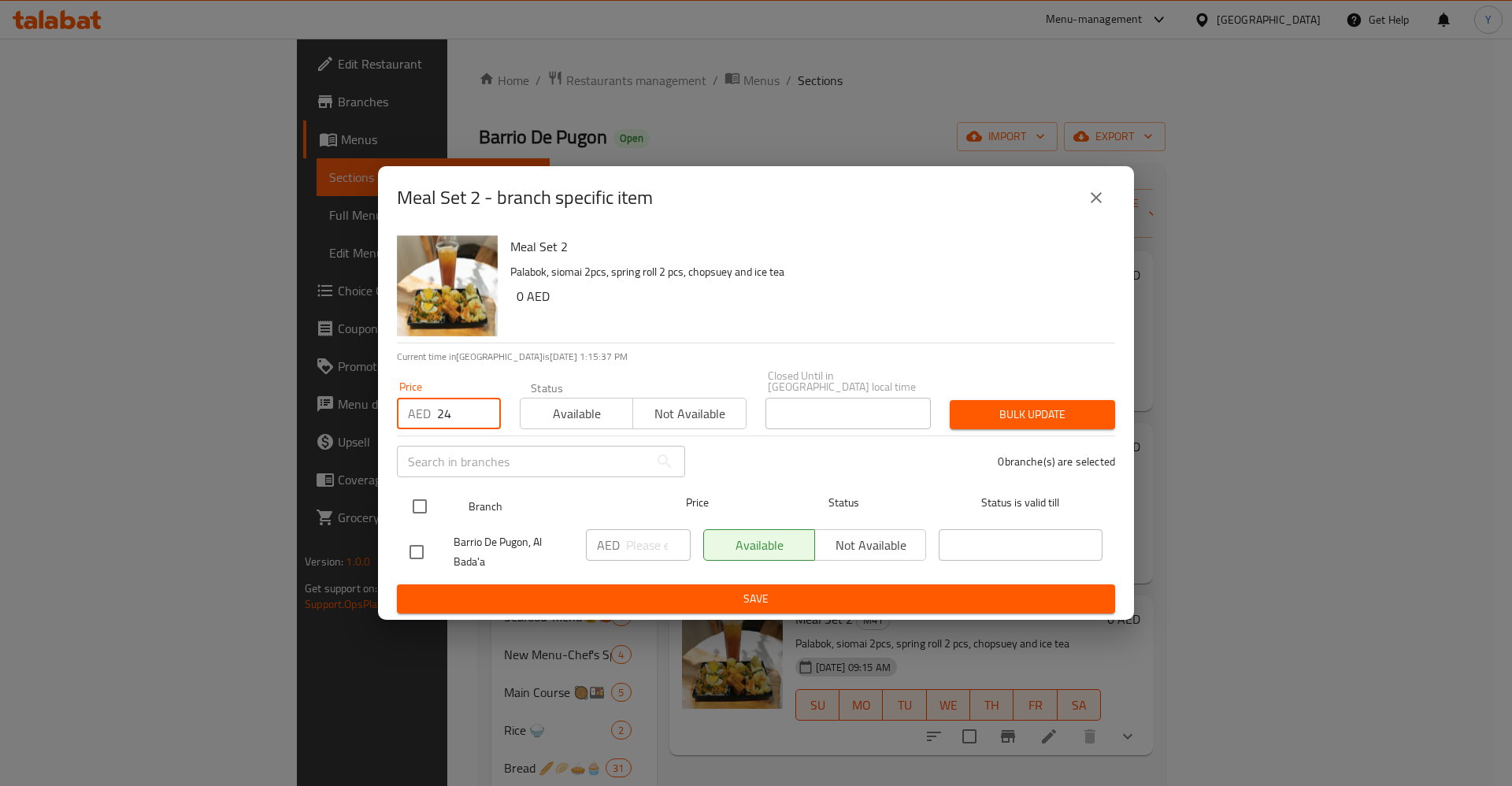
type input "24"
click at [414, 511] on input "checkbox" at bounding box center [420, 506] width 33 height 33
checkbox input "true"
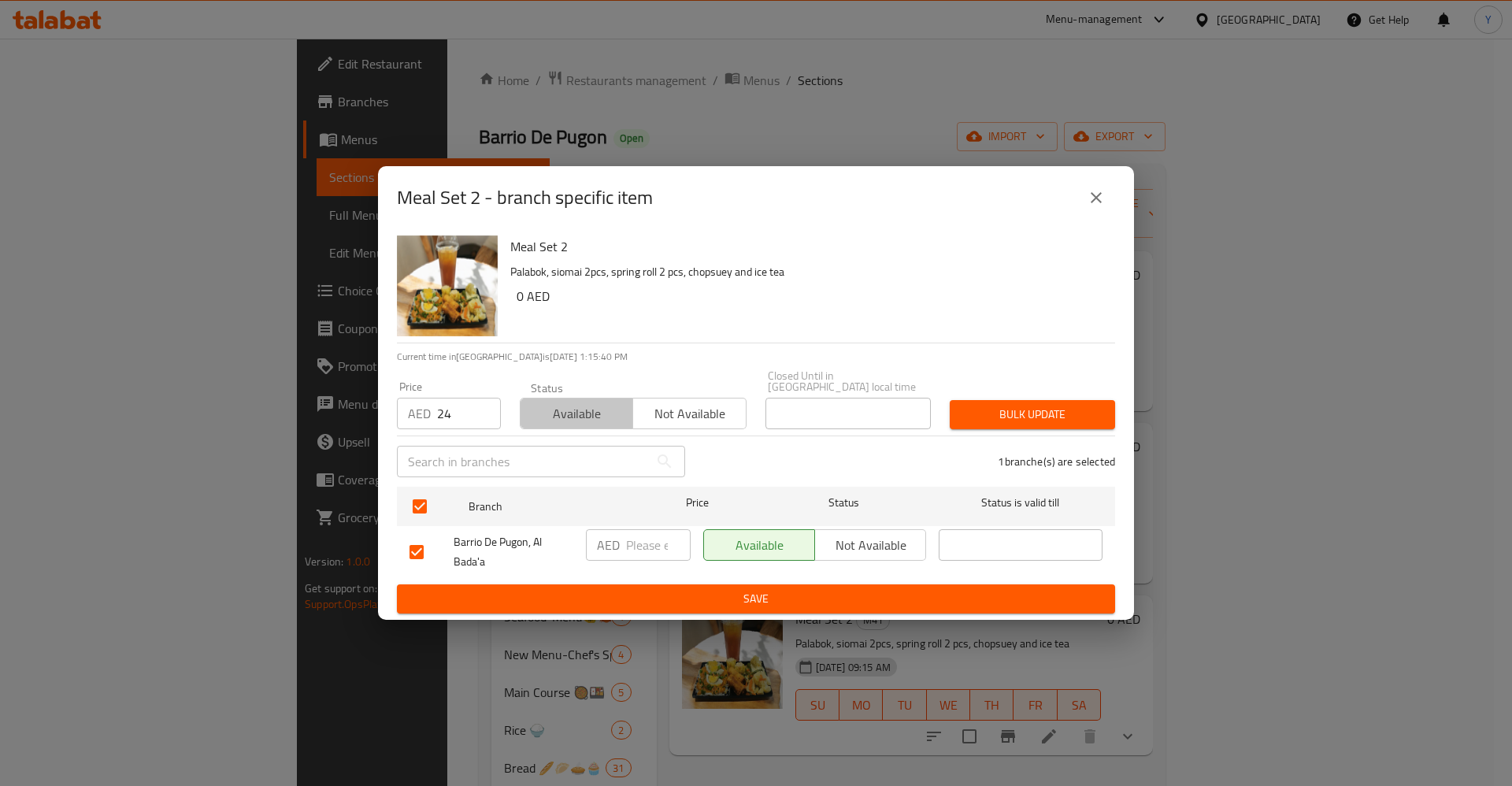
click at [577, 416] on span "Available" at bounding box center [576, 414] width 100 height 23
click at [896, 596] on span "Save" at bounding box center [756, 599] width 693 height 19
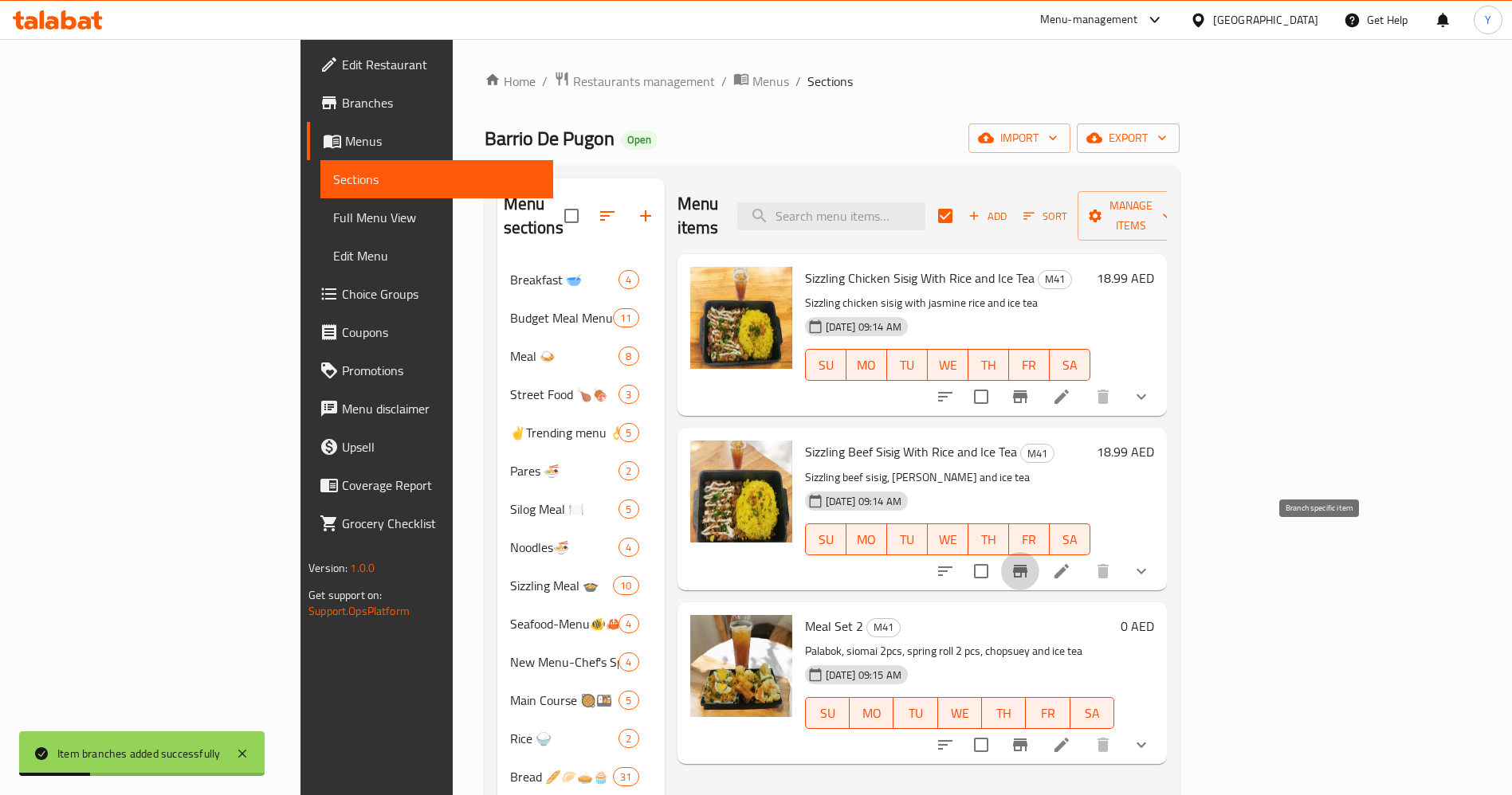
click at [1027, 565] on icon "Branch-specific-item" at bounding box center [1020, 571] width 14 height 13
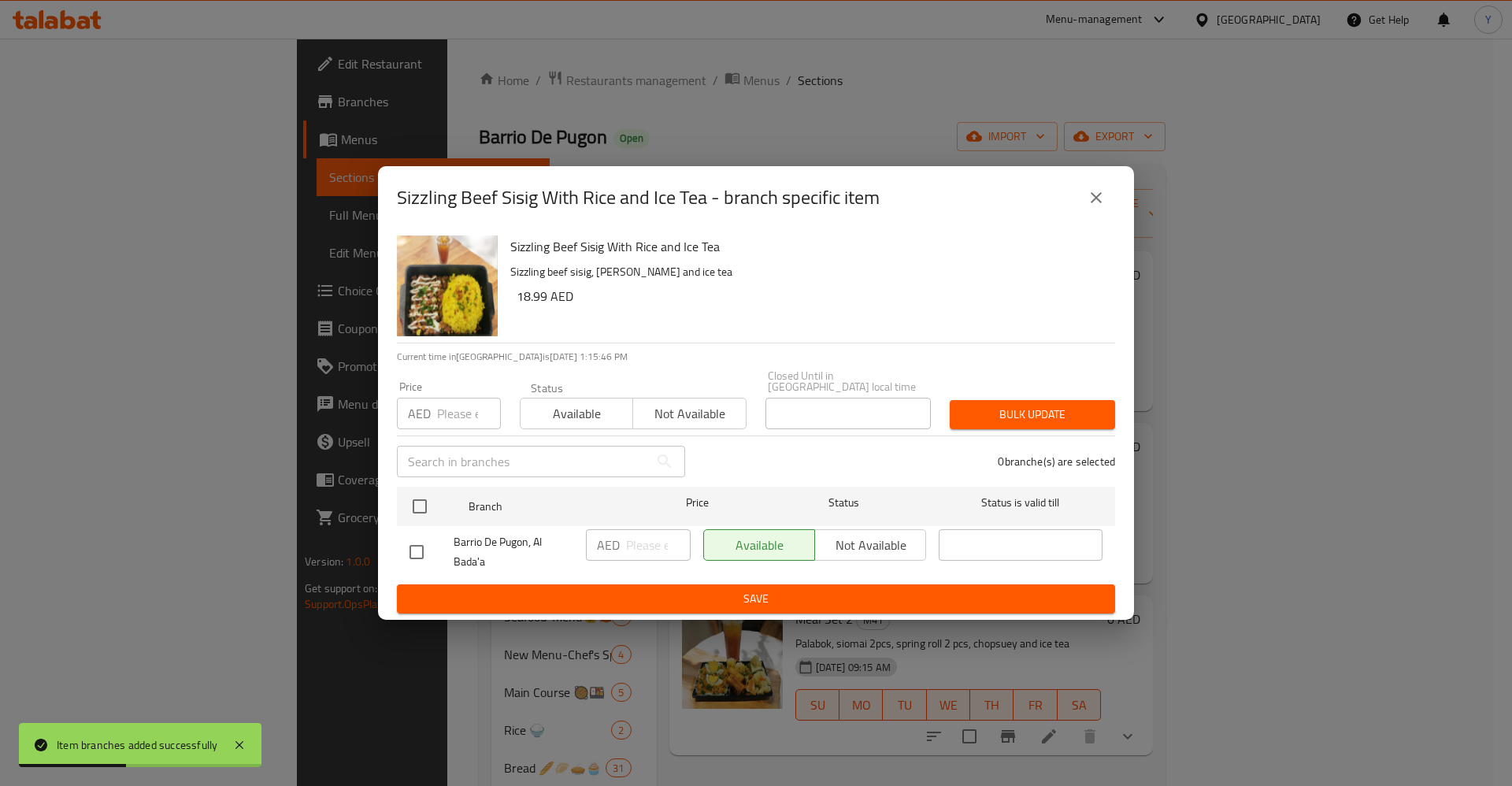
click at [468, 419] on input "number" at bounding box center [468, 414] width 64 height 31
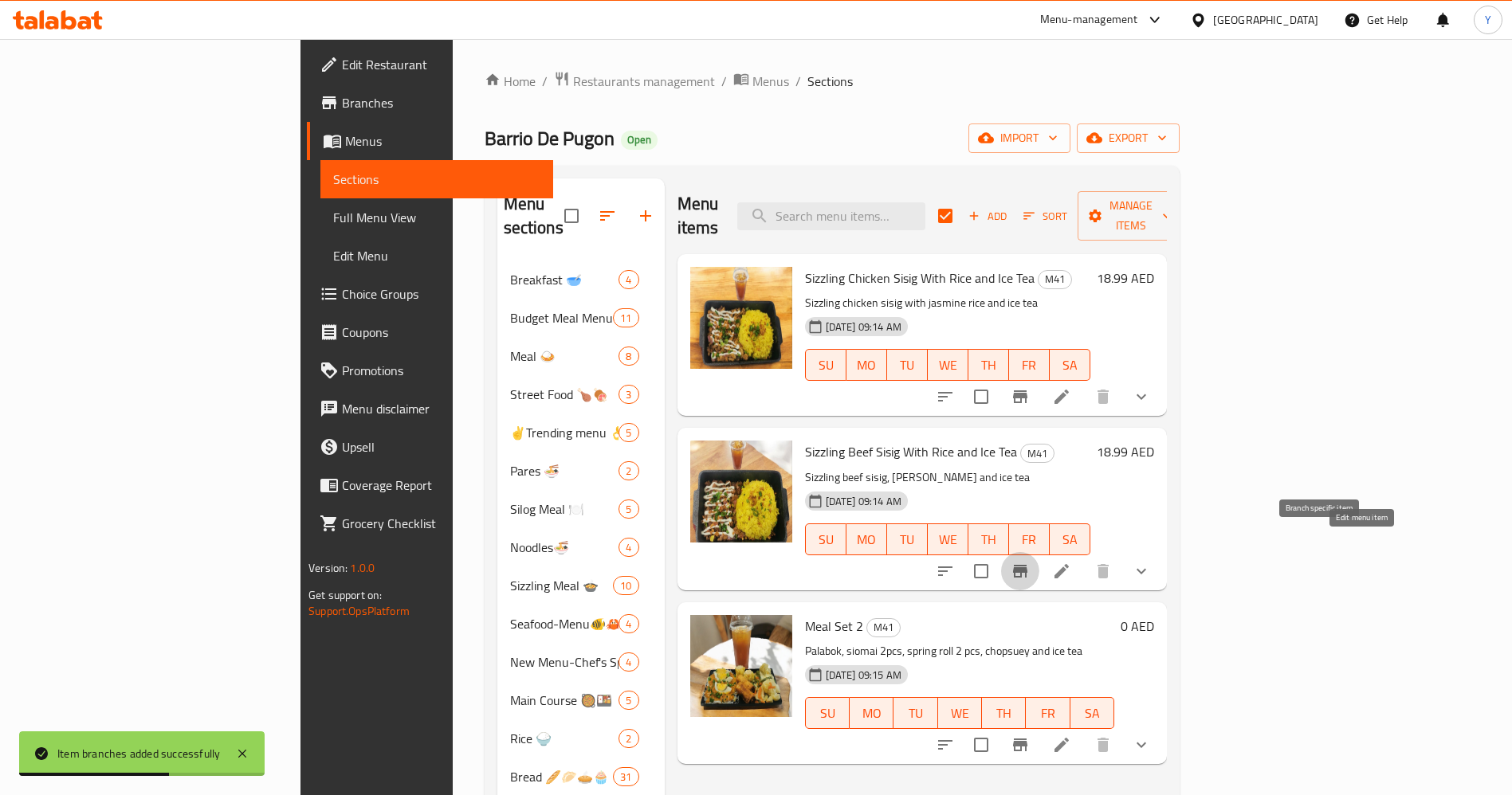
click at [1068, 565] on icon at bounding box center [1061, 571] width 14 height 14
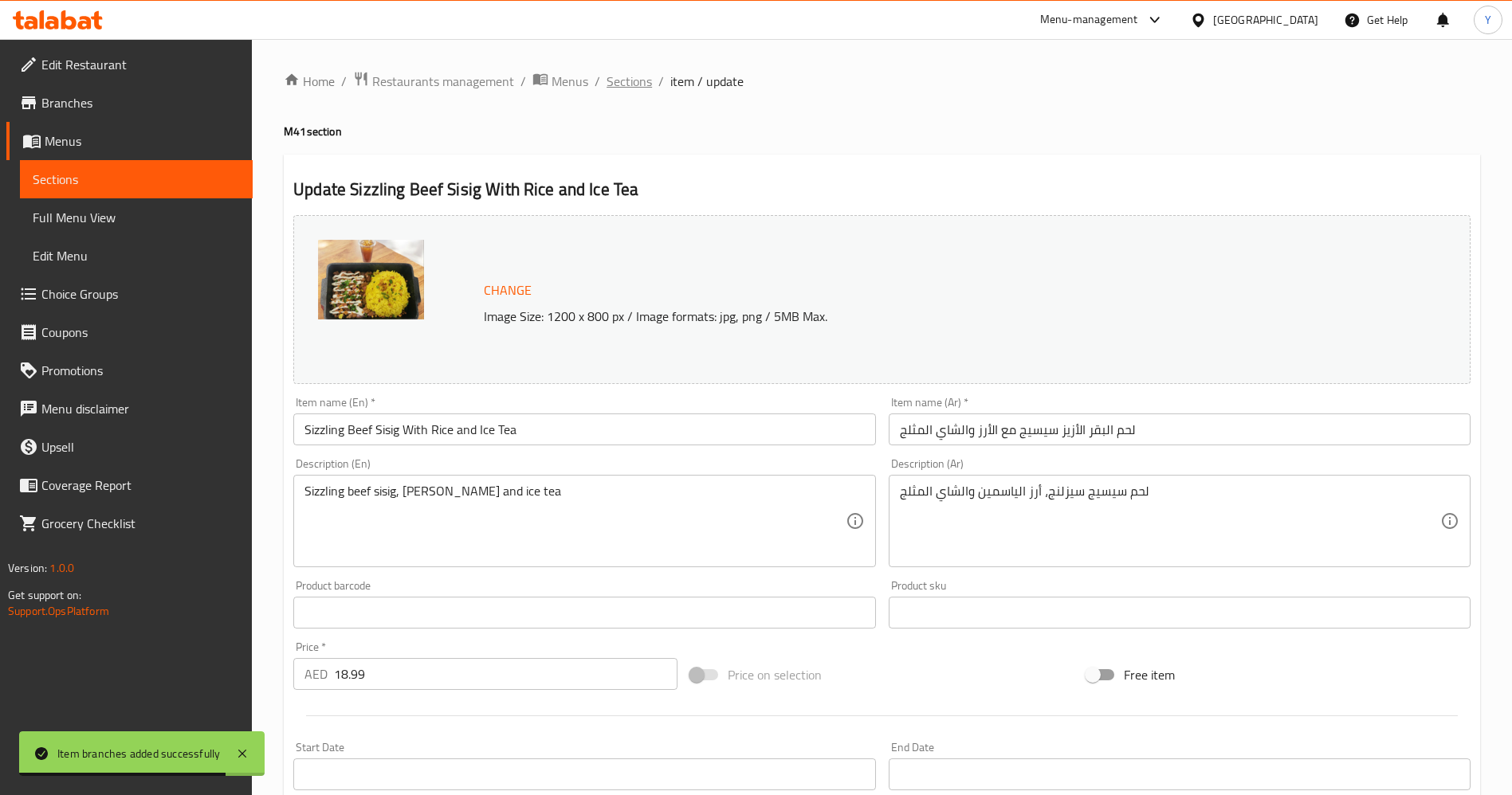
click at [622, 80] on span "Sections" at bounding box center [629, 81] width 46 height 19
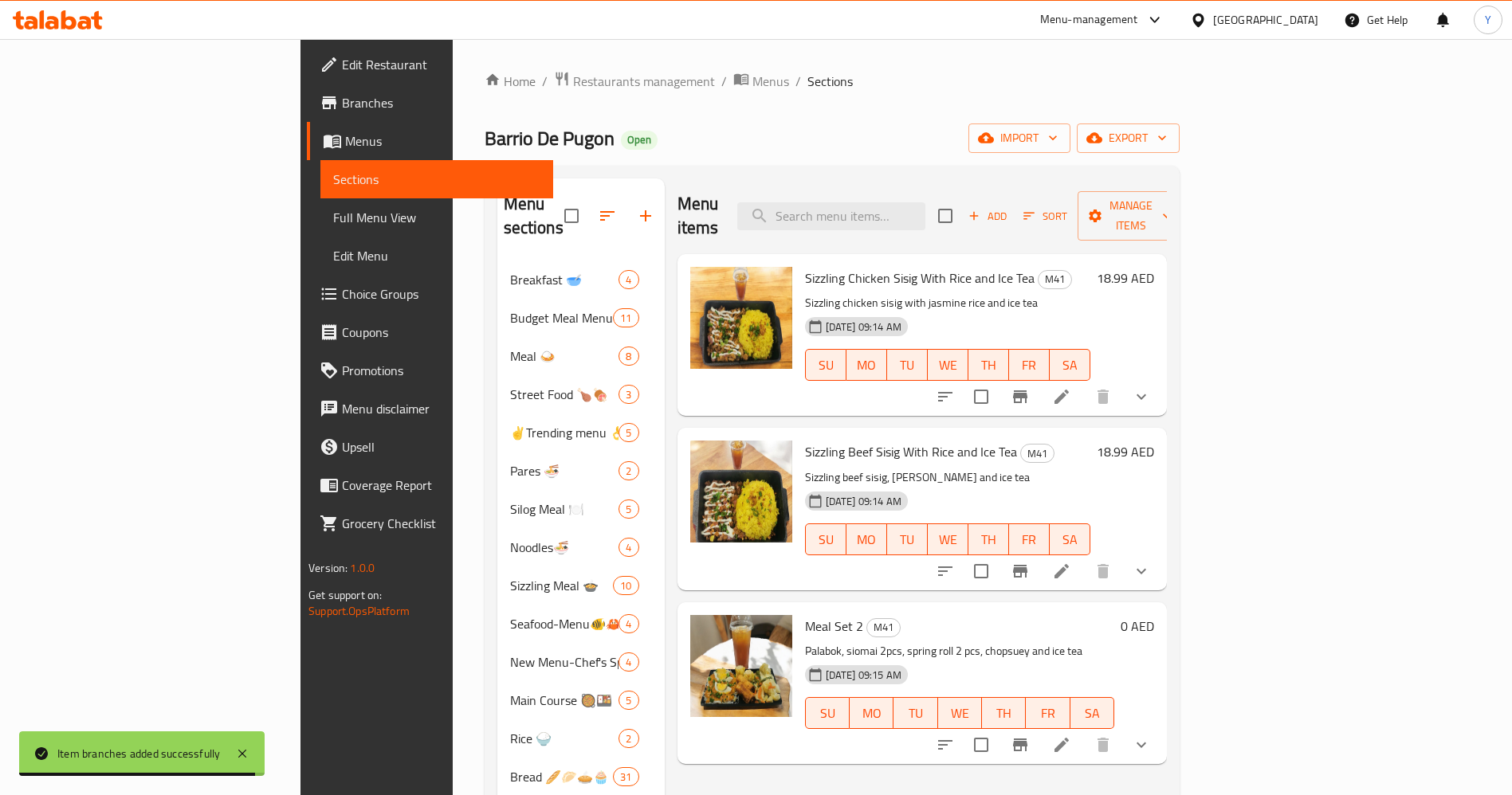
click at [1030, 562] on icon "Branch-specific-item" at bounding box center [1020, 571] width 19 height 19
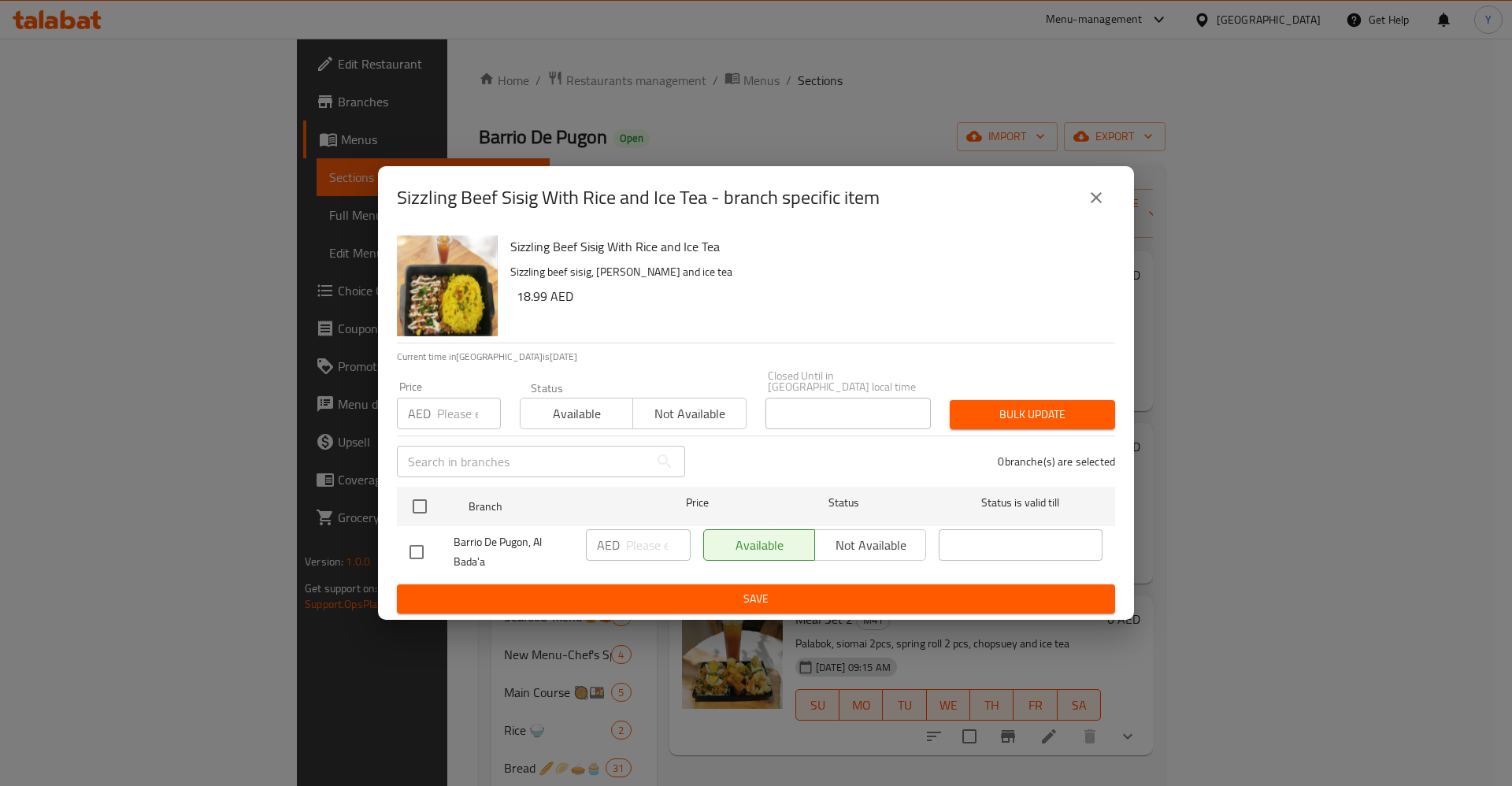
click at [447, 420] on input "number" at bounding box center [468, 414] width 64 height 31
type input "19"
click at [590, 414] on span "Available" at bounding box center [576, 414] width 100 height 23
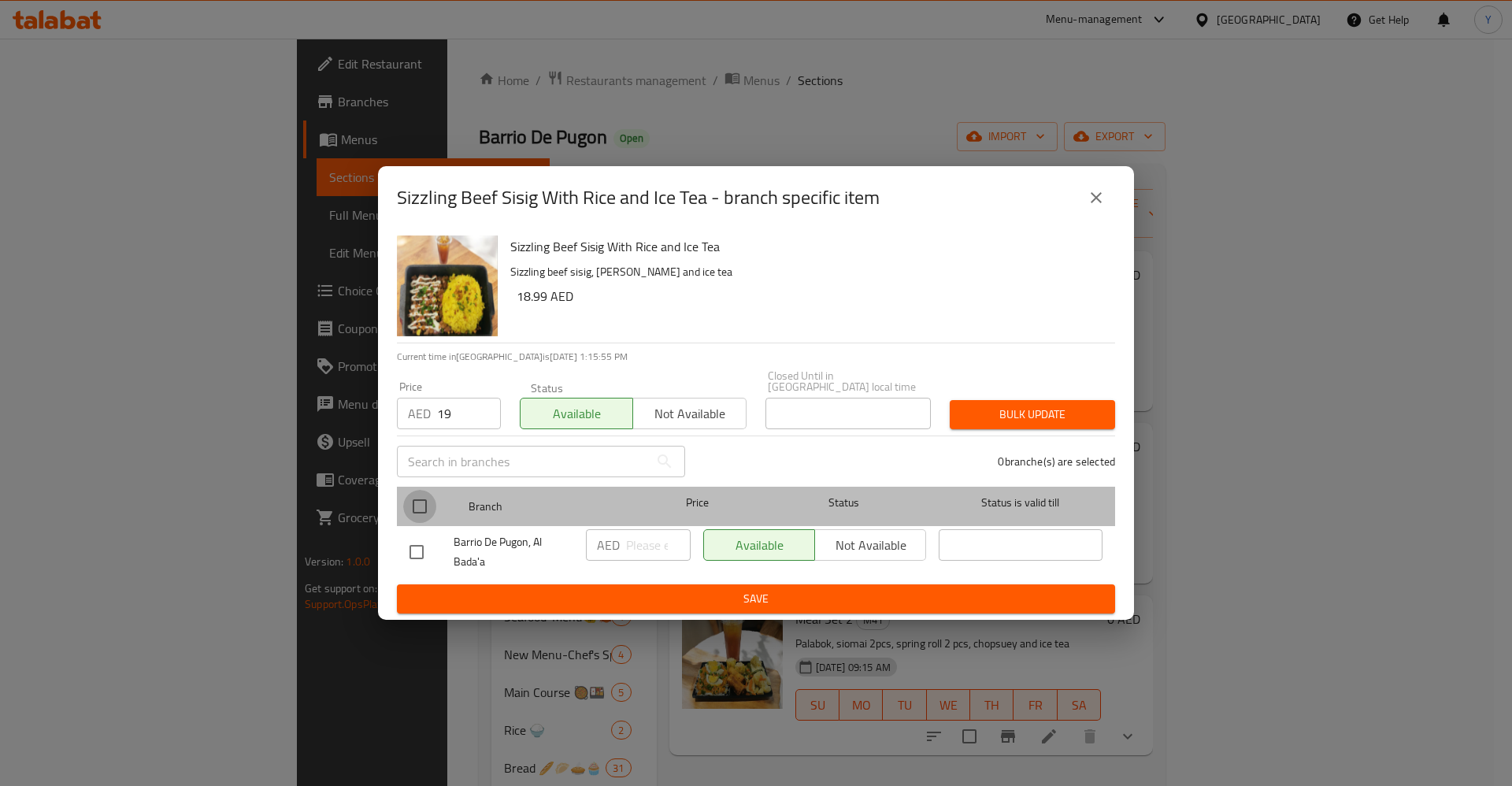
click at [422, 505] on input "checkbox" at bounding box center [420, 506] width 33 height 33
checkbox input "true"
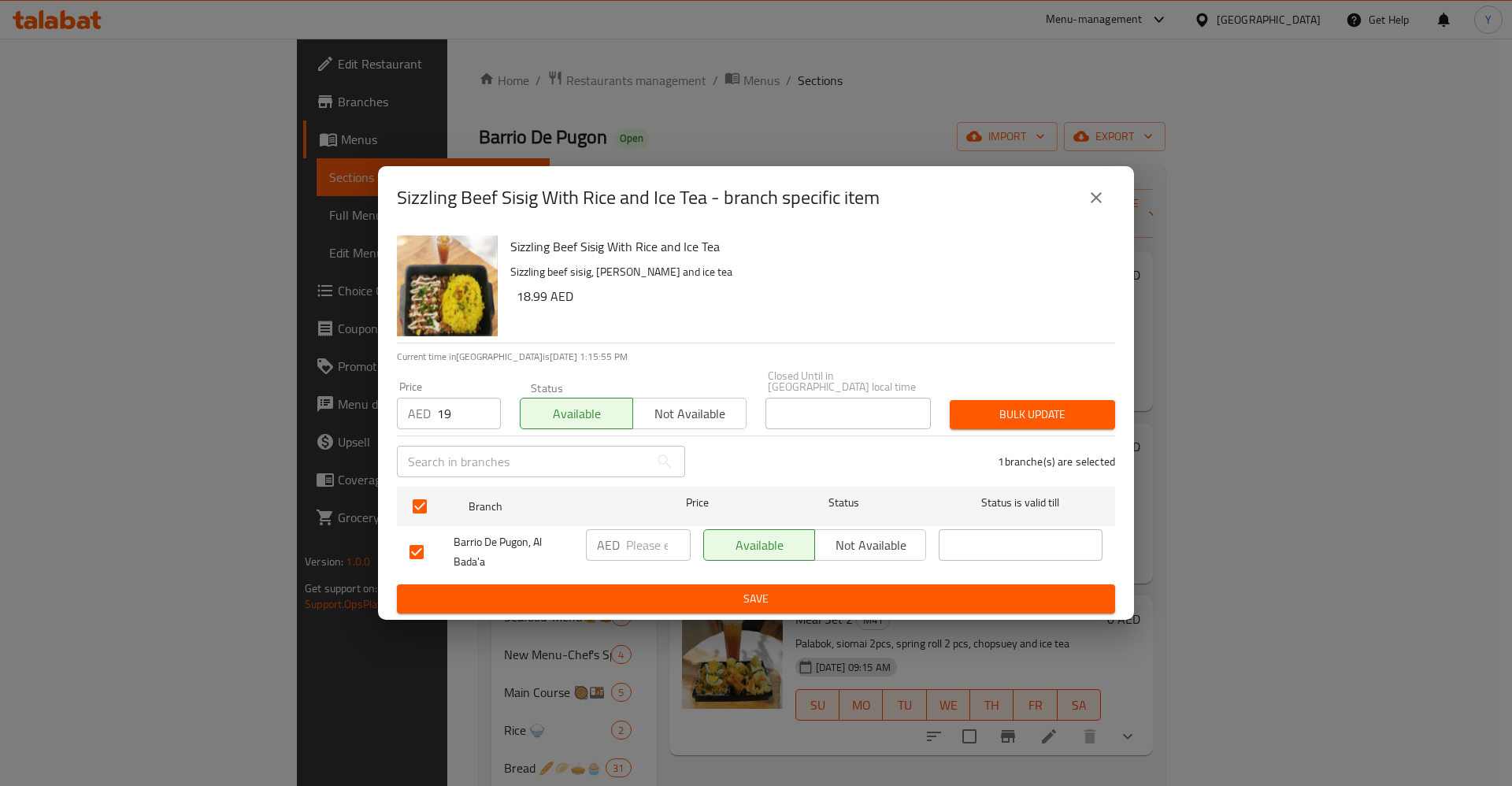
click at [1017, 413] on span "Bulk update" at bounding box center [1032, 414] width 140 height 19
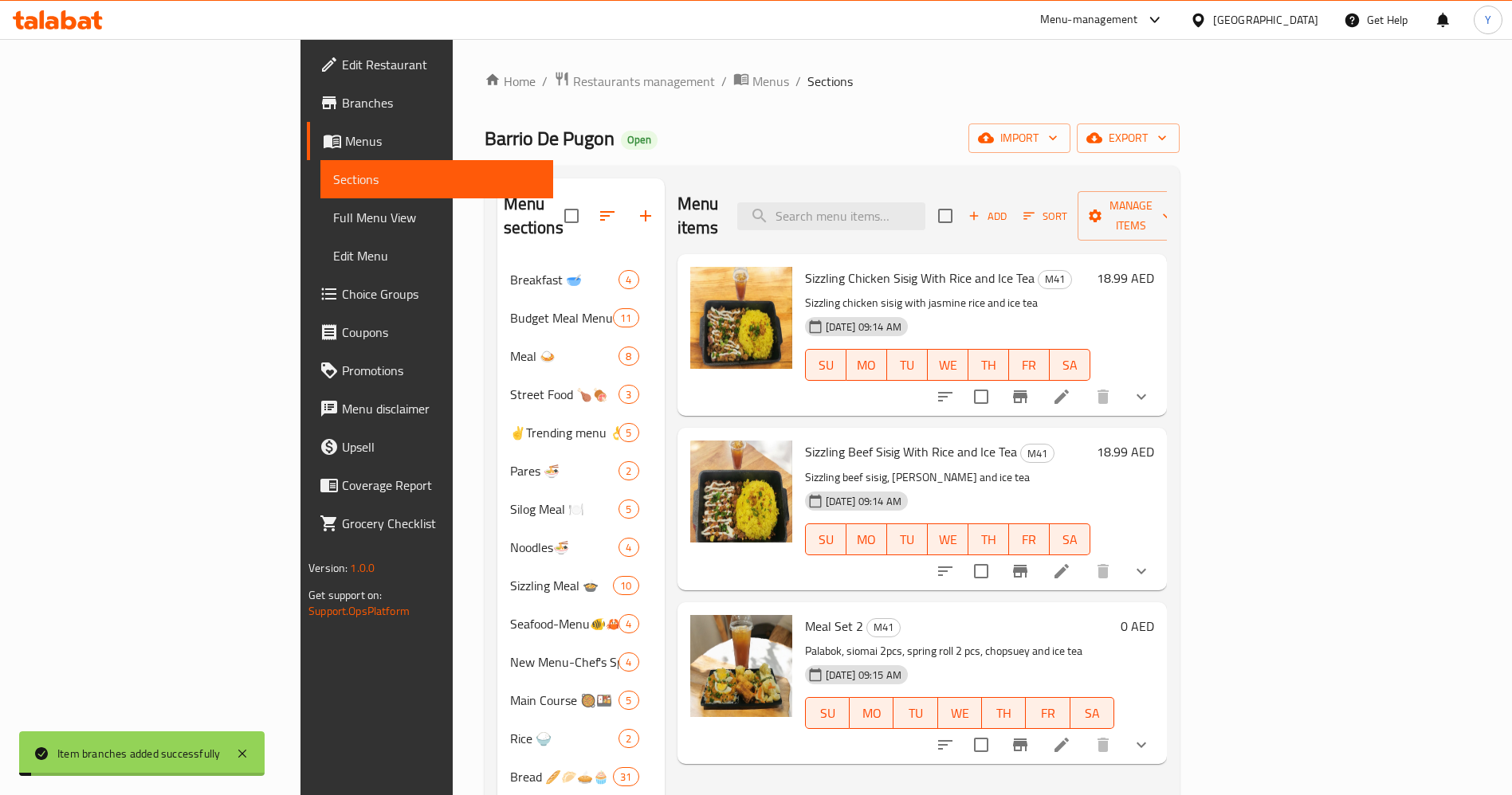
click at [1027, 390] on icon "Branch-specific-item" at bounding box center [1020, 397] width 14 height 13
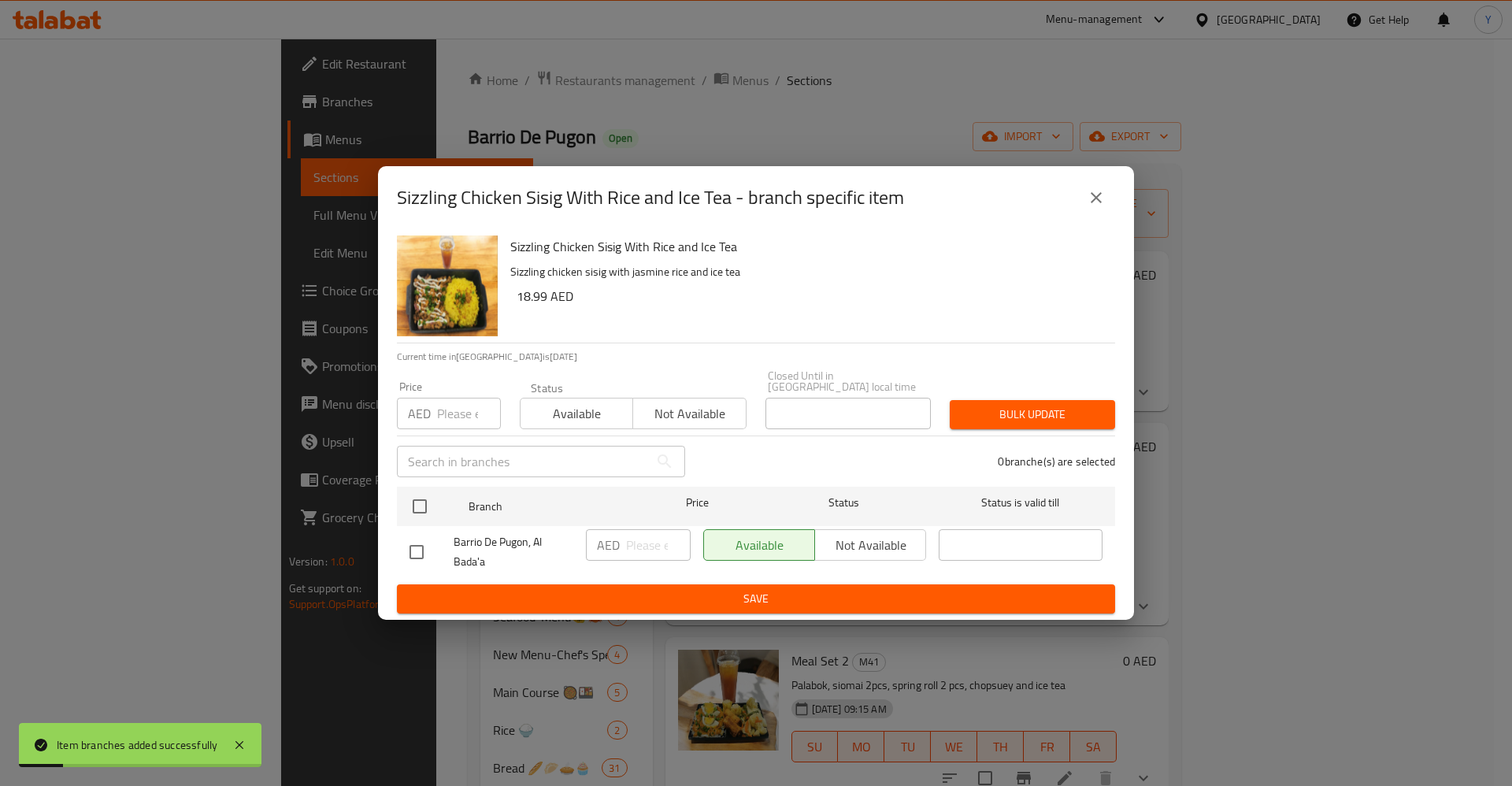
drag, startPoint x: 512, startPoint y: 410, endPoint x: 497, endPoint y: 408, distance: 15.1
click at [511, 410] on div "Status Available Not available" at bounding box center [634, 405] width 246 height 66
click at [463, 416] on input "number" at bounding box center [468, 414] width 64 height 31
type input "19"
click at [578, 409] on span "Available" at bounding box center [576, 414] width 100 height 23
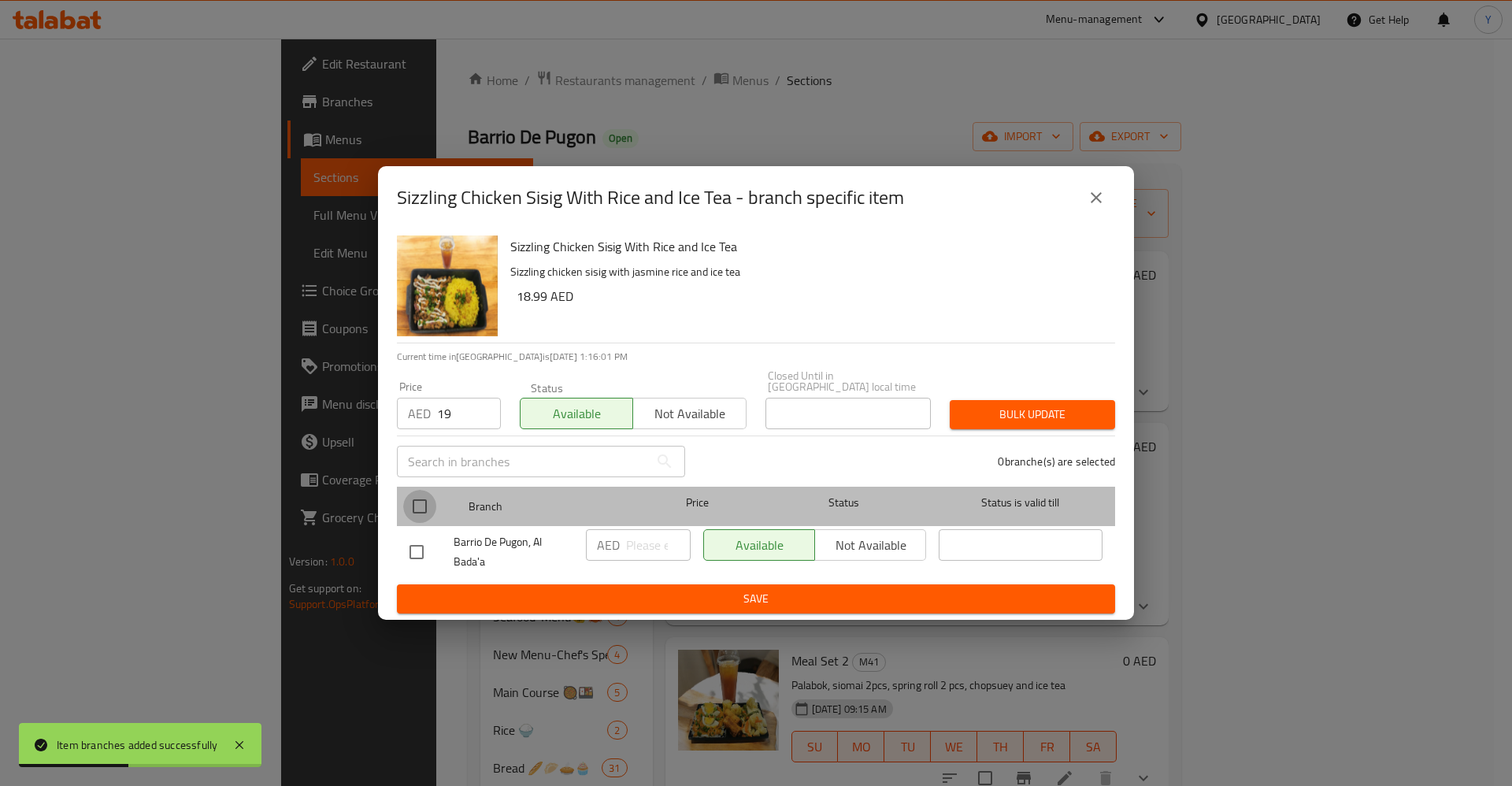
click at [403, 512] on input "checkbox" at bounding box center [420, 506] width 33 height 33
checkbox input "true"
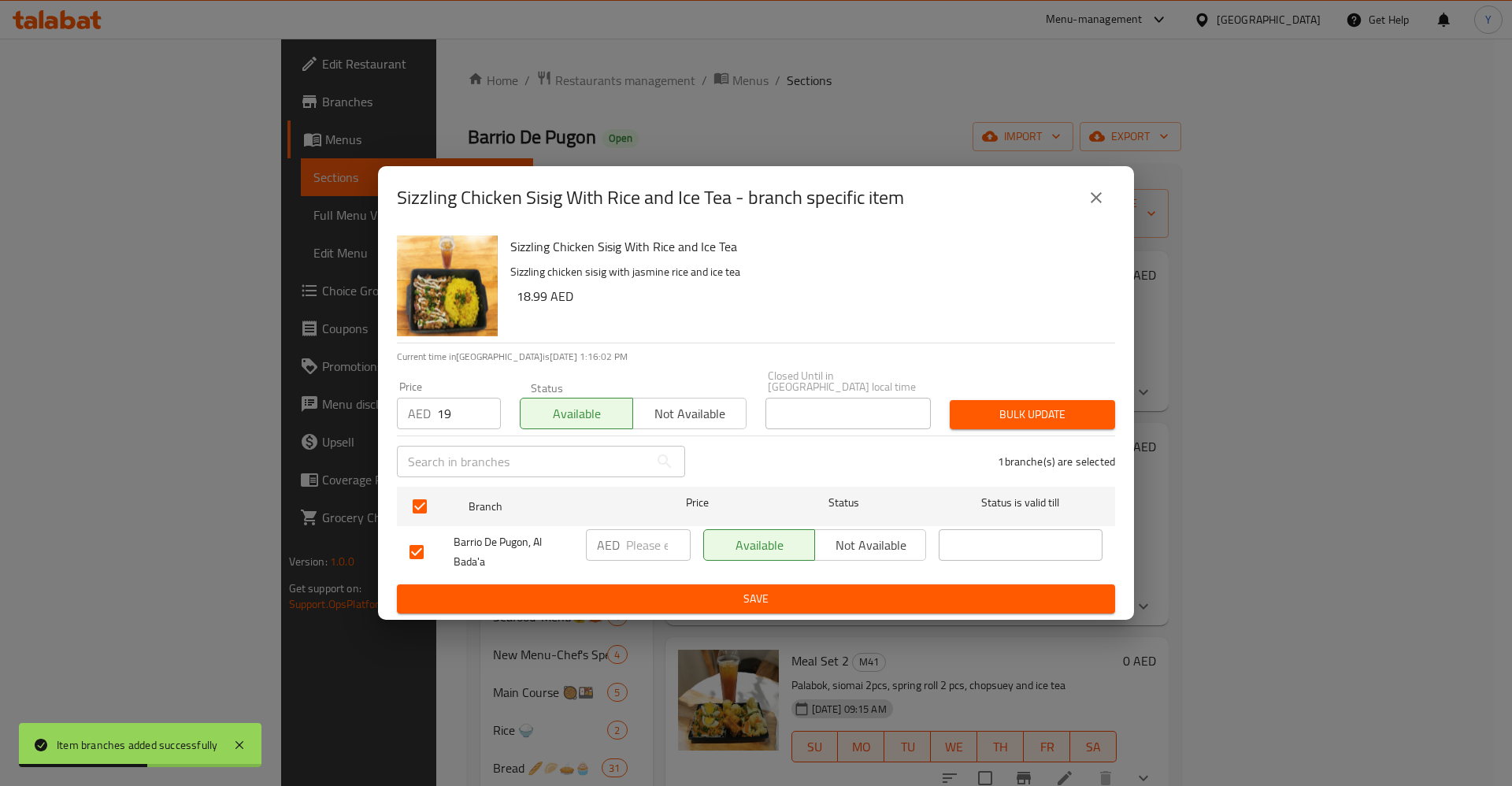
click at [1007, 413] on span "Bulk update" at bounding box center [1032, 414] width 140 height 19
